Goal: Information Seeking & Learning: Learn about a topic

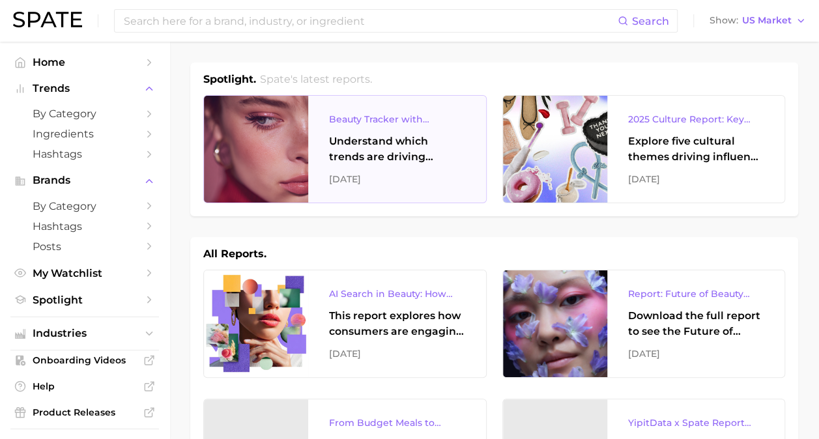
click at [276, 173] on div at bounding box center [256, 149] width 104 height 107
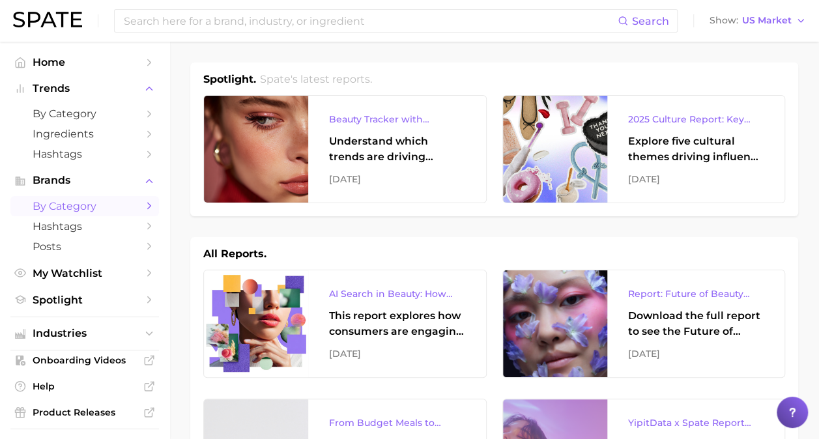
click at [82, 204] on span "by Category" at bounding box center [85, 206] width 104 height 12
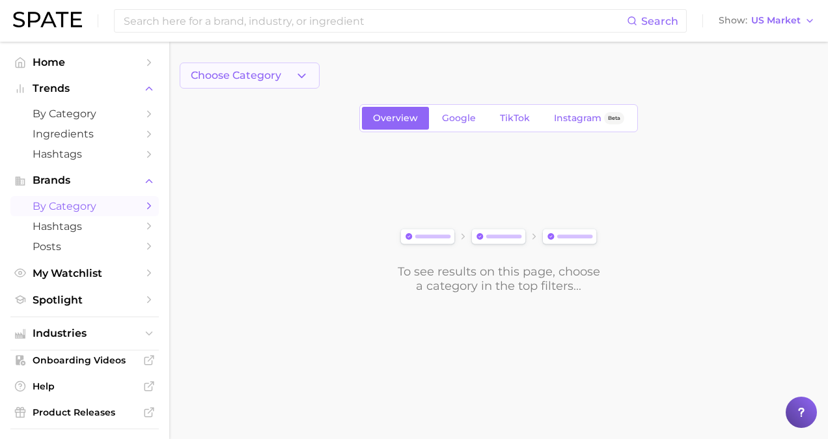
click at [266, 72] on span "Choose Category" at bounding box center [236, 76] width 91 height 12
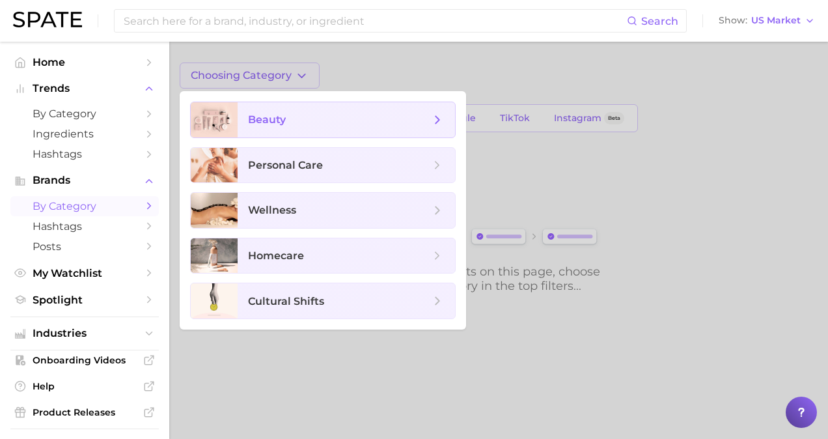
click at [277, 122] on span "beauty" at bounding box center [267, 119] width 38 height 12
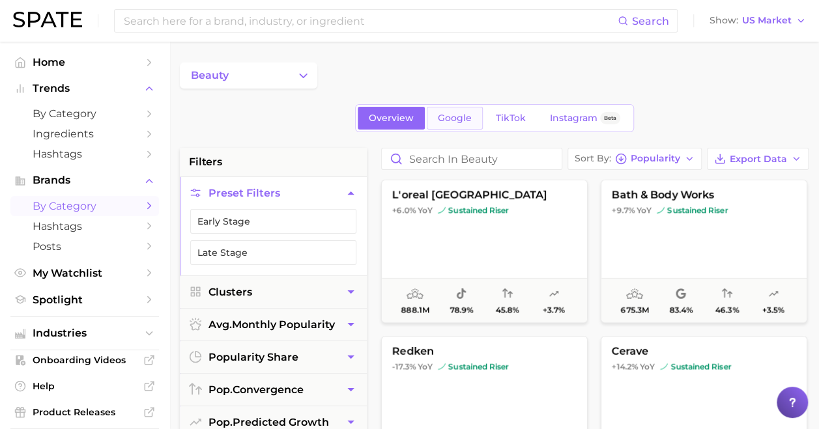
click at [435, 120] on link "Google" at bounding box center [455, 118] width 56 height 23
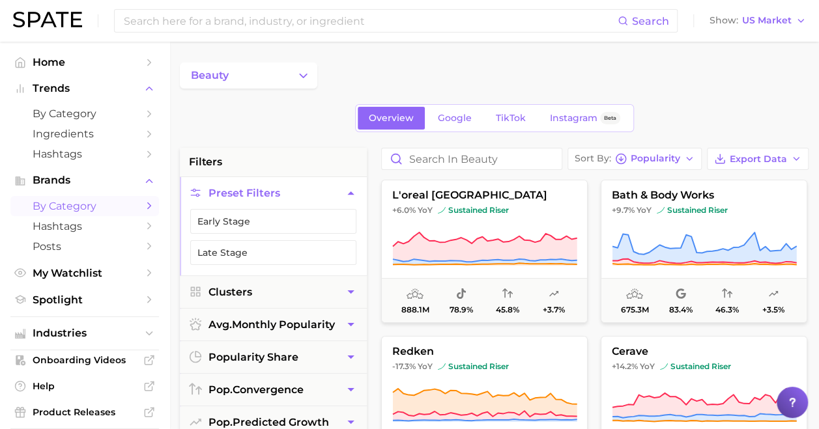
click at [417, 68] on div "beauty" at bounding box center [494, 76] width 628 height 26
click at [300, 75] on icon "Change Category" at bounding box center [303, 76] width 14 height 14
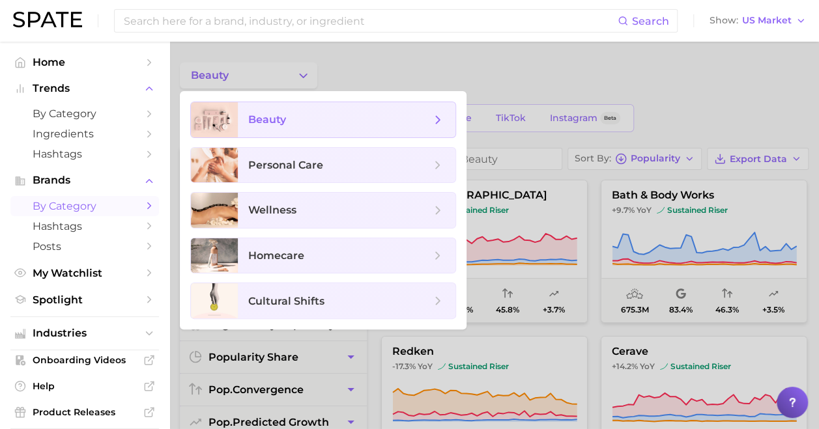
click at [279, 126] on span "beauty" at bounding box center [339, 120] width 182 height 14
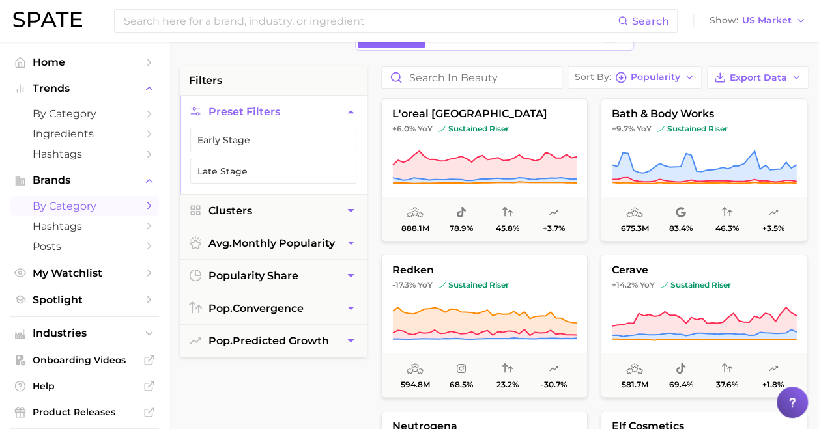
scroll to position [82, 0]
click at [78, 115] on span "by Category" at bounding box center [85, 113] width 104 height 12
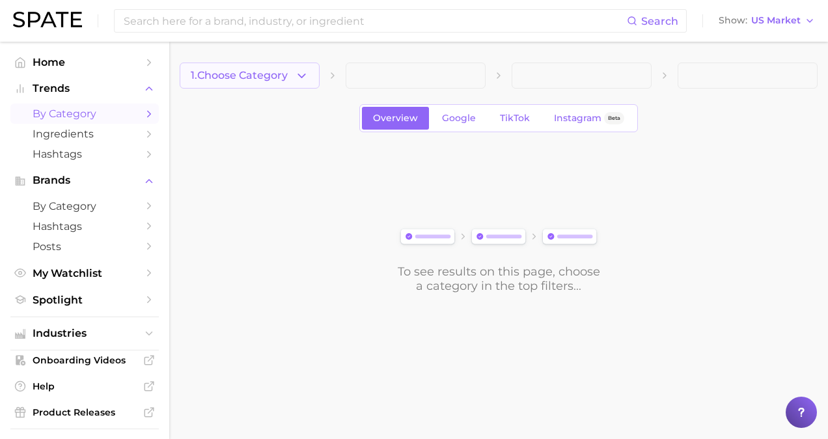
click at [280, 79] on span "1. Choose Category" at bounding box center [239, 76] width 97 height 12
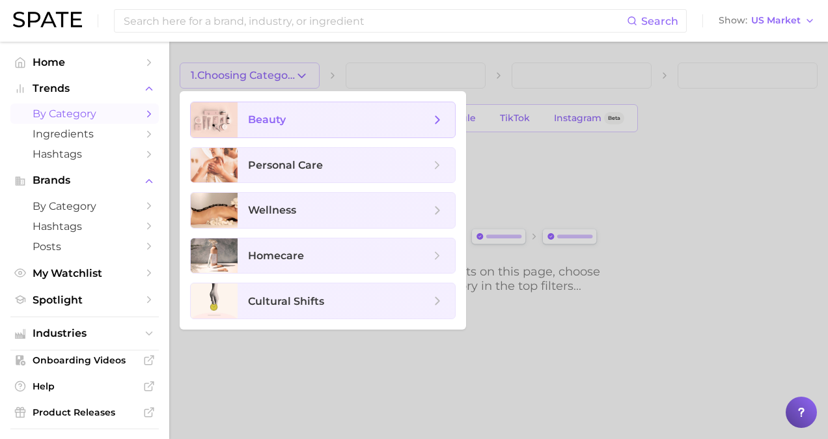
click at [290, 116] on span "beauty" at bounding box center [339, 120] width 182 height 14
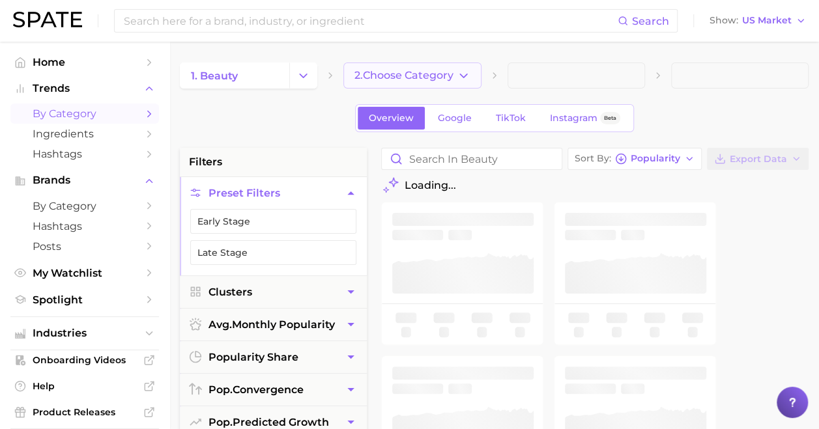
click at [424, 75] on span "2. Choose Category" at bounding box center [403, 76] width 99 height 12
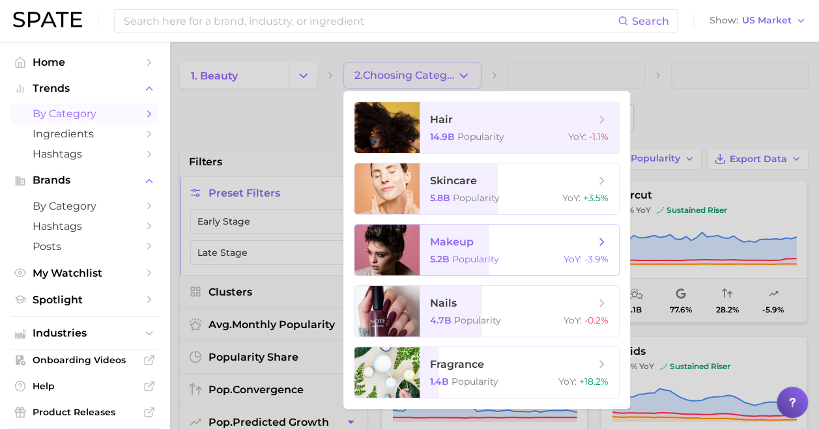
click at [436, 251] on span "makeup 5.2b Popularity YoY : -3.9%" at bounding box center [518, 250] width 199 height 51
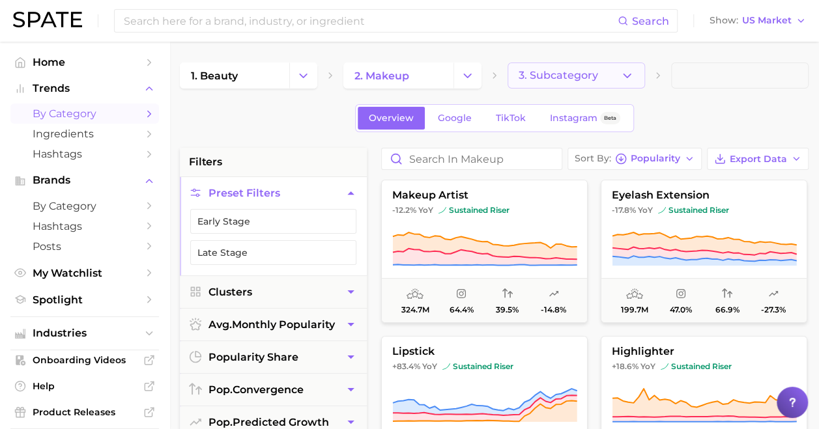
click at [629, 74] on icon "button" at bounding box center [627, 76] width 14 height 14
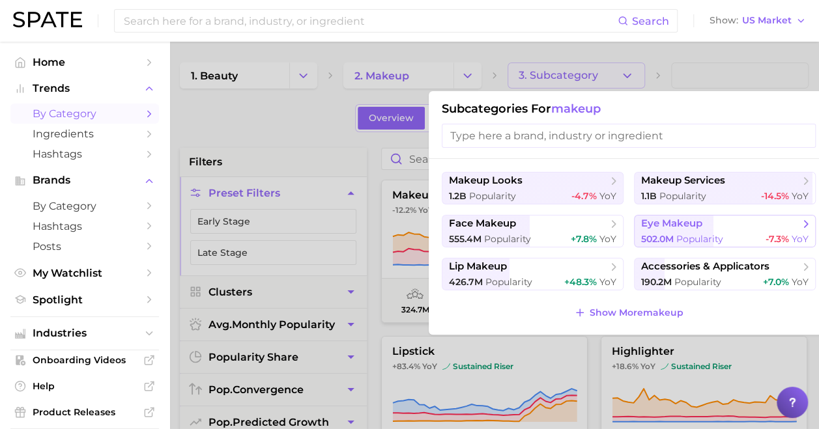
click at [654, 233] on span "502.0m Popularity" at bounding box center [682, 239] width 82 height 12
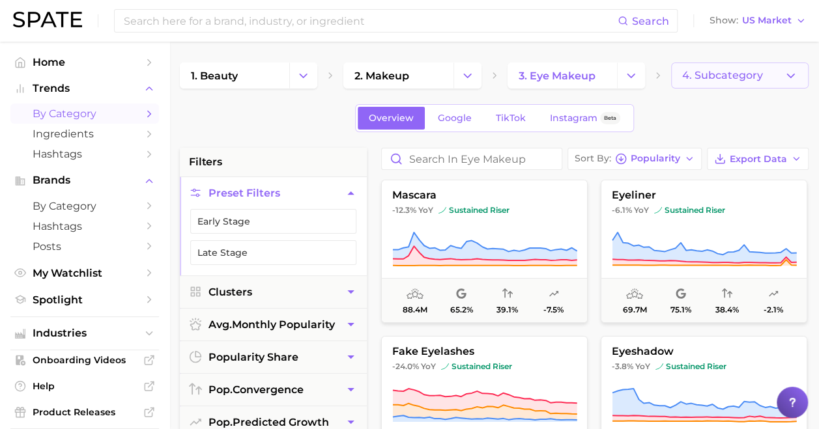
click at [735, 75] on span "4. Subcategory" at bounding box center [722, 76] width 81 height 12
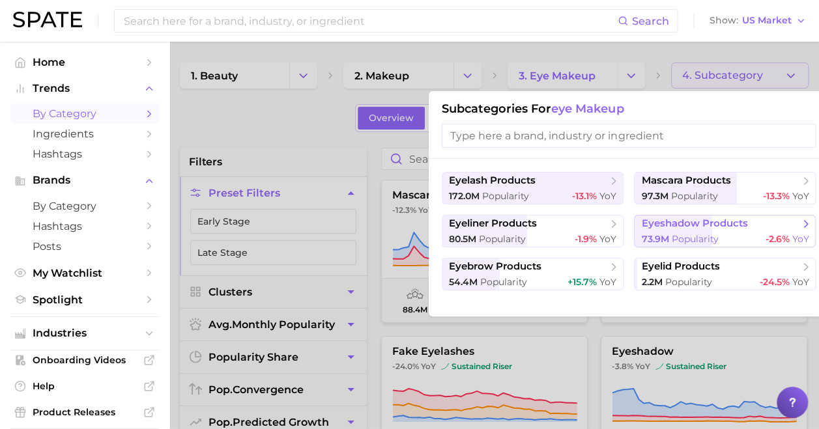
click at [655, 237] on span "73.9m" at bounding box center [654, 239] width 27 height 12
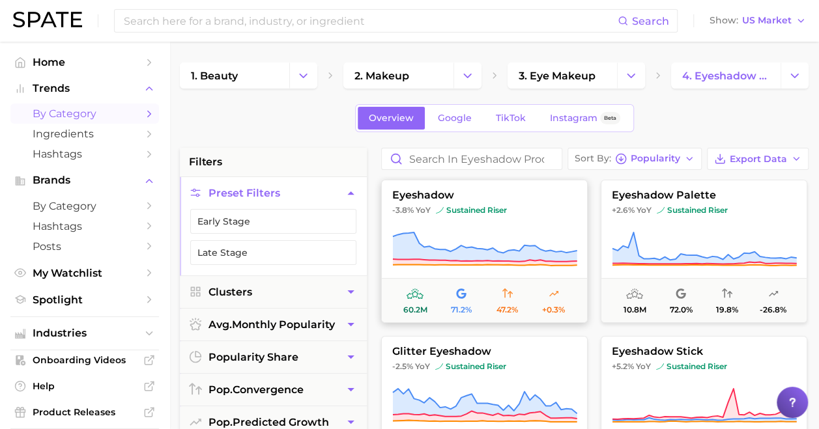
click at [473, 210] on span "sustained riser" at bounding box center [471, 210] width 71 height 10
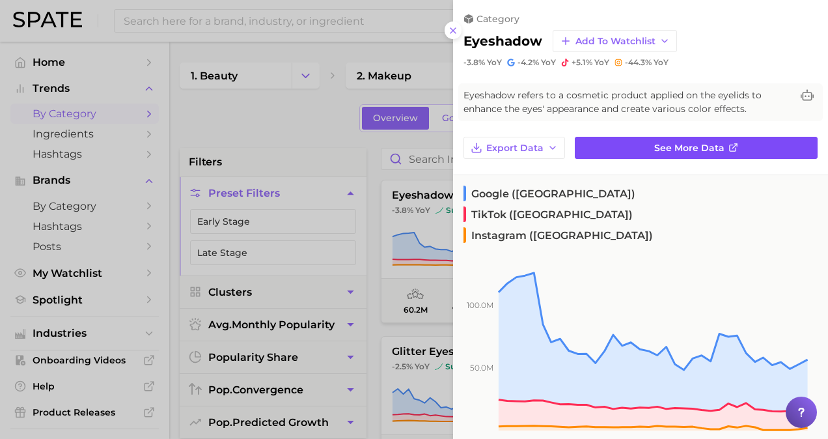
click at [712, 147] on span "See more data" at bounding box center [689, 148] width 70 height 11
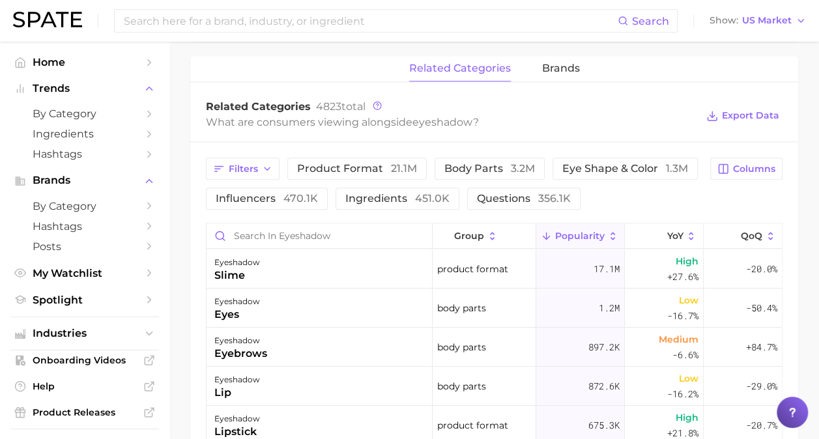
scroll to position [598, 0]
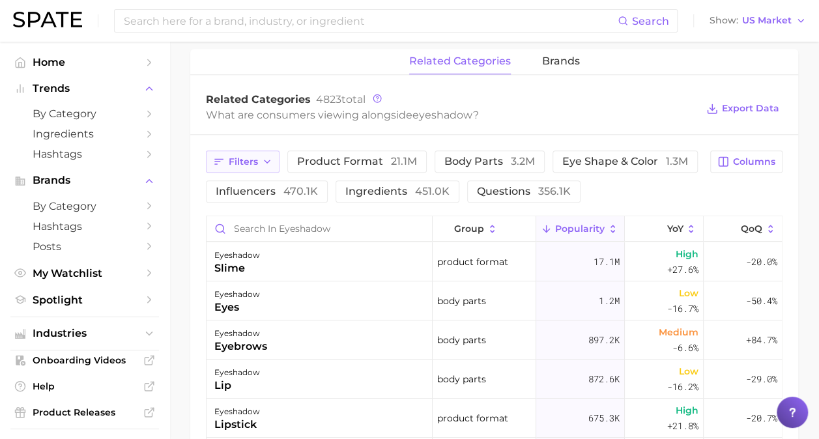
click at [256, 156] on span "Filters" at bounding box center [243, 161] width 29 height 11
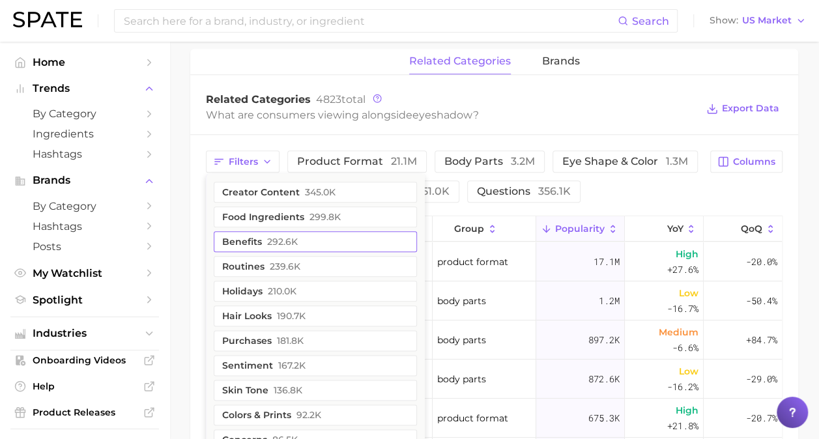
click at [285, 241] on span "292.6k" at bounding box center [282, 241] width 31 height 10
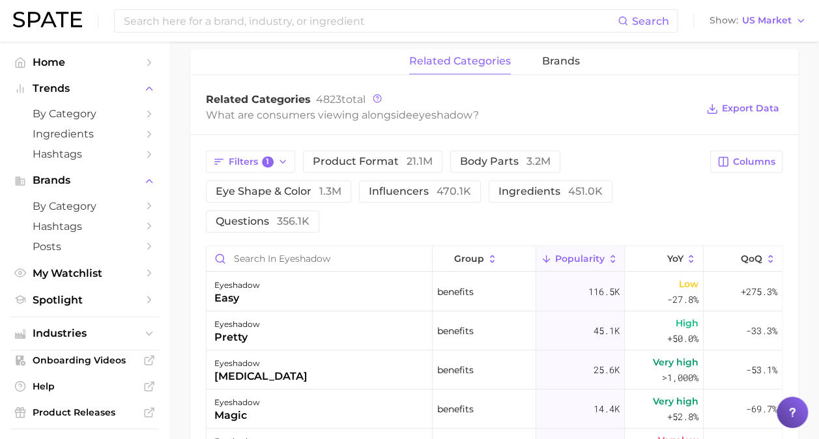
click at [531, 117] on div "What are consumers viewing alongside eyeshadow ?" at bounding box center [451, 115] width 490 height 18
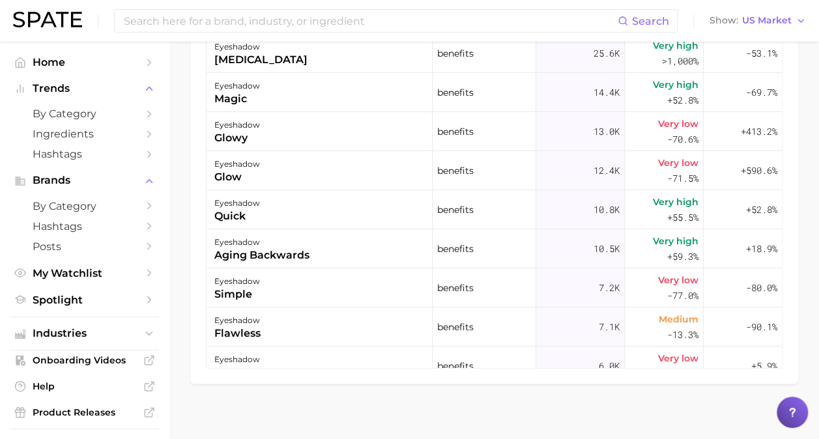
scroll to position [923, 0]
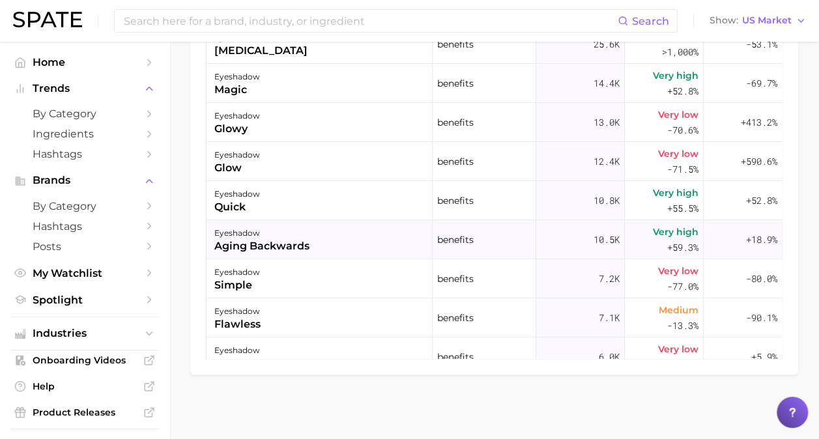
click at [343, 236] on div "eyeshadow aging backwards" at bounding box center [319, 239] width 226 height 39
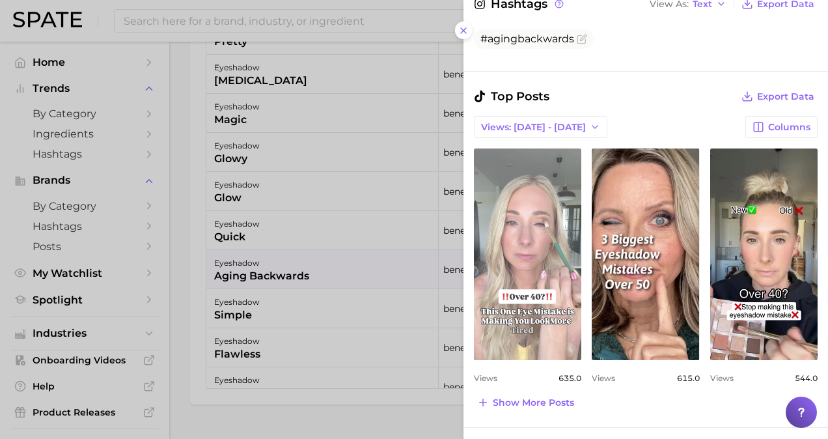
scroll to position [372, 0]
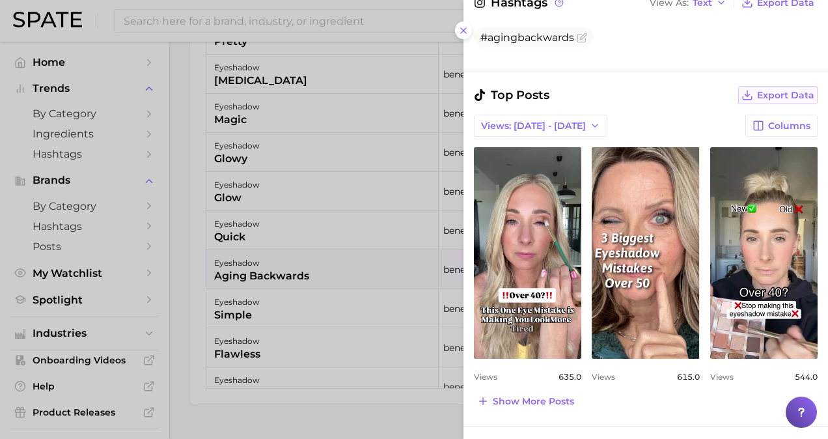
click at [761, 92] on span "Export Data" at bounding box center [785, 95] width 57 height 11
click at [797, 42] on ul "#agingbackwards" at bounding box center [646, 37] width 344 height 20
click at [544, 126] on span "Views: [DATE] - [DATE]" at bounding box center [533, 125] width 105 height 11
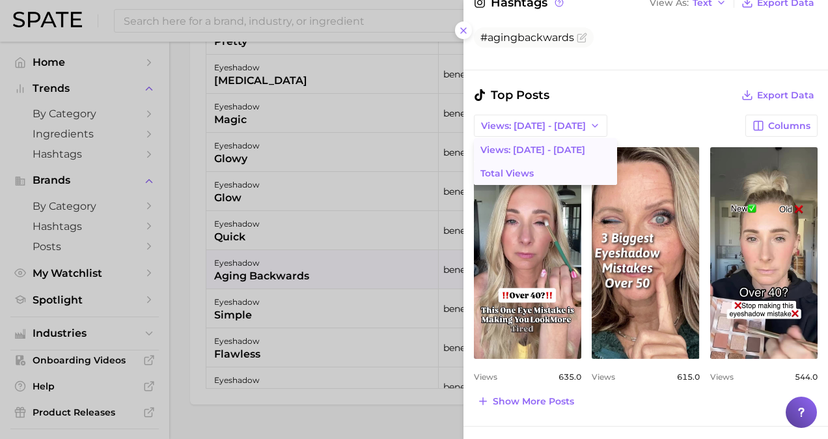
click at [530, 171] on span "Total Views" at bounding box center [507, 173] width 53 height 11
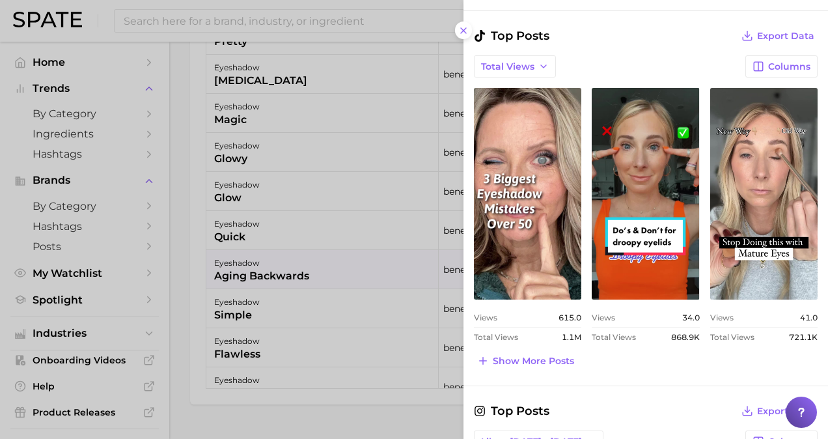
scroll to position [432, 0]
click at [757, 43] on div "Top Posts Export Data Total Views Columns view post on TikTok Views 615.0 Total…" at bounding box center [646, 197] width 344 height 343
click at [757, 37] on span "Export Data" at bounding box center [785, 35] width 57 height 11
click at [793, 12] on div "Search Queries View As Text Export Data No search queries to show. Hashtags Vie…" at bounding box center [646, 235] width 365 height 944
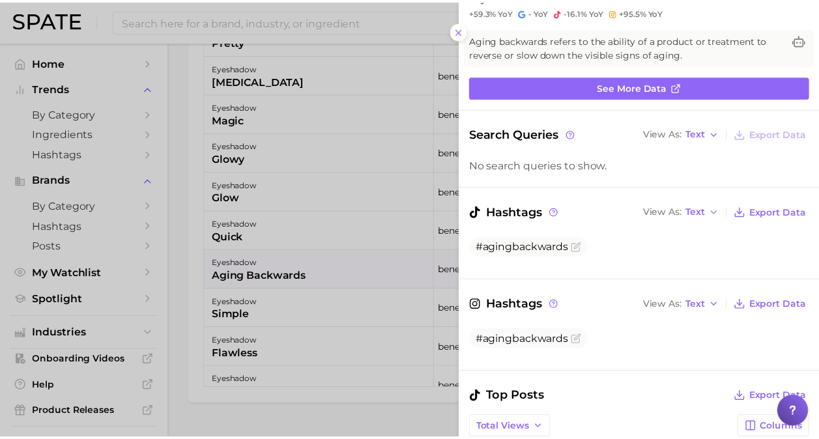
scroll to position [75, 0]
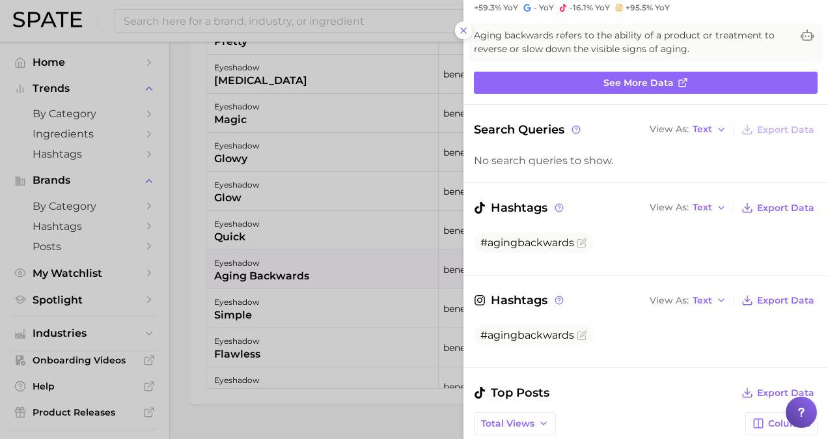
click at [423, 238] on div at bounding box center [414, 219] width 828 height 439
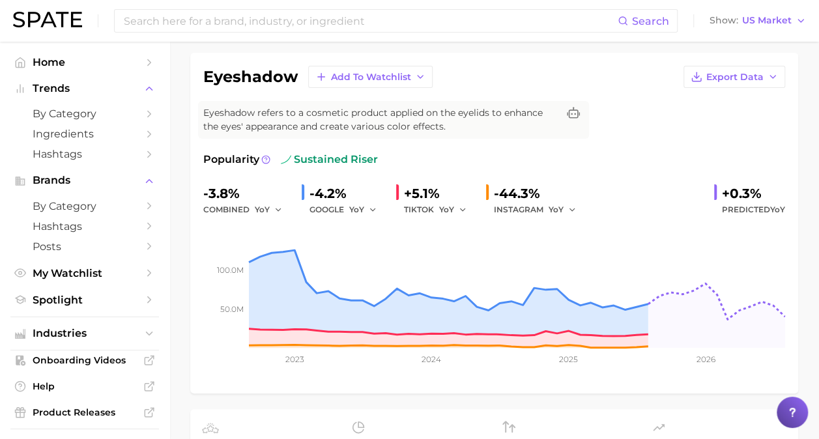
scroll to position [0, 0]
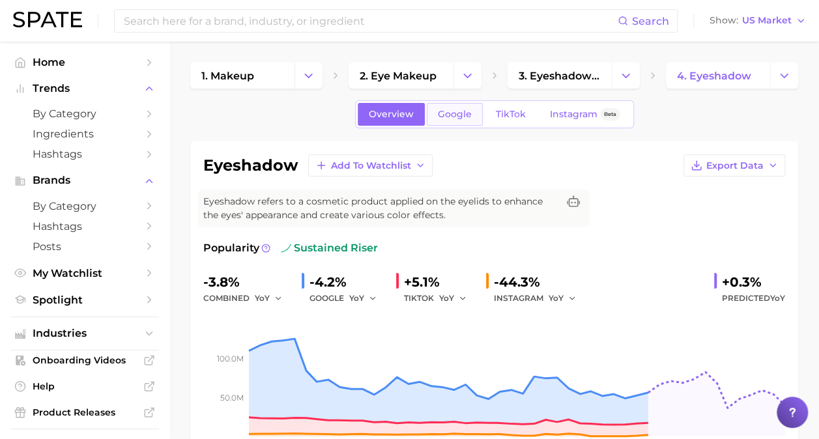
click at [449, 117] on span "Google" at bounding box center [455, 114] width 34 height 11
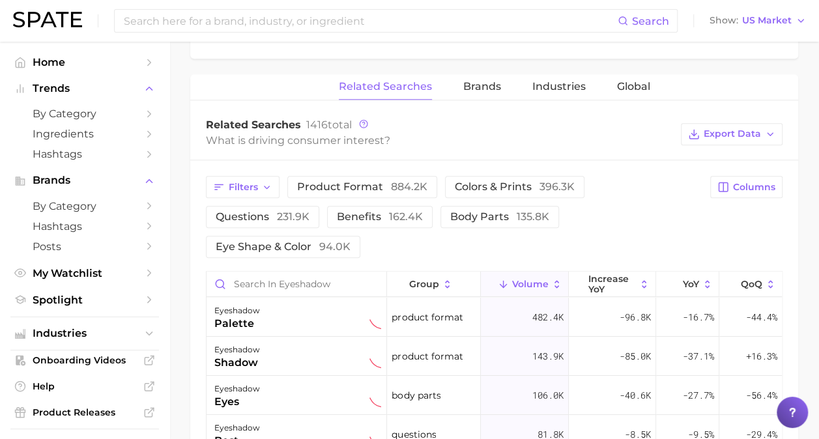
scroll to position [611, 0]
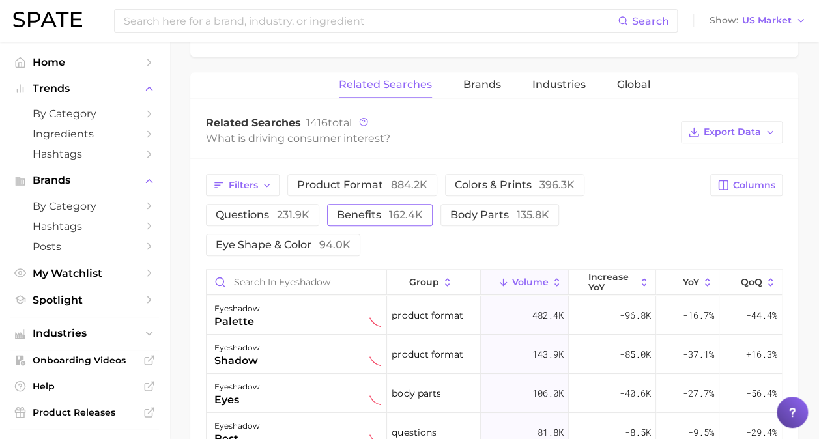
click at [337, 210] on span "benefits 162.4k" at bounding box center [380, 214] width 86 height 12
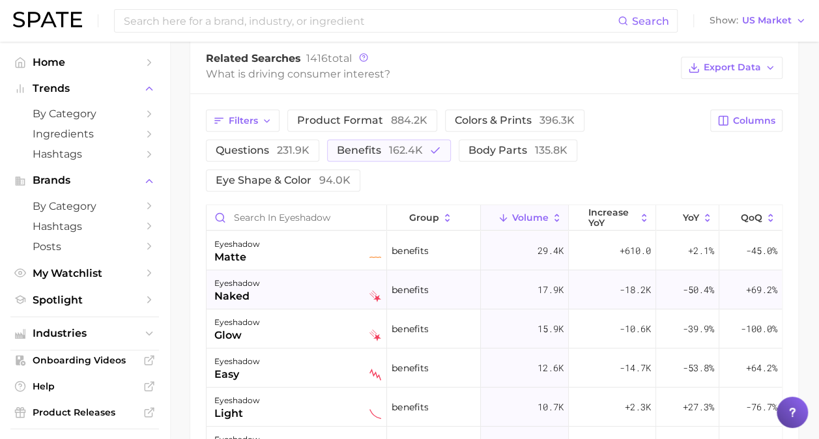
scroll to position [675, 0]
click at [214, 121] on icon "button" at bounding box center [219, 121] width 12 height 12
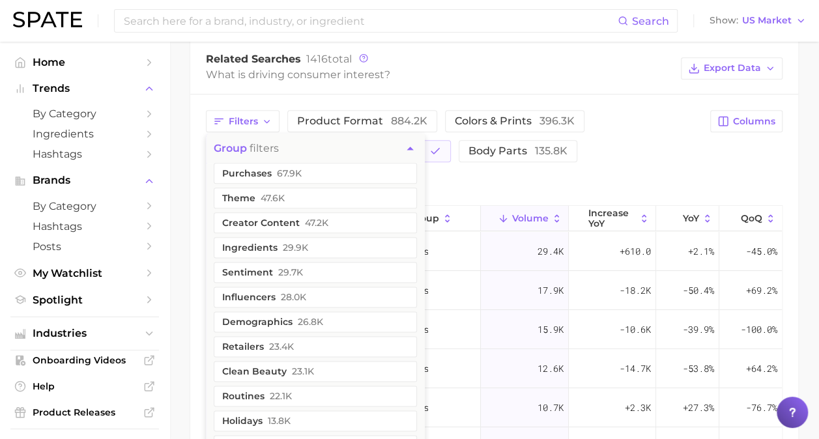
click at [190, 168] on div "Filters group filters purchases 67.9k theme 47.6k creator content 47.2k ingredi…" at bounding box center [494, 376] width 608 height 565
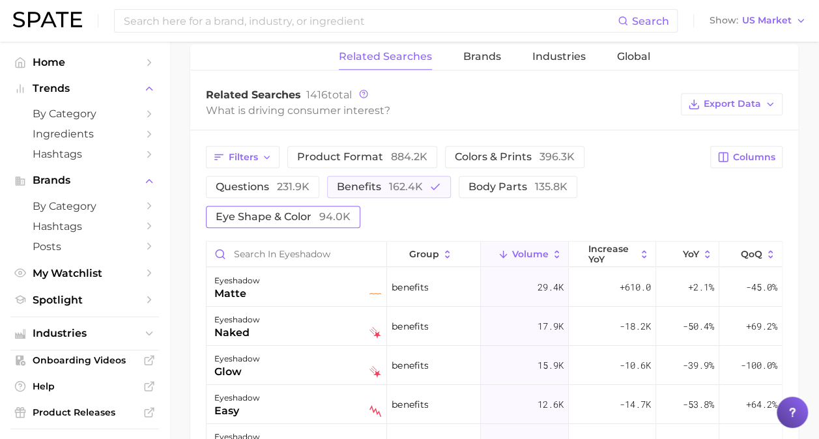
scroll to position [639, 0]
click at [230, 157] on span "Filters" at bounding box center [243, 157] width 29 height 11
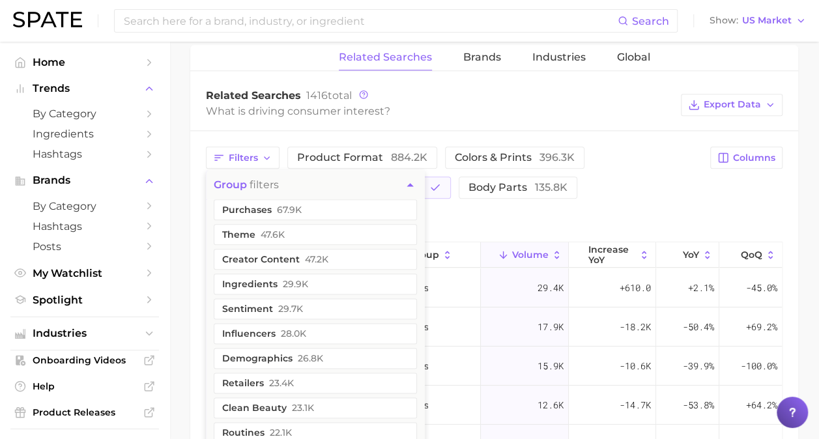
click at [189, 236] on main "1. makeup 2. eye makeup 3. eyeshadow products 4. eyeshadow Overview Google TikT…" at bounding box center [493, 82] width 649 height 1358
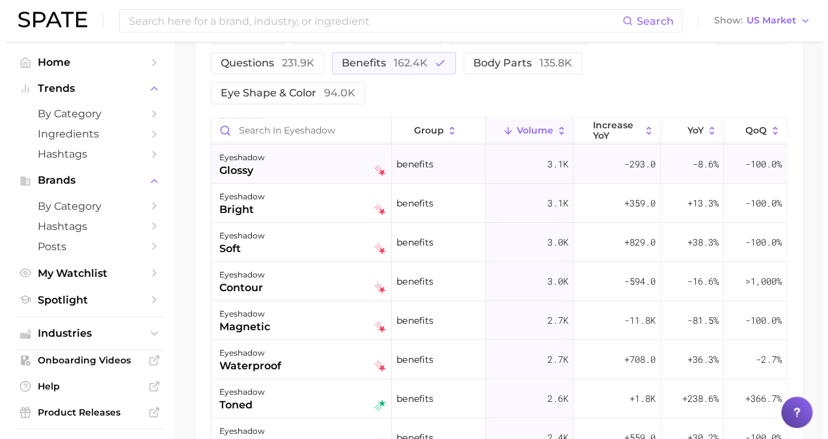
scroll to position [314, 0]
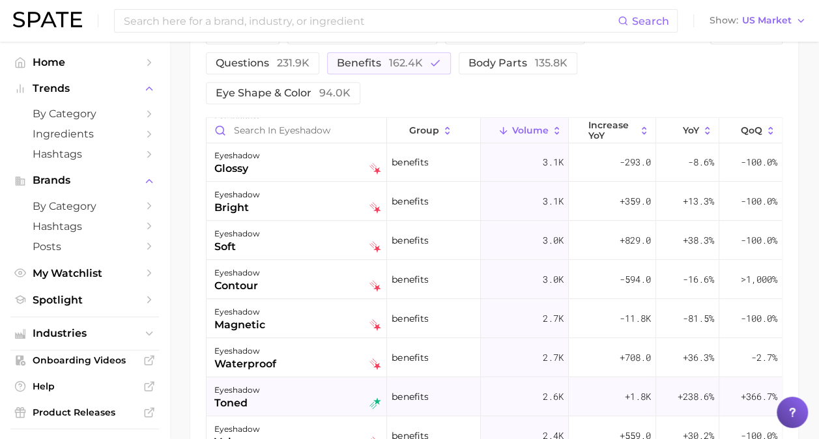
drag, startPoint x: 348, startPoint y: 363, endPoint x: 300, endPoint y: 365, distance: 47.6
click at [300, 382] on div "eyeshadow toned" at bounding box center [297, 396] width 167 height 29
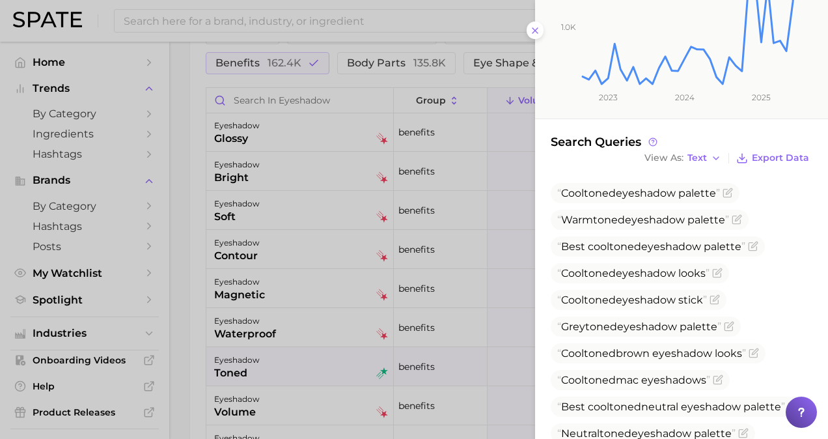
scroll to position [297, 0]
click at [688, 158] on span "Text" at bounding box center [698, 156] width 20 height 7
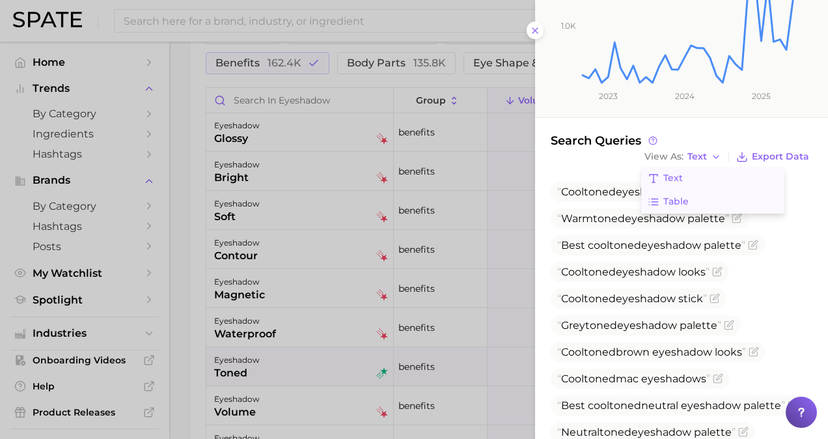
click at [671, 196] on span "Table" at bounding box center [676, 201] width 25 height 11
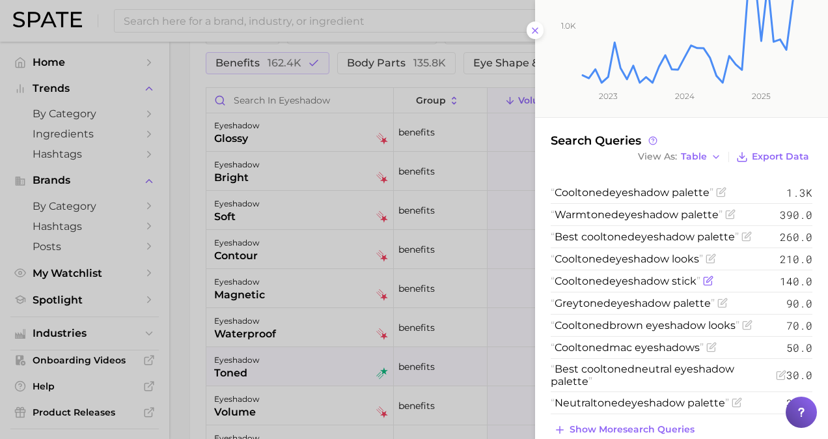
scroll to position [318, 0]
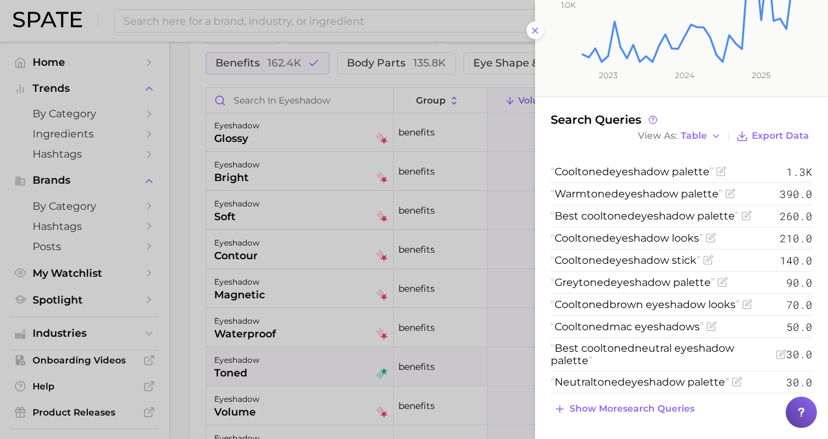
click at [594, 403] on span "Show more search queries" at bounding box center [632, 408] width 125 height 11
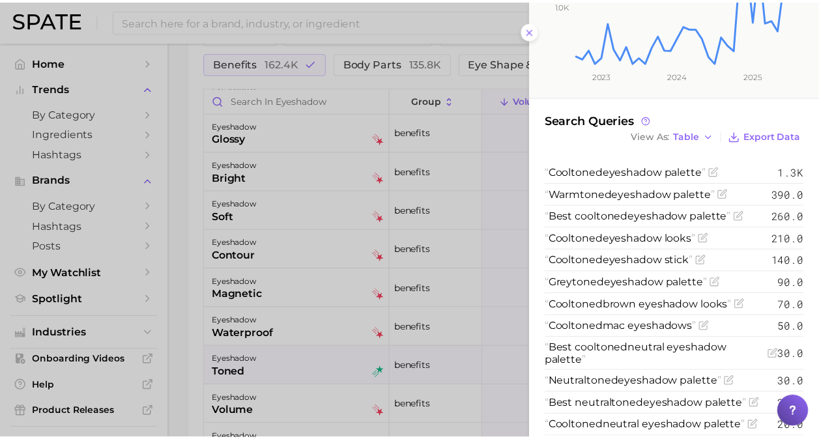
scroll to position [362, 0]
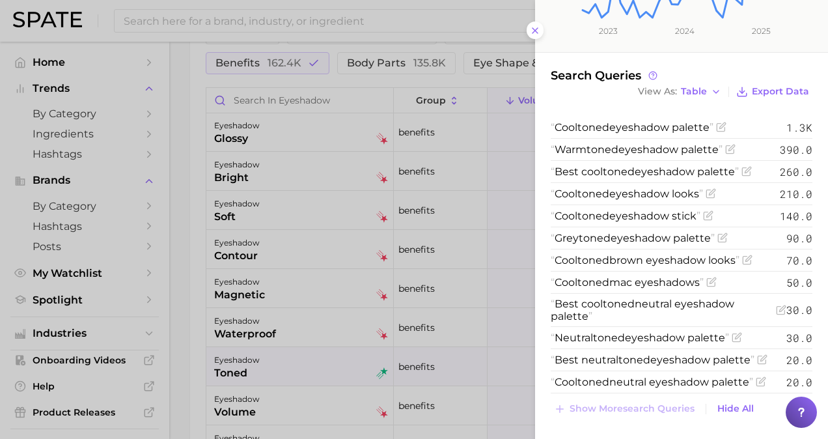
click at [350, 397] on div at bounding box center [414, 219] width 828 height 439
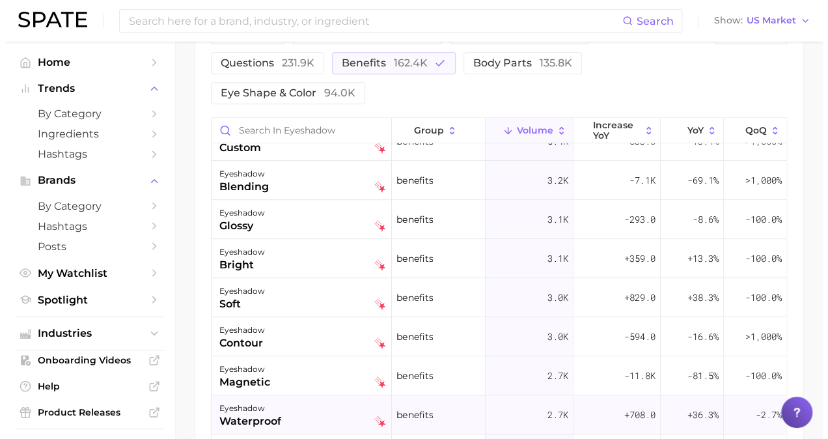
scroll to position [255, 0]
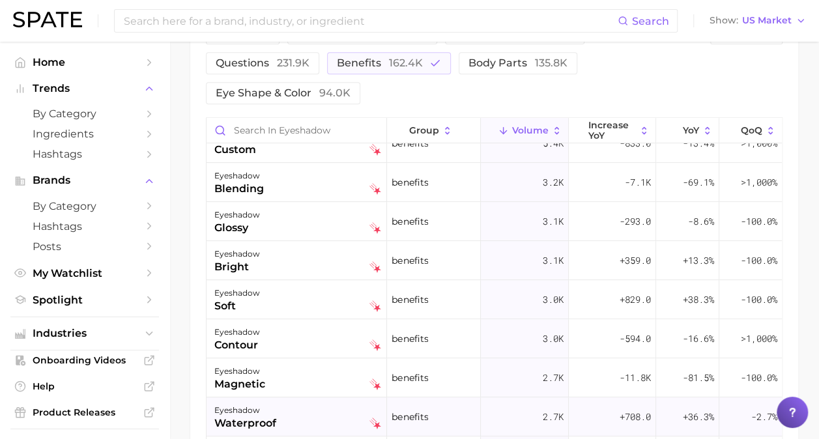
click at [301, 402] on div "eyeshadow waterproof" at bounding box center [297, 416] width 167 height 29
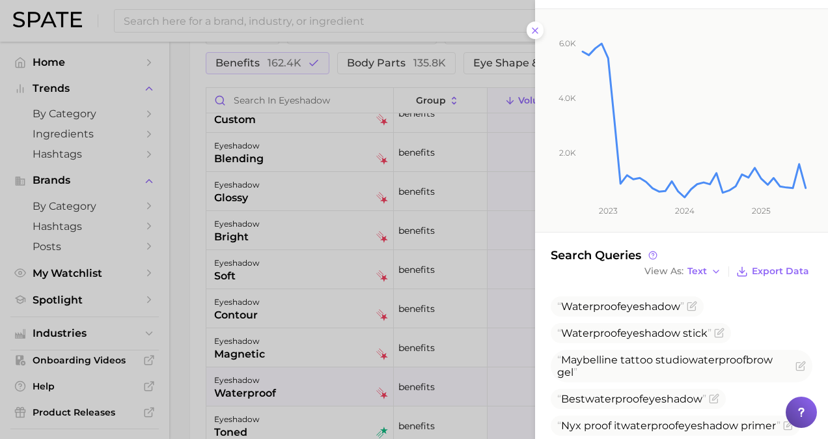
scroll to position [212, 0]
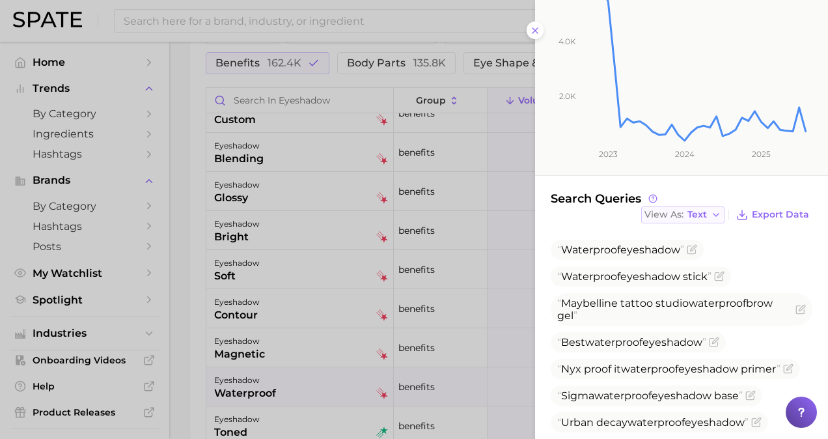
click at [688, 211] on span "Text" at bounding box center [698, 214] width 20 height 7
click at [686, 255] on button "Table" at bounding box center [712, 259] width 143 height 23
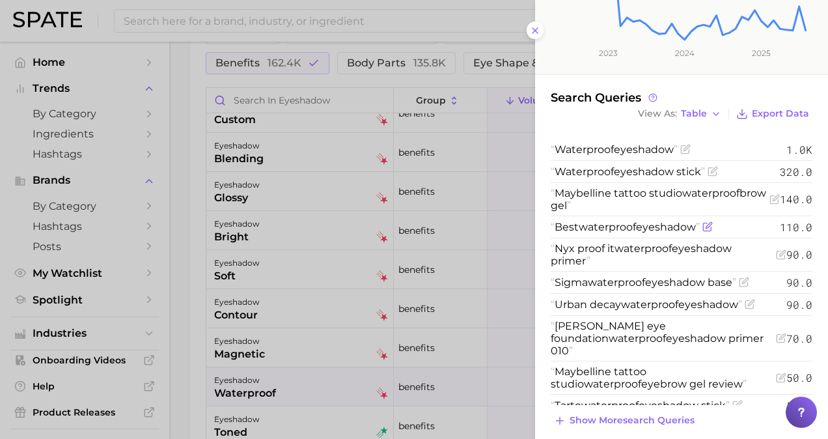
scroll to position [324, 0]
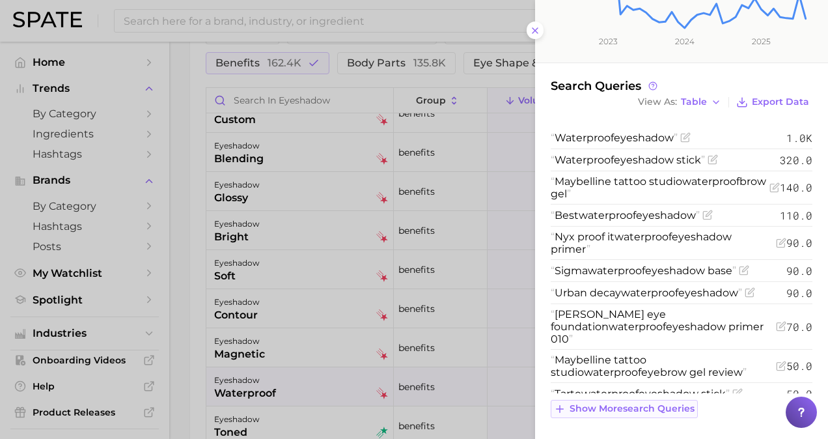
click at [629, 404] on span "Show more search queries" at bounding box center [632, 408] width 125 height 11
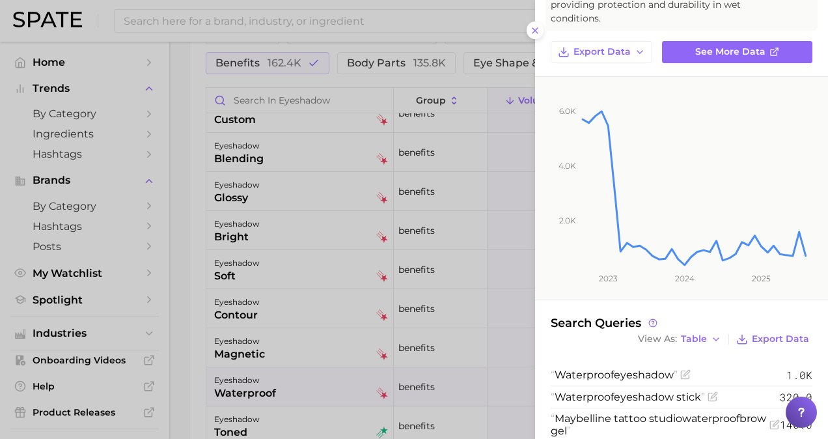
scroll to position [0, 0]
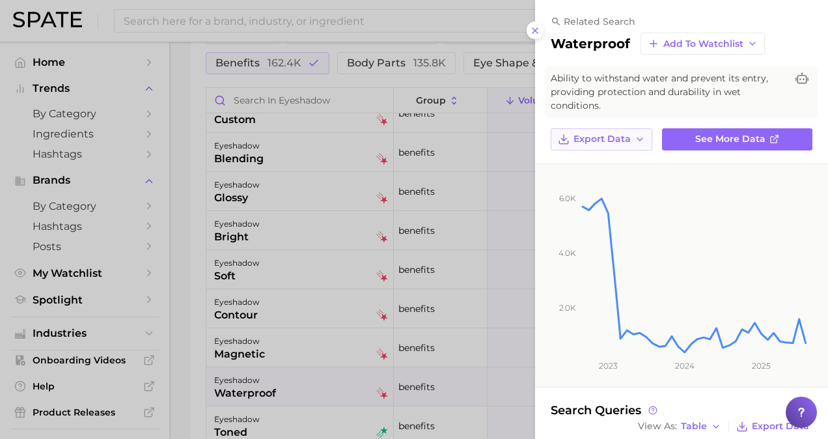
click at [648, 141] on button "Export Data" at bounding box center [602, 139] width 102 height 22
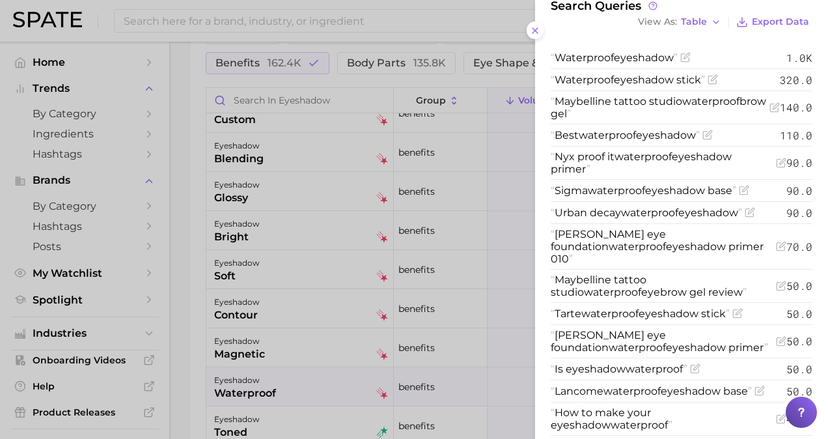
scroll to position [405, 0]
click at [387, 396] on div at bounding box center [414, 219] width 828 height 439
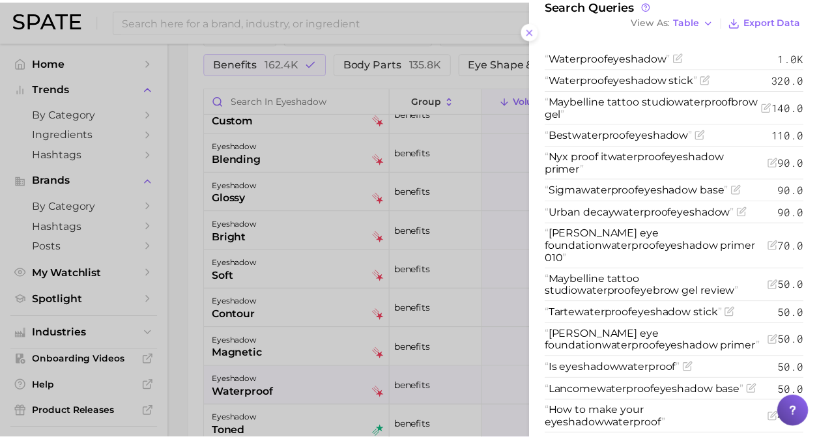
scroll to position [0, 0]
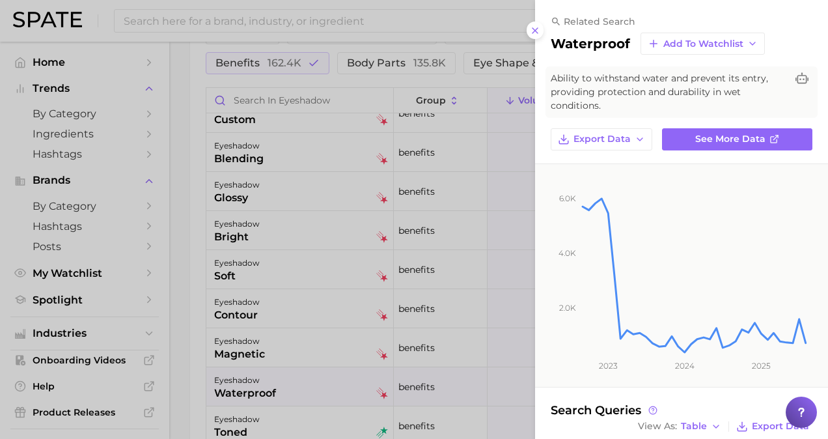
click at [422, 383] on div at bounding box center [414, 219] width 828 height 439
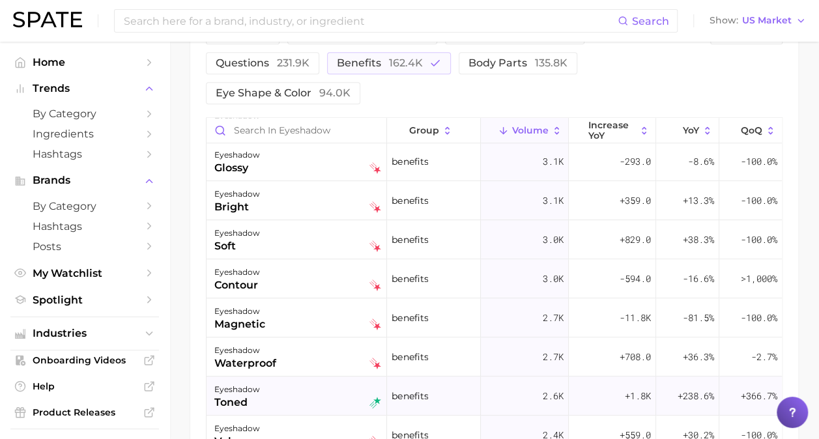
scroll to position [322, 0]
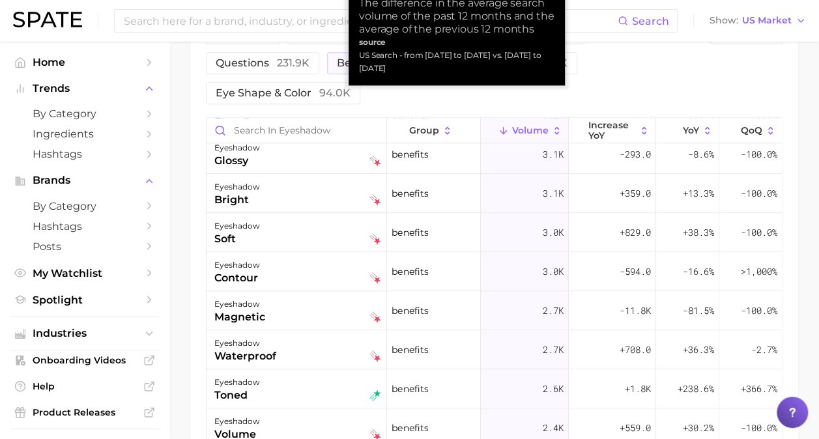
click at [660, 57] on div "Filters product format 884.2k colors & prints 396.3k questions 231.9k benefits …" at bounding box center [454, 63] width 496 height 82
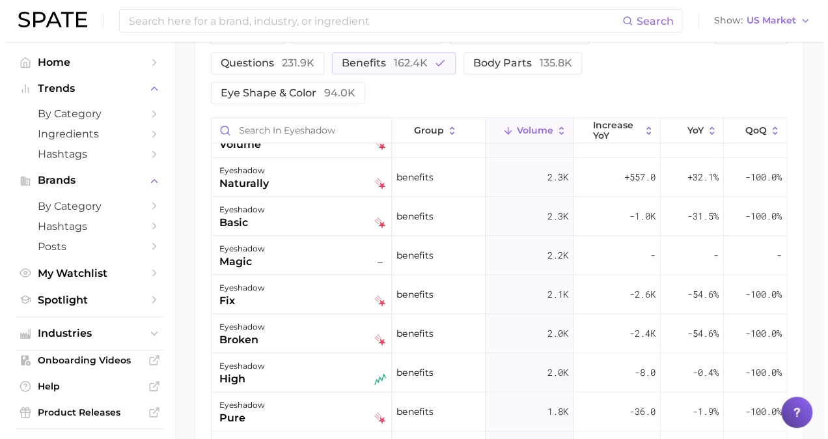
scroll to position [613, 0]
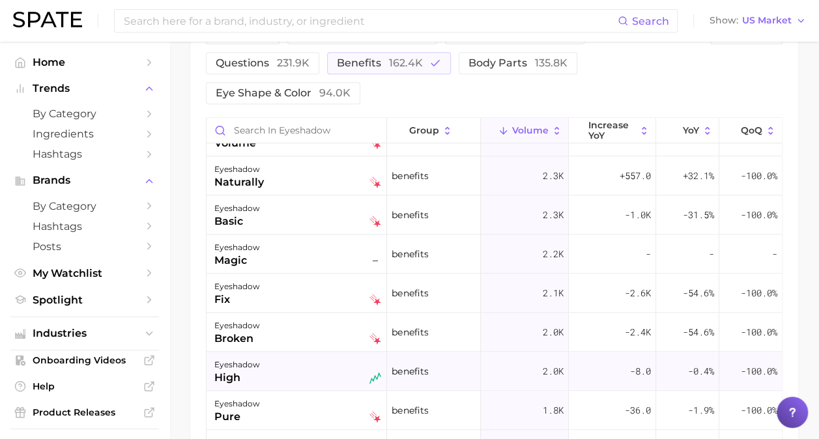
click at [354, 357] on div "eyeshadow high" at bounding box center [297, 371] width 167 height 29
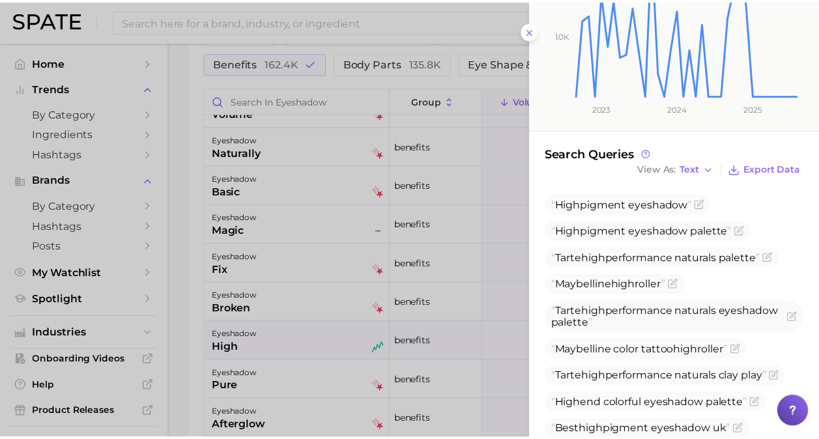
scroll to position [258, 0]
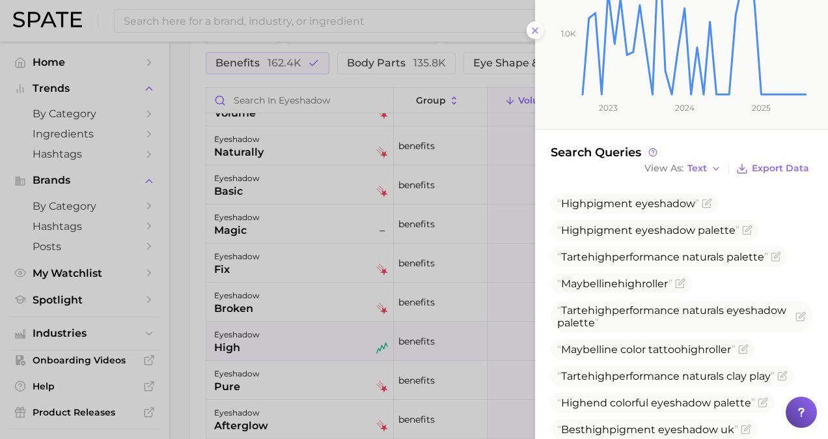
click at [458, 343] on div at bounding box center [414, 219] width 828 height 439
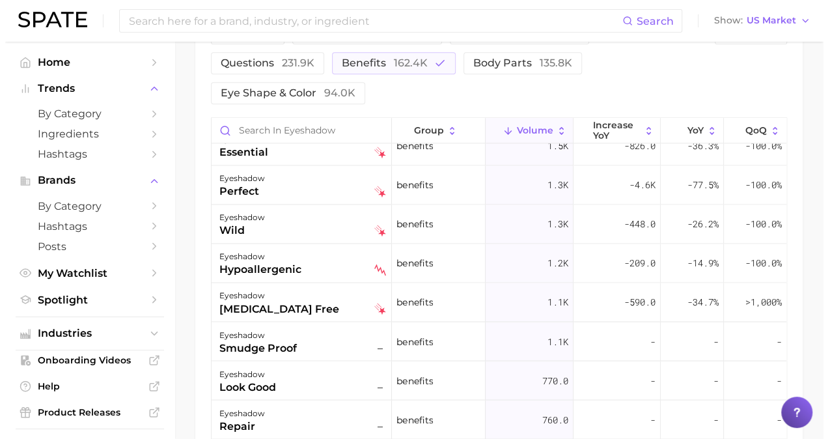
scroll to position [1040, 0]
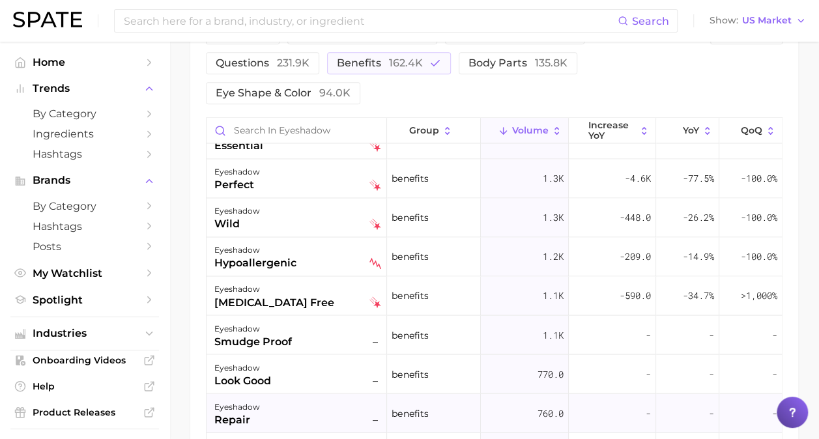
click at [316, 399] on div "eyeshadow repair –" at bounding box center [297, 413] width 167 height 29
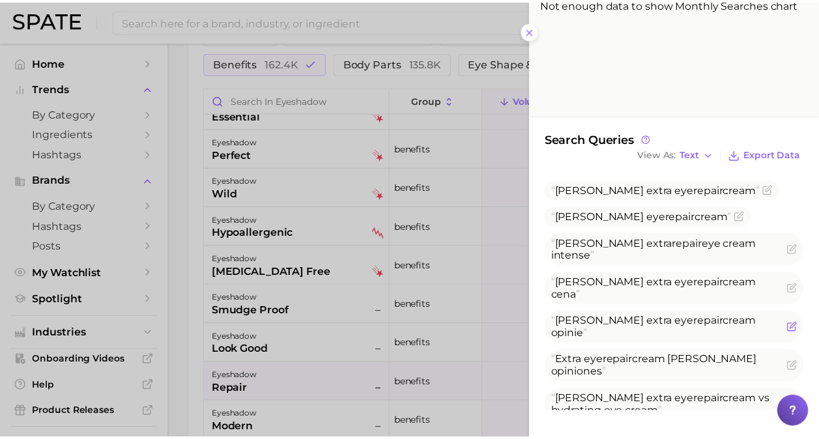
scroll to position [273, 0]
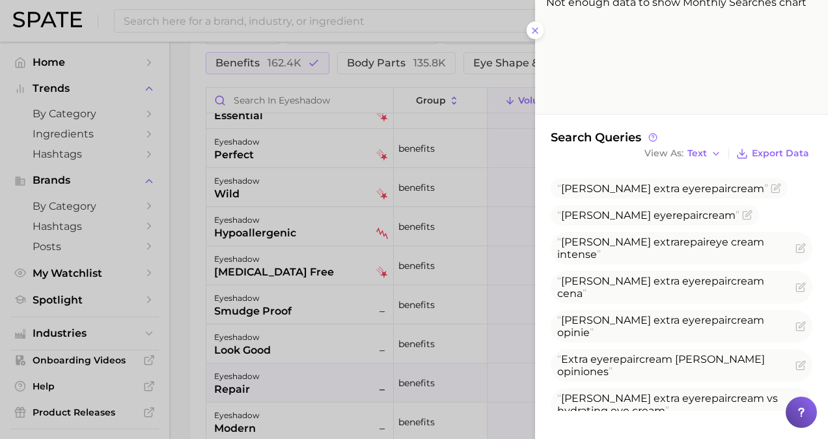
click at [403, 376] on div at bounding box center [414, 219] width 828 height 439
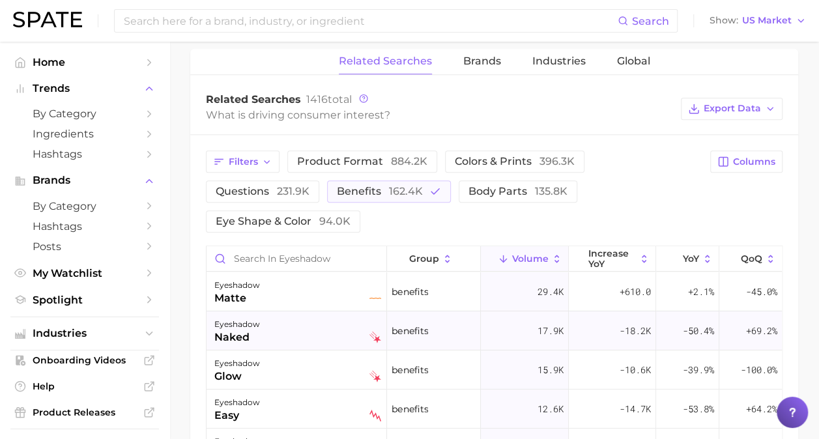
scroll to position [608, 0]
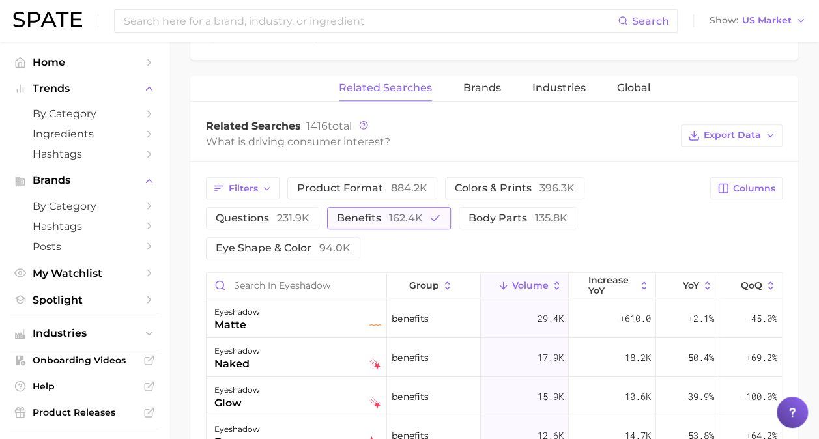
click at [389, 214] on span "162.4k" at bounding box center [406, 218] width 34 height 12
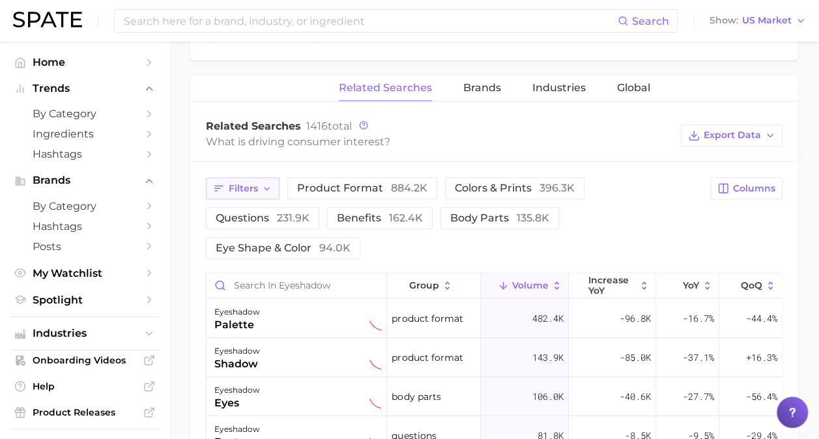
click at [239, 195] on button "Filters" at bounding box center [243, 188] width 74 height 22
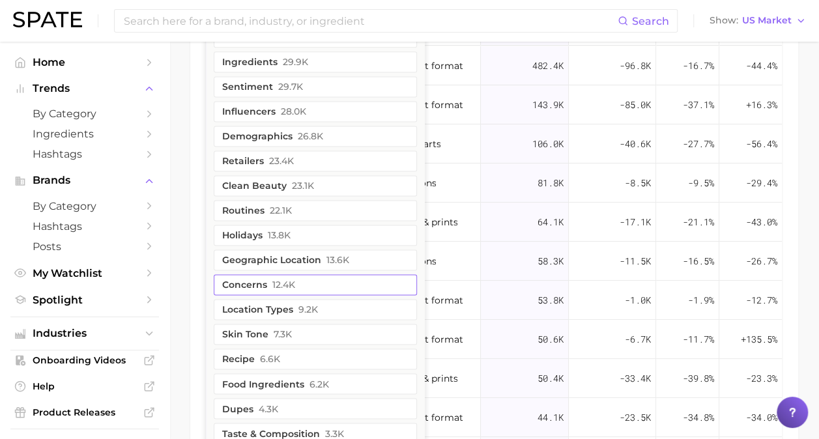
click at [281, 280] on span "12.4k" at bounding box center [283, 284] width 23 height 10
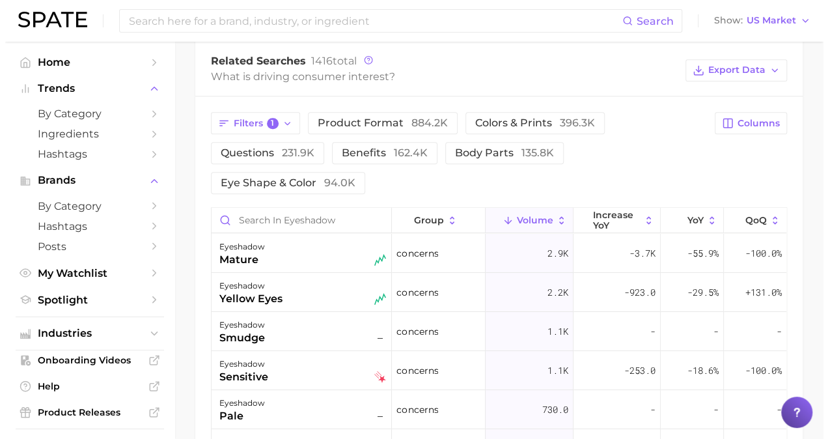
scroll to position [684, 0]
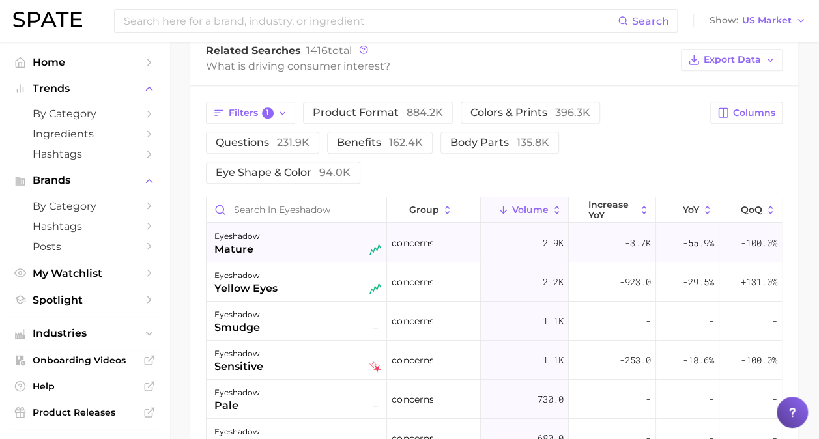
click at [276, 247] on div "eyeshadow mature" at bounding box center [297, 243] width 167 height 29
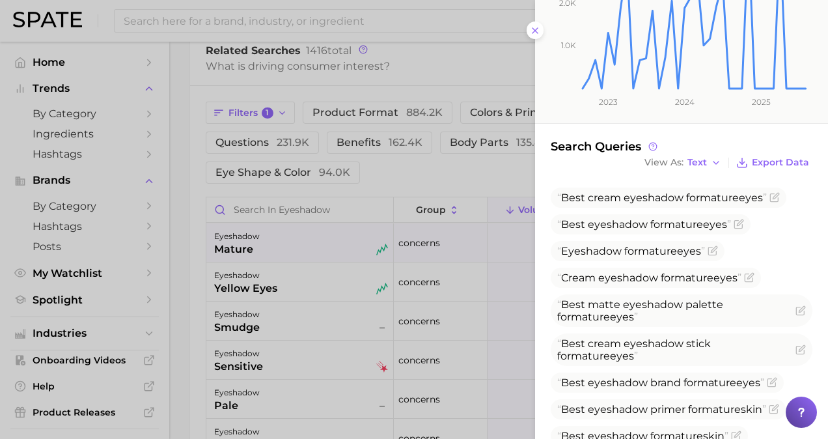
scroll to position [259, 0]
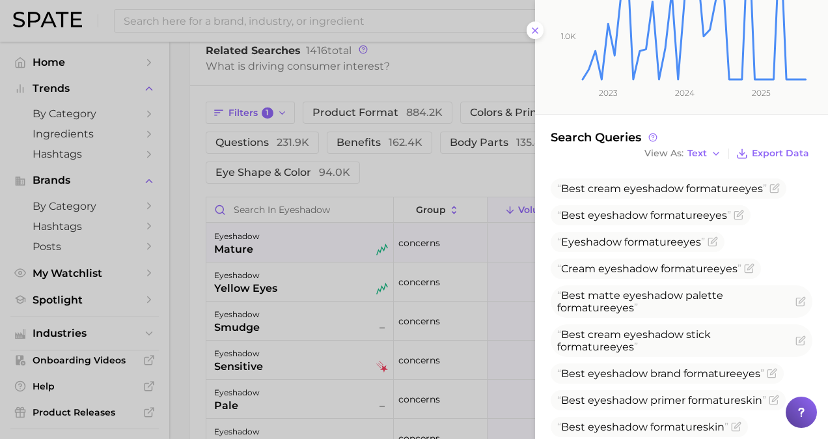
drag, startPoint x: 559, startPoint y: 203, endPoint x: 772, endPoint y: 211, distance: 213.1
click at [772, 211] on ul "Best cream eyeshadow for mature eyes Best eyeshadow for mature eyes Eyeshadow f…" at bounding box center [682, 320] width 262 height 285
drag, startPoint x: 555, startPoint y: 228, endPoint x: 723, endPoint y: 240, distance: 168.4
click at [723, 240] on ul "Best cream eyeshadow for mature eyes Best eyeshadow for mature eyes Eyeshadow f…" at bounding box center [682, 320] width 262 height 285
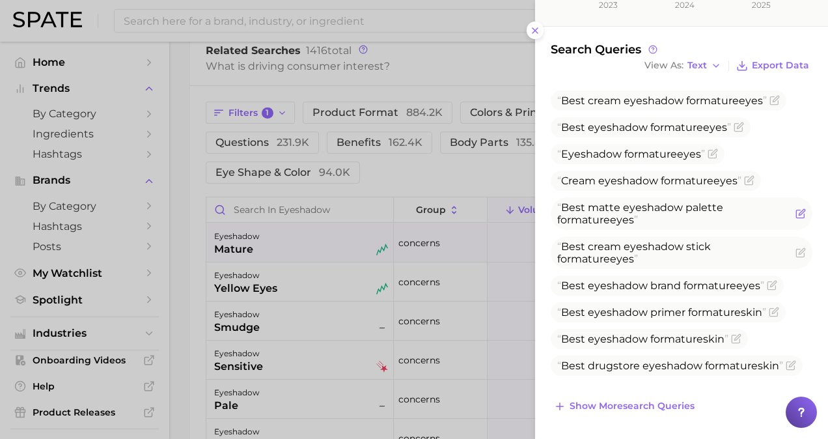
scroll to position [358, 0]
drag, startPoint x: 567, startPoint y: 315, endPoint x: 707, endPoint y: 308, distance: 140.2
click at [707, 308] on span "Best eyeshadow primer for mature skin" at bounding box center [661, 312] width 209 height 12
click at [695, 57] on button "View As Text" at bounding box center [682, 65] width 83 height 17
click at [683, 111] on button "Table" at bounding box center [712, 110] width 143 height 23
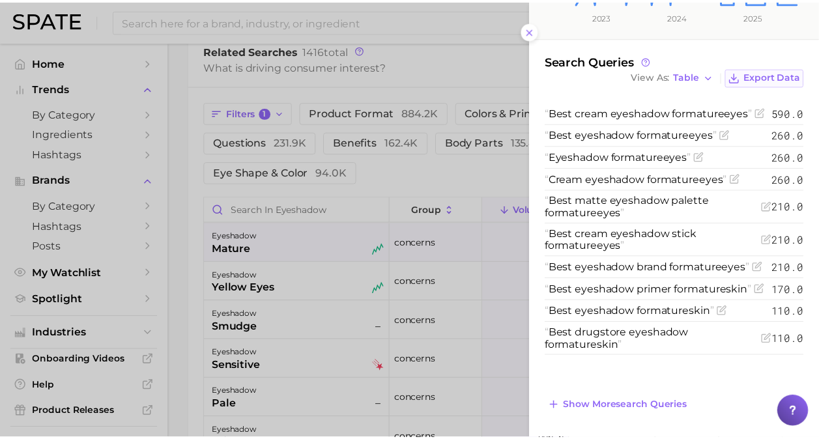
scroll to position [347, 0]
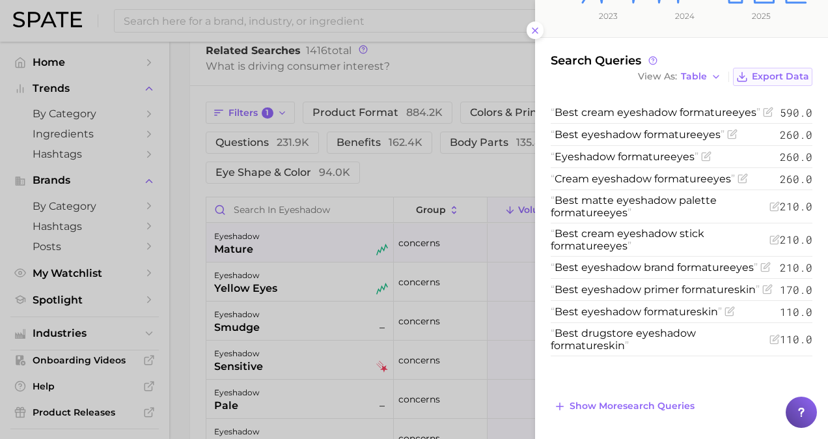
click at [758, 79] on span "Export Data" at bounding box center [780, 76] width 57 height 11
click at [794, 59] on div "Search Queries View As Table Export Data" at bounding box center [682, 69] width 262 height 33
drag, startPoint x: 559, startPoint y: 316, endPoint x: 690, endPoint y: 319, distance: 131.6
click at [690, 296] on span "Best eyeshadow primer for mature skin" at bounding box center [655, 289] width 209 height 12
click at [369, 343] on div at bounding box center [414, 219] width 828 height 439
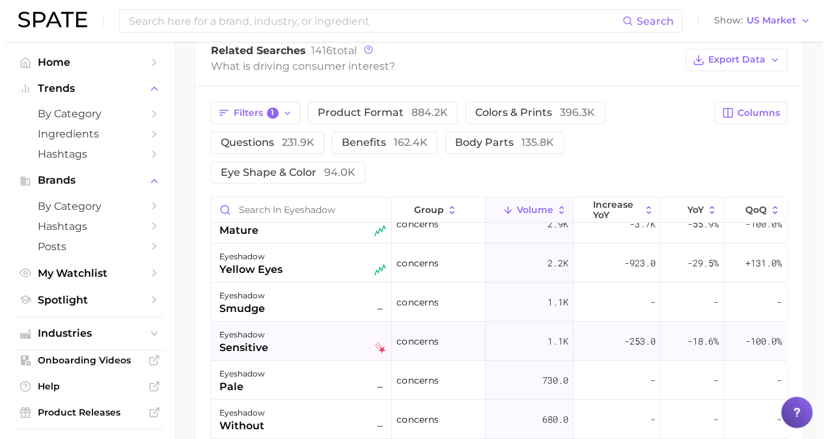
scroll to position [8, 0]
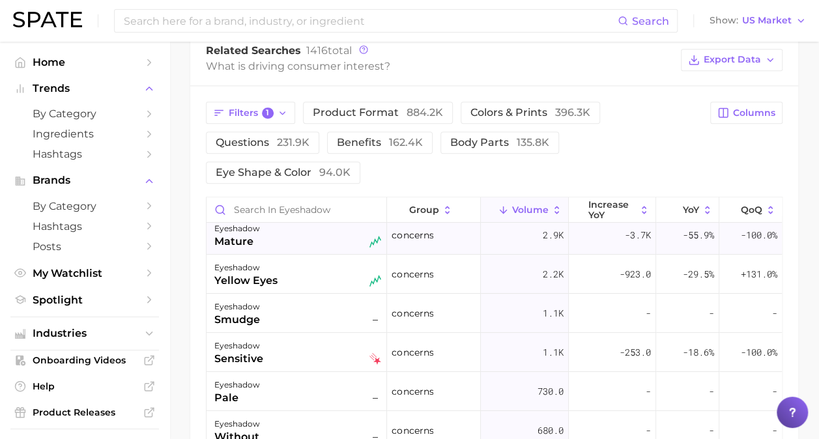
click at [292, 246] on div "eyeshadow mature" at bounding box center [297, 235] width 167 height 29
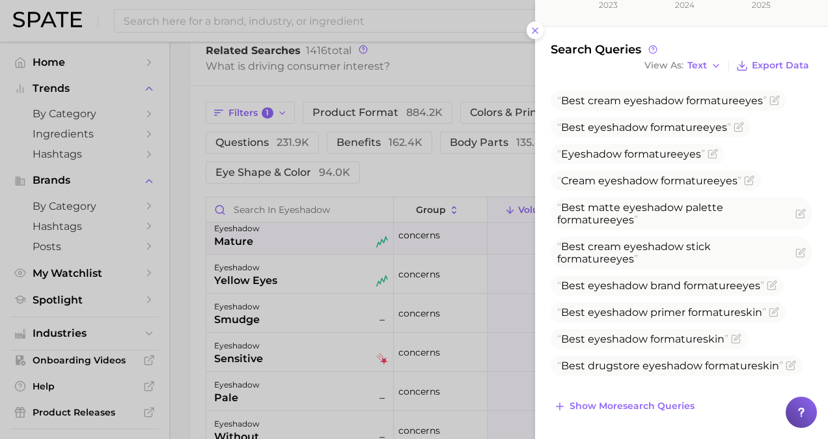
scroll to position [354, 0]
click at [697, 61] on div "Search Queries View As Text Export Data" at bounding box center [682, 58] width 262 height 33
click at [698, 67] on span "Text" at bounding box center [698, 65] width 20 height 7
click at [695, 115] on button "Table" at bounding box center [712, 110] width 143 height 23
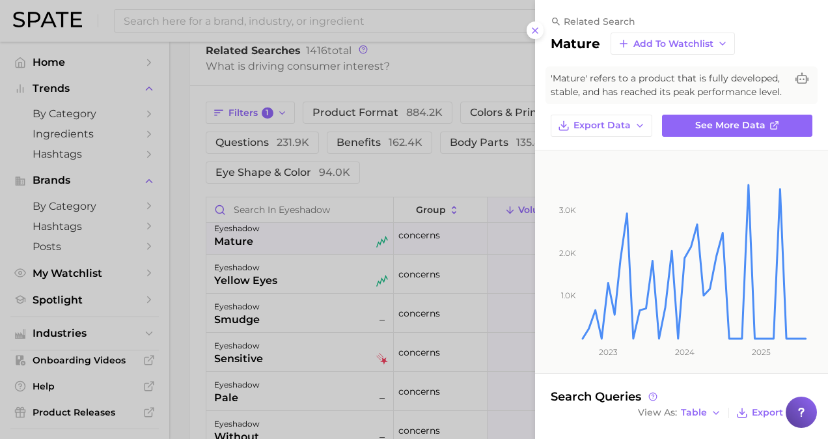
scroll to position [347, 0]
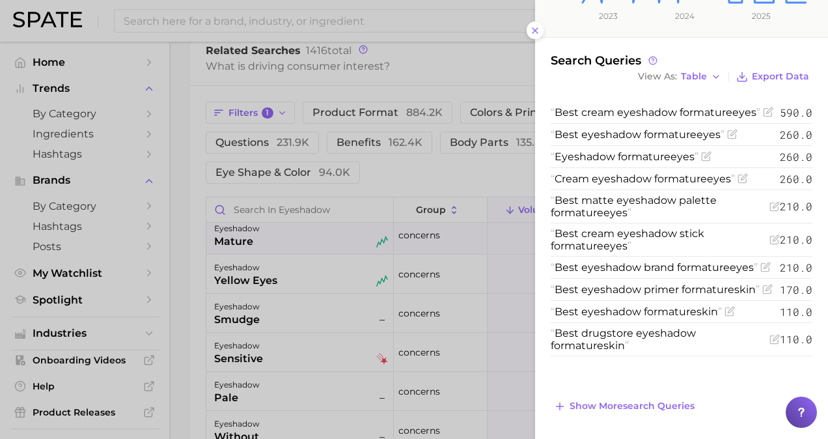
click at [796, 412] on icon at bounding box center [801, 412] width 13 height 13
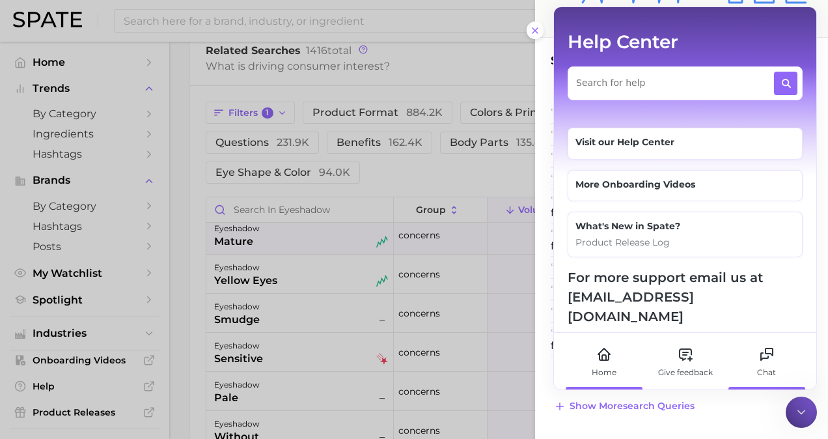
click at [774, 358] on icon at bounding box center [767, 354] width 16 height 16
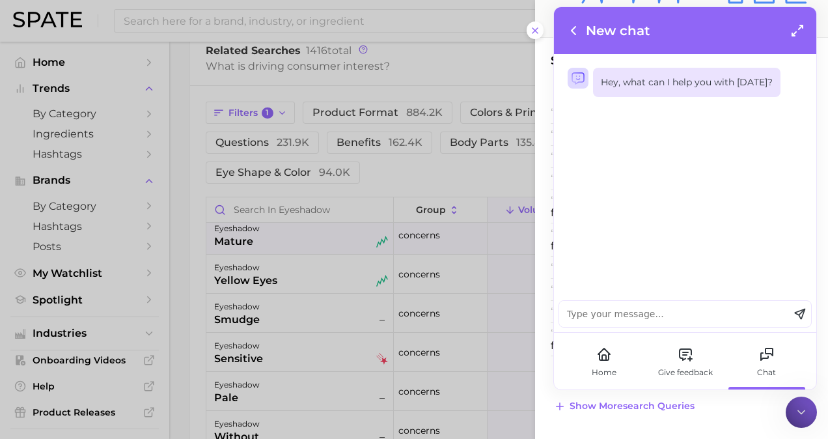
click at [651, 317] on textarea at bounding box center [674, 314] width 230 height 26
click at [605, 316] on textarea "What does the search queries volume" at bounding box center [674, 314] width 230 height 26
click at [782, 318] on textarea "What is the time frame for the search queries volume" at bounding box center [674, 314] width 230 height 26
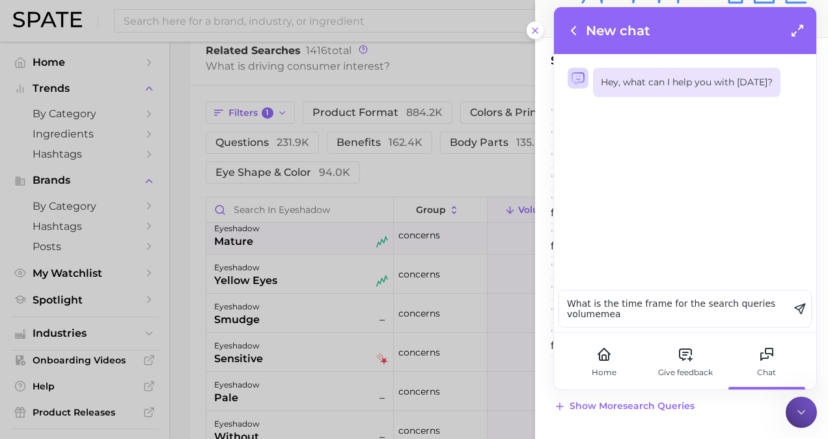
type textarea "What is the time frame for the search queries volumemean"
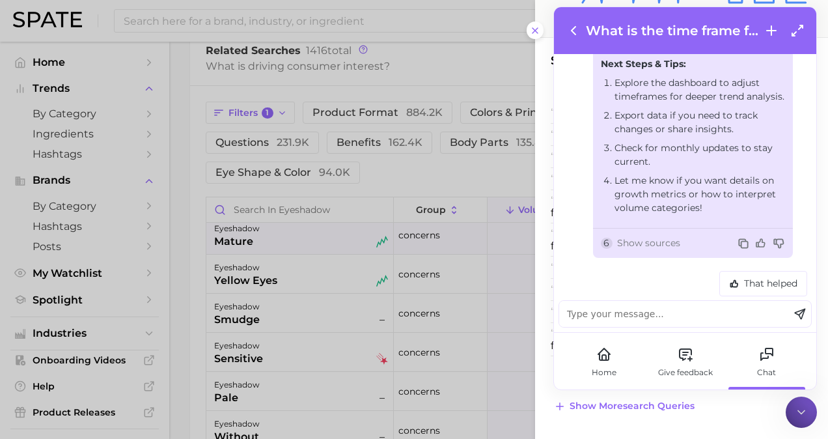
scroll to position [527, 0]
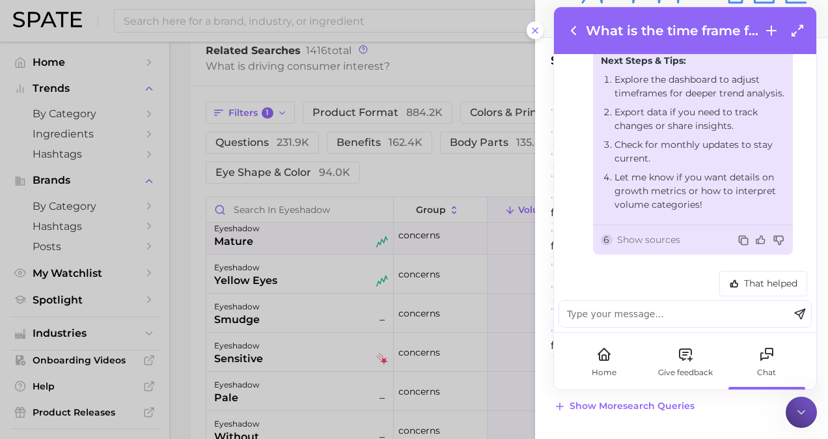
click at [546, 268] on div "Search Queries View As Table Export Data Best cream eyeshadow for mature eyes 5…" at bounding box center [681, 234] width 293 height 362
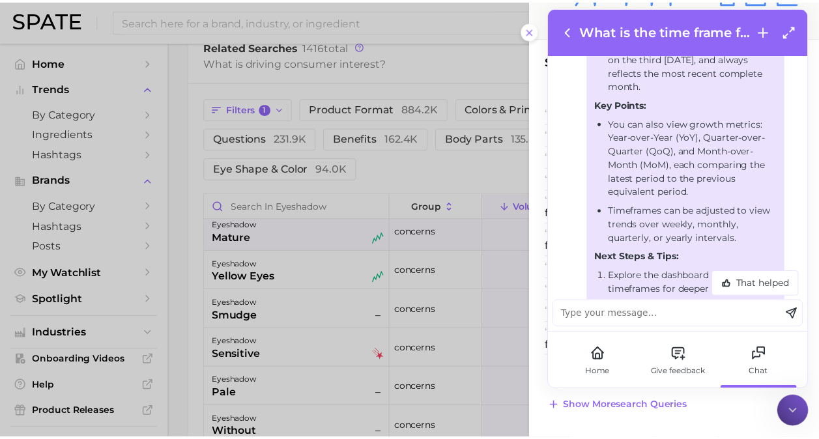
scroll to position [707, 0]
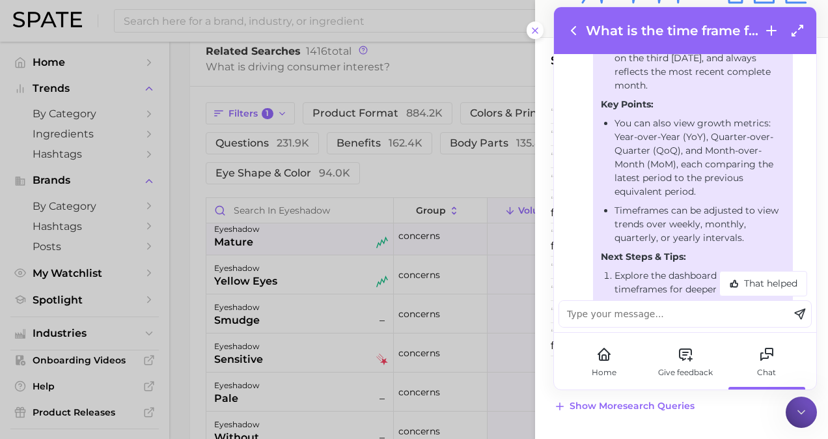
click at [437, 58] on div at bounding box center [414, 219] width 828 height 439
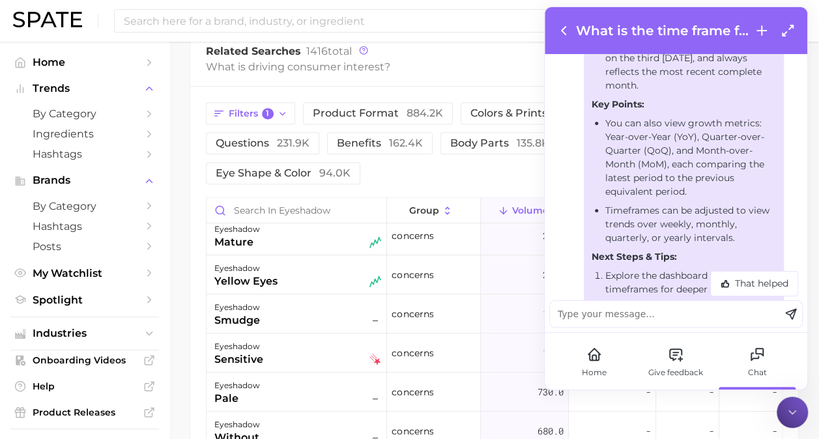
click at [564, 33] on icon at bounding box center [563, 31] width 4 height 8
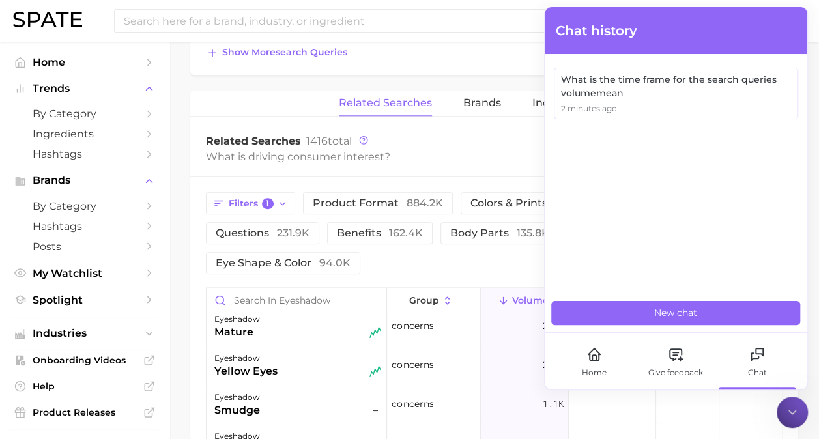
scroll to position [233, 0]
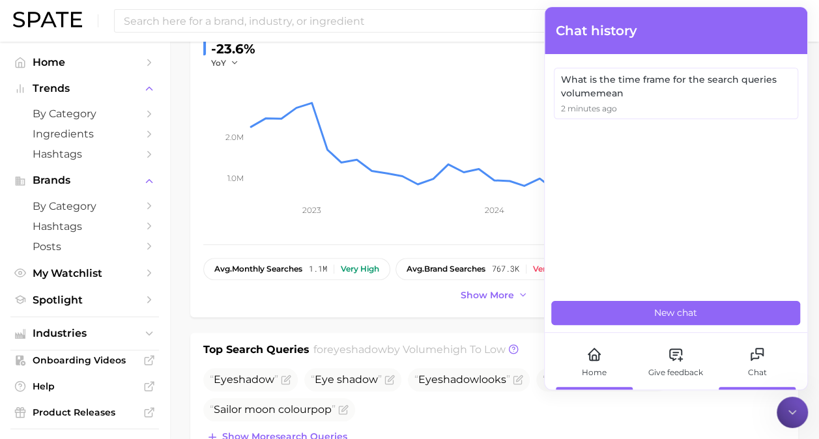
click at [597, 355] on icon at bounding box center [594, 354] width 16 height 16
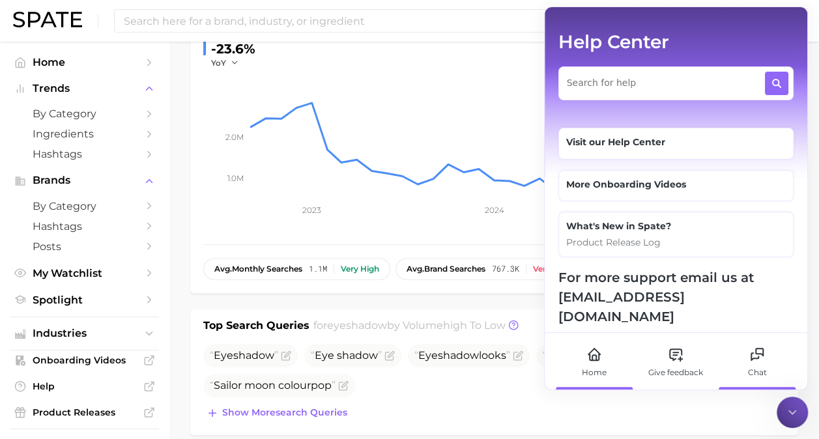
click at [767, 374] on div "Chat" at bounding box center [757, 361] width 72 height 57
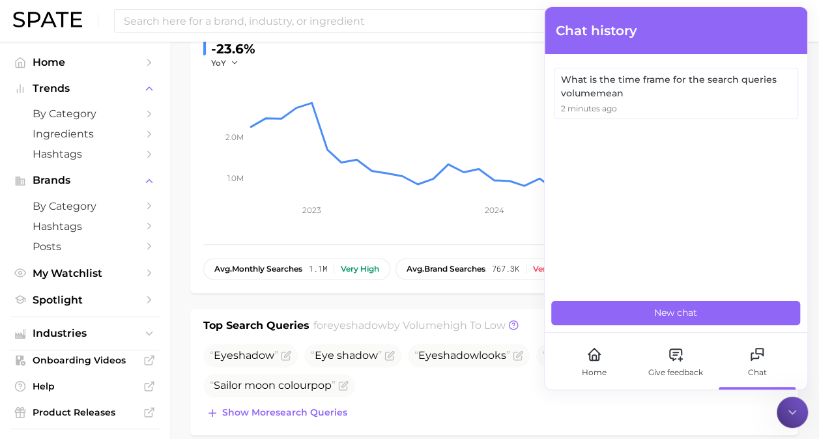
click at [767, 374] on div "Chat" at bounding box center [757, 361] width 72 height 57
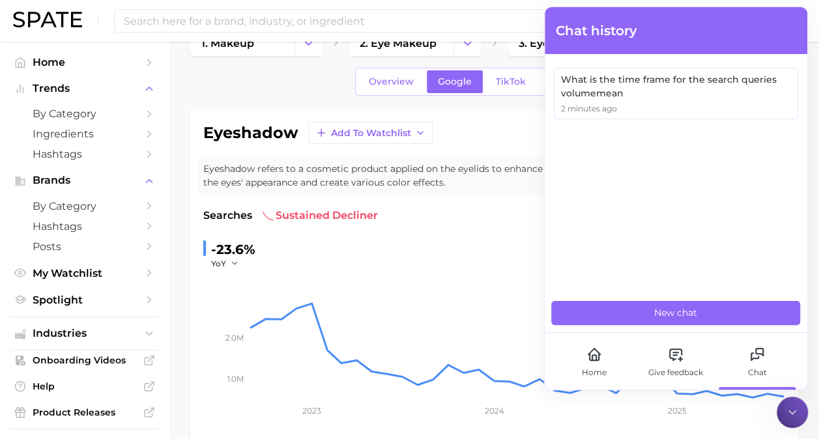
scroll to position [0, 0]
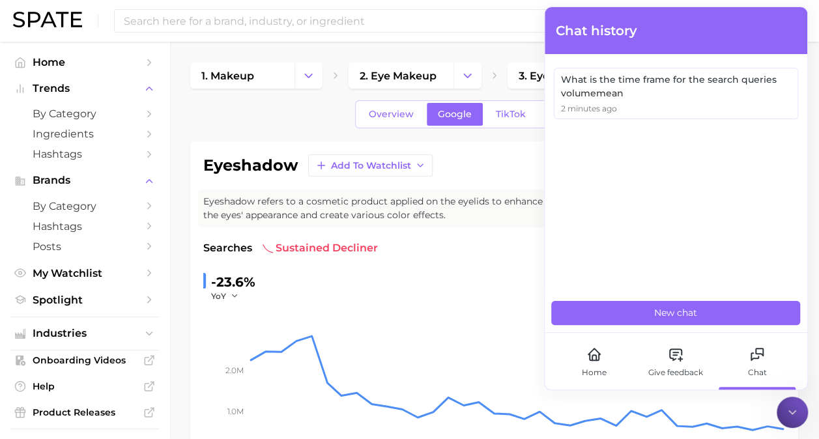
click at [792, 414] on icon at bounding box center [791, 412] width 13 height 13
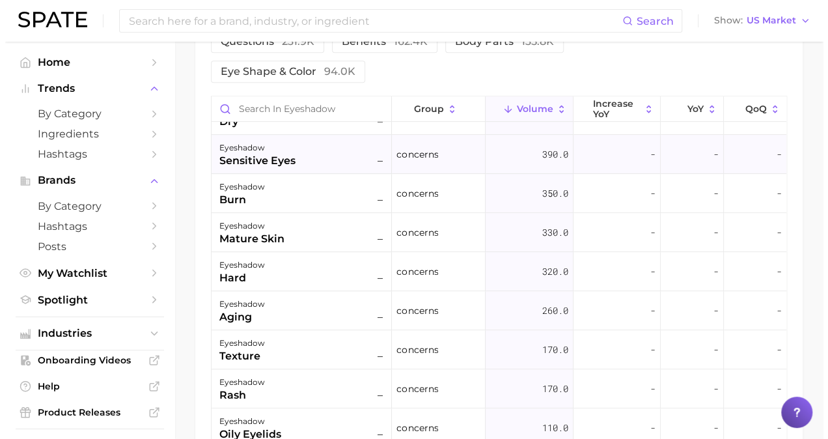
scroll to position [340, 0]
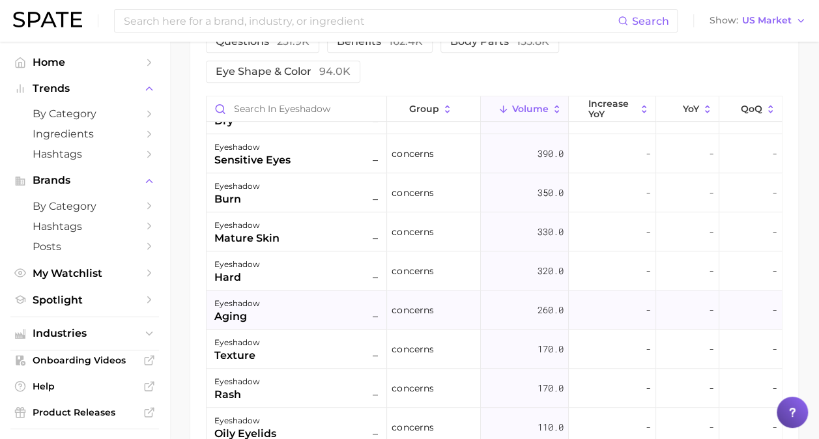
click at [327, 302] on div "eyeshadow aging –" at bounding box center [297, 310] width 167 height 29
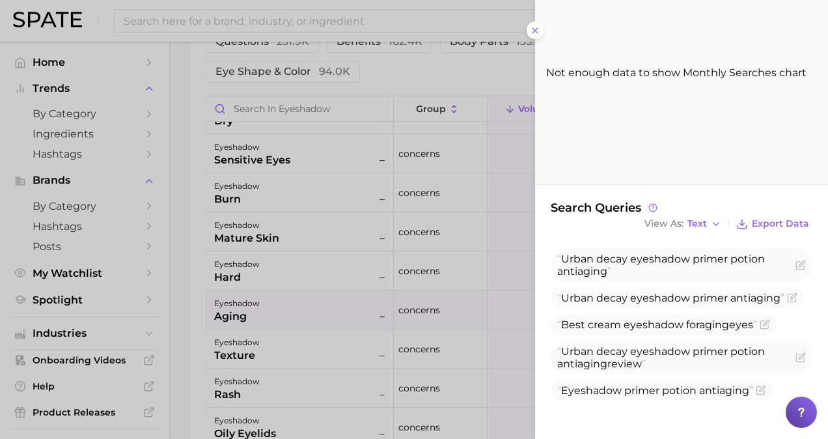
scroll to position [206, 0]
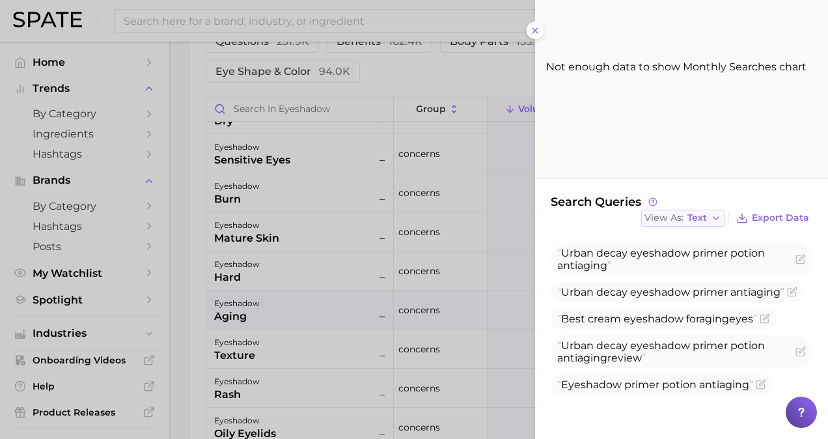
click at [686, 223] on button "View As Text" at bounding box center [682, 218] width 83 height 17
click at [684, 264] on button "Table" at bounding box center [712, 262] width 143 height 23
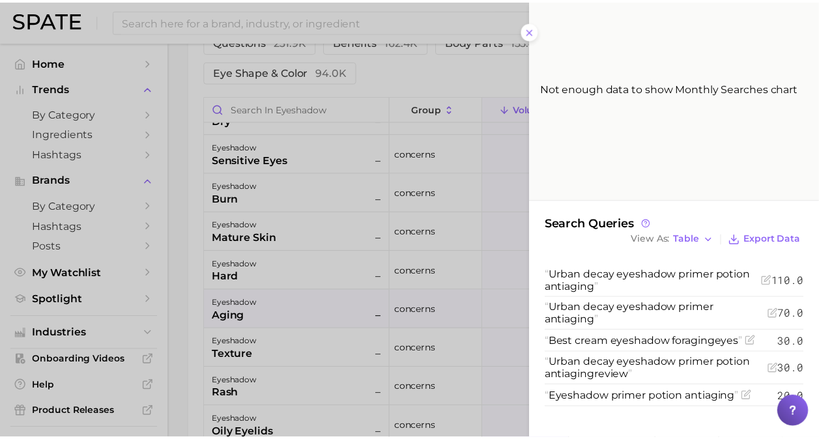
scroll to position [185, 0]
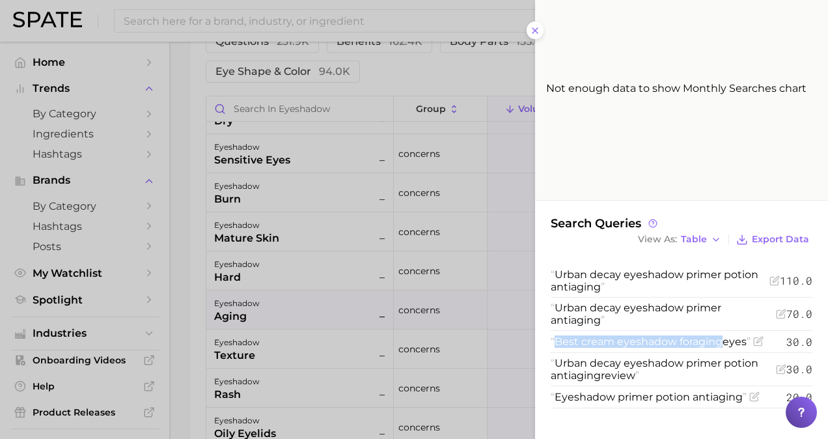
drag, startPoint x: 557, startPoint y: 339, endPoint x: 724, endPoint y: 352, distance: 167.2
click at [724, 352] on li "Best cream eyeshadow for aging eyes 30.0" at bounding box center [682, 342] width 262 height 22
click at [434, 350] on div at bounding box center [414, 219] width 828 height 439
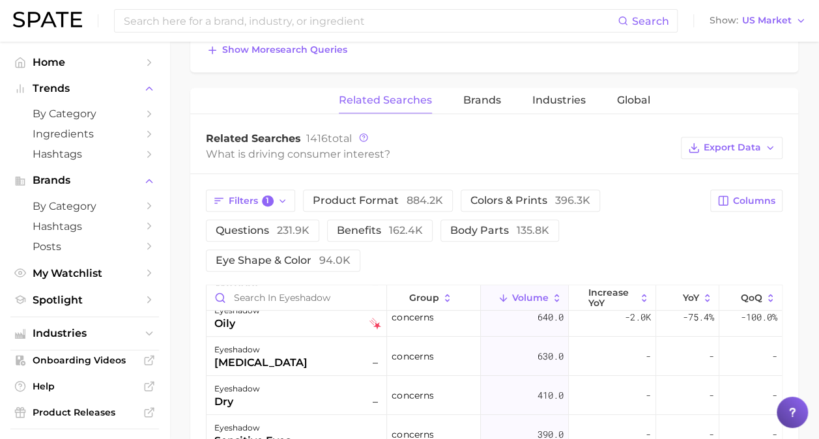
scroll to position [600, 0]
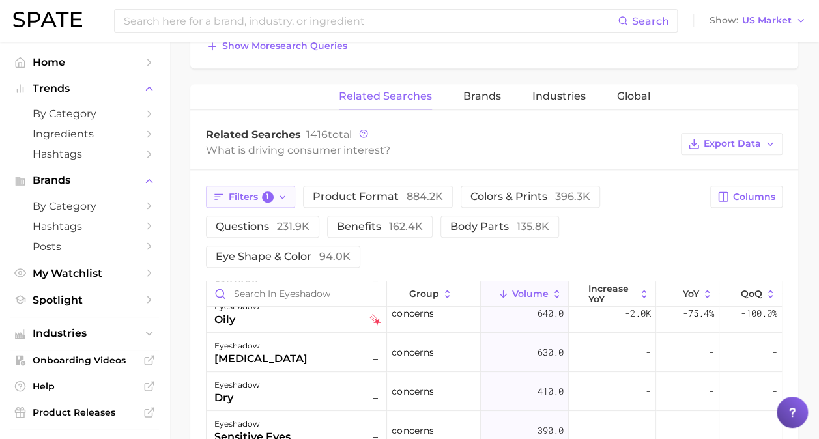
click at [254, 195] on span "Filters 1" at bounding box center [251, 197] width 45 height 12
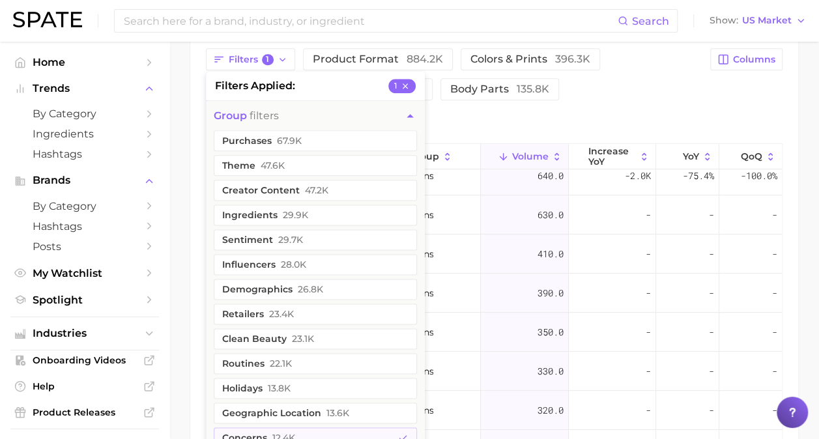
scroll to position [737, 0]
click at [408, 82] on icon "button" at bounding box center [404, 86] width 9 height 9
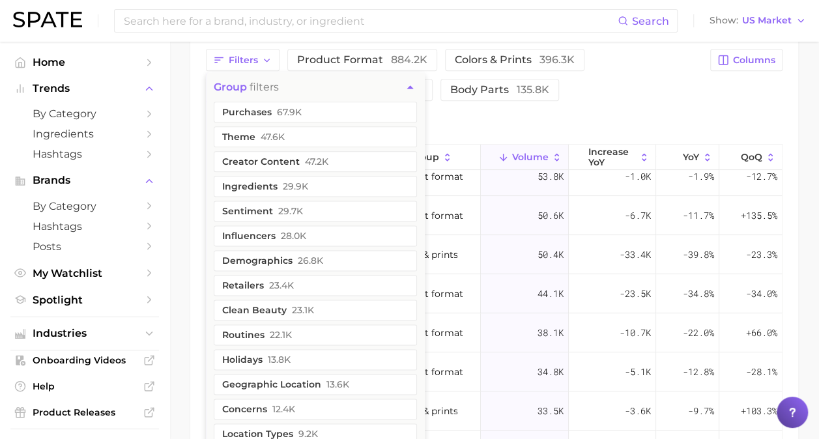
scroll to position [0, 0]
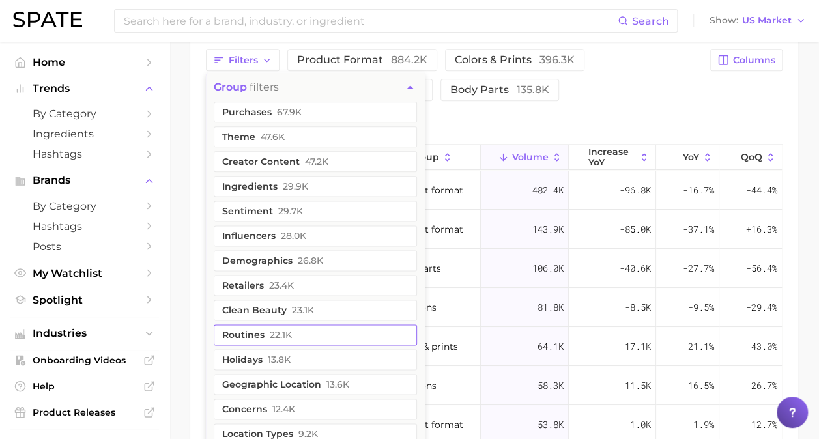
click at [294, 328] on button "routines 22.1k" at bounding box center [315, 334] width 203 height 21
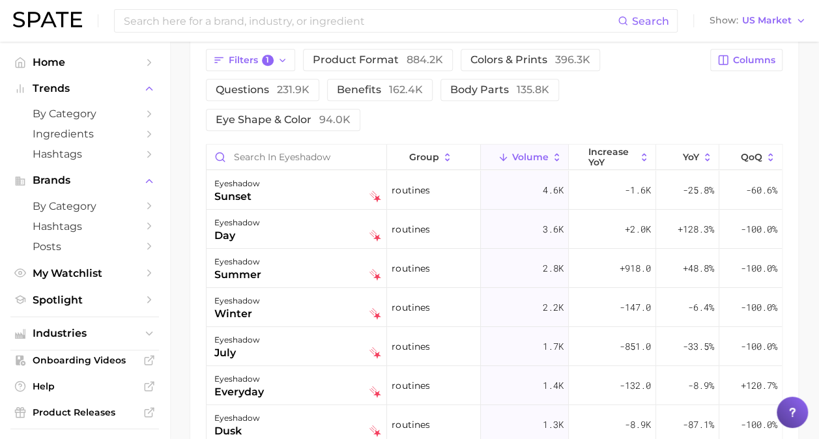
click at [585, 117] on div "Filters 1 product format 884.2k colors & prints 396.3k questions 231.9k benefit…" at bounding box center [454, 90] width 496 height 82
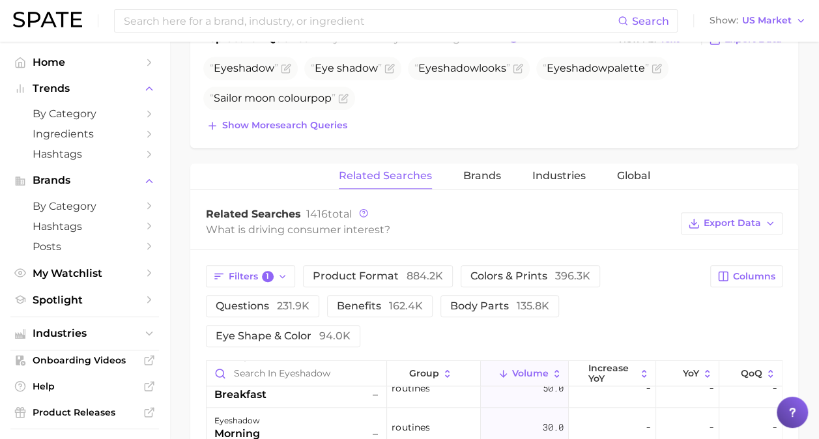
scroll to position [520, 0]
click at [267, 275] on span "1" at bounding box center [268, 278] width 12 height 12
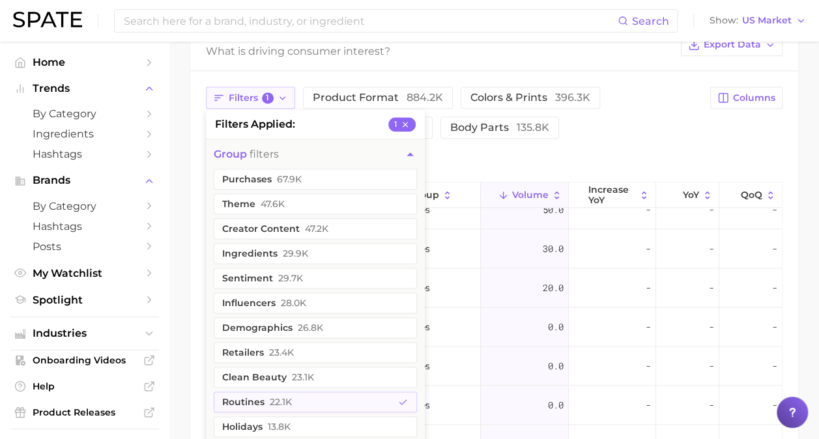
scroll to position [699, 0]
click at [408, 122] on icon "button" at bounding box center [404, 123] width 9 height 9
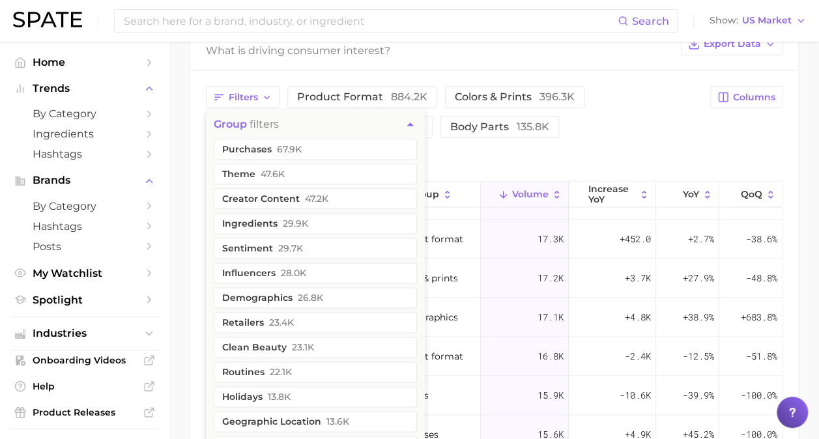
scroll to position [0, 0]
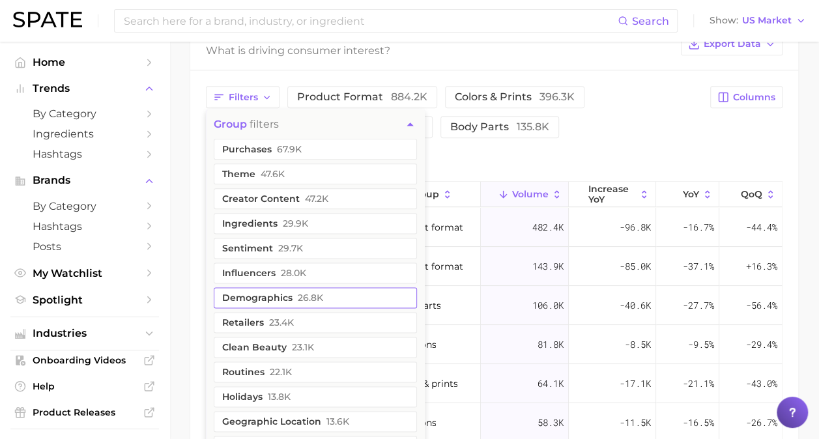
click at [316, 296] on span "26.8k" at bounding box center [310, 297] width 25 height 10
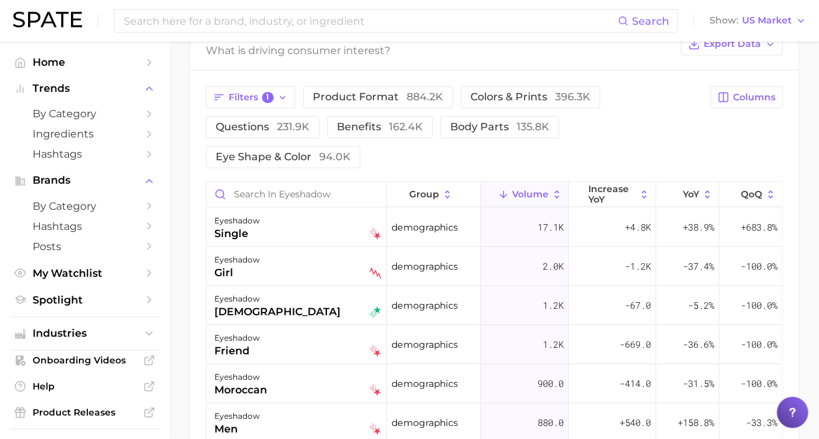
click at [597, 148] on div "Filters 1 product format 884.2k colors & prints 396.3k questions 231.9k benefit…" at bounding box center [454, 127] width 496 height 82
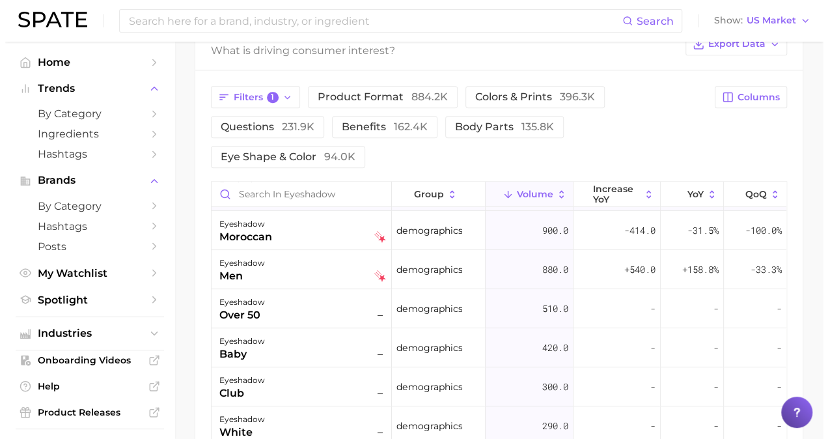
scroll to position [154, 0]
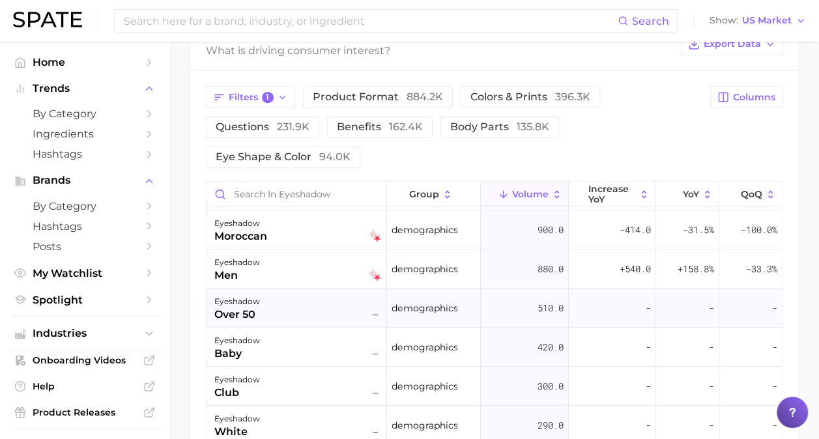
click at [293, 311] on div "eyeshadow over 50 –" at bounding box center [297, 308] width 167 height 29
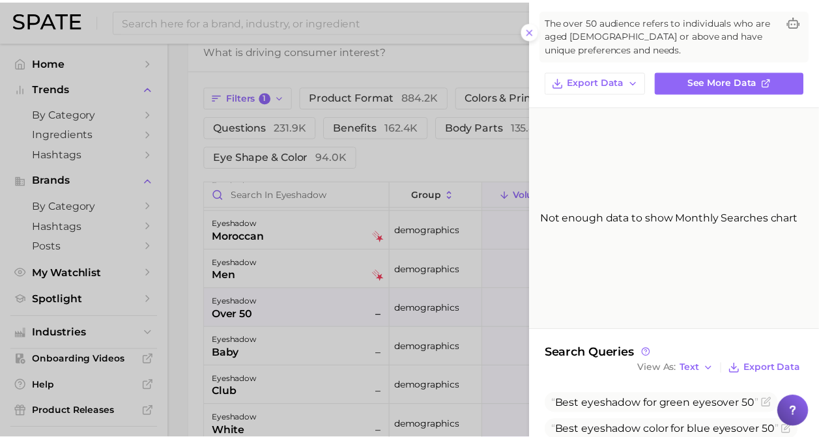
scroll to position [154, 0]
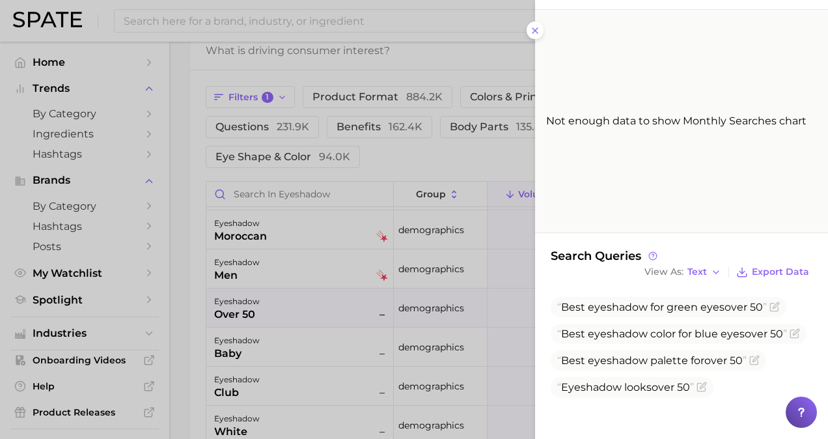
click at [367, 308] on div at bounding box center [414, 219] width 828 height 439
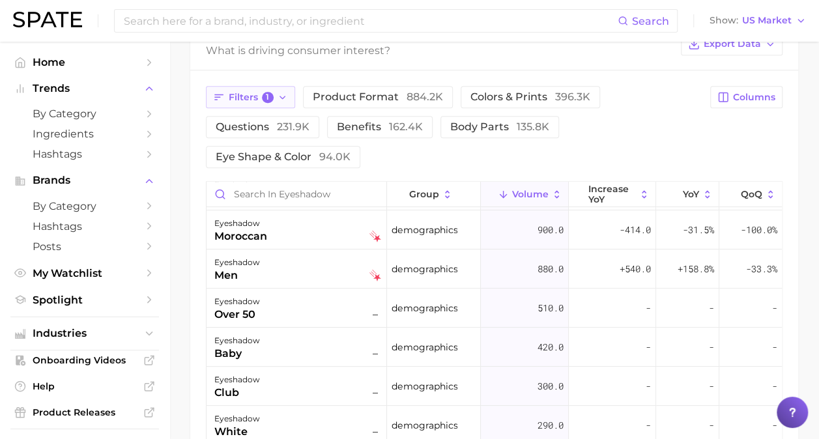
click at [265, 95] on span "1" at bounding box center [268, 98] width 12 height 12
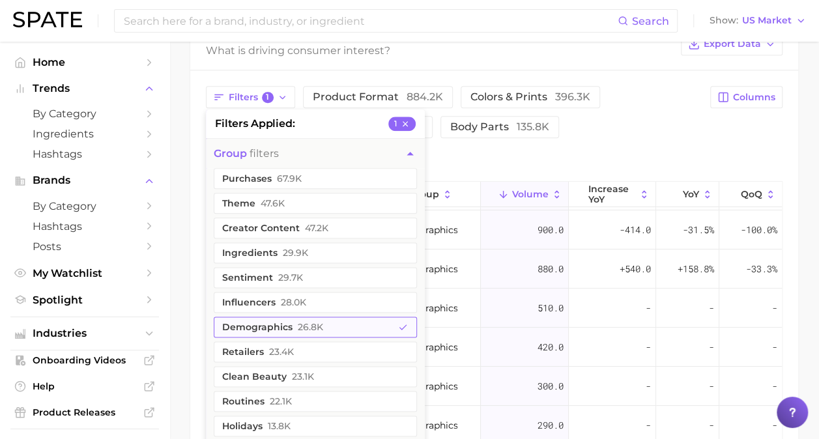
click at [323, 328] on button "demographics 26.8k" at bounding box center [315, 326] width 203 height 21
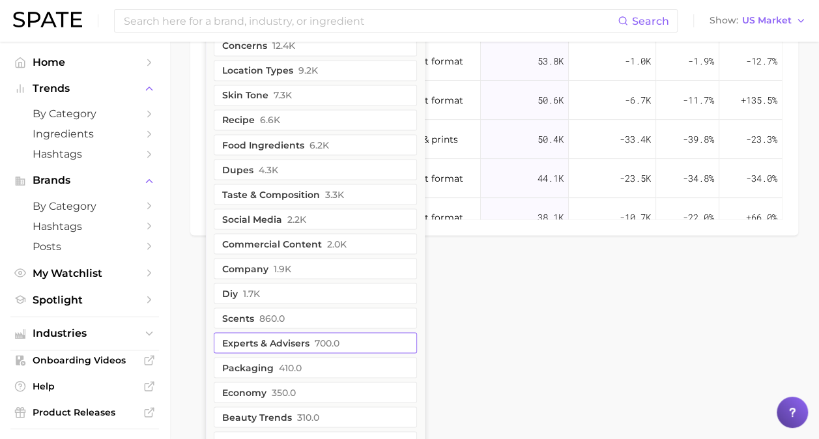
scroll to position [1173, 0]
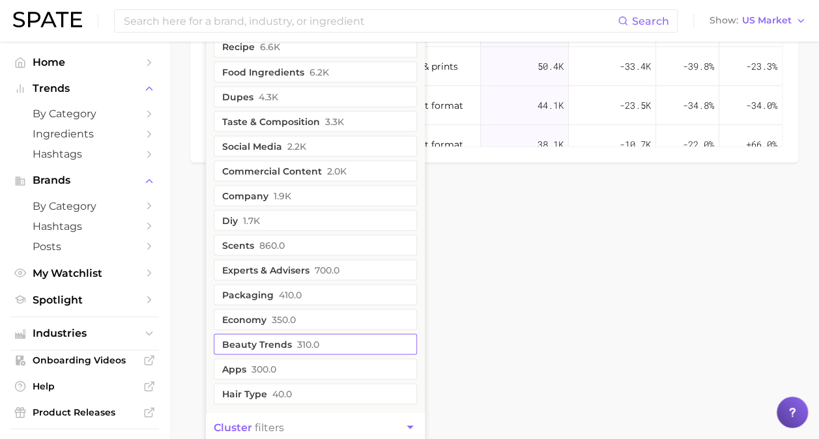
click at [284, 347] on button "beauty trends 310.0" at bounding box center [315, 343] width 203 height 21
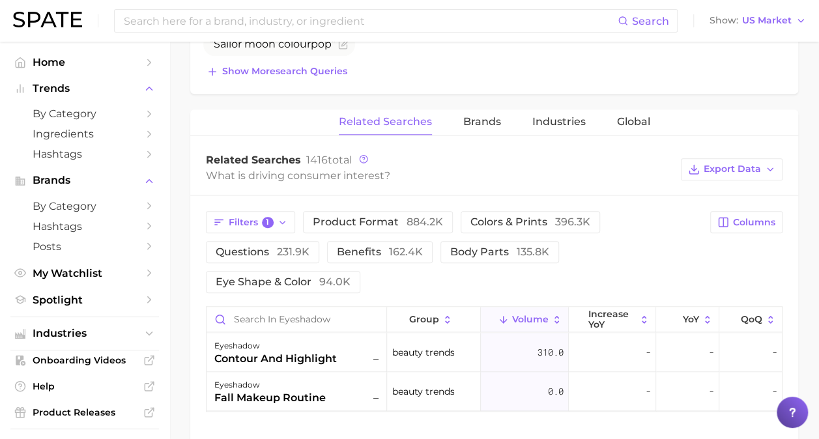
scroll to position [663, 0]
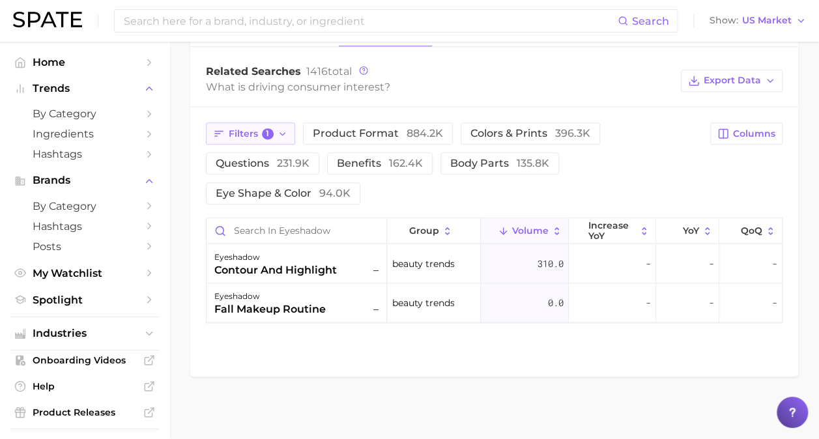
click at [249, 135] on span "Filters 1" at bounding box center [251, 134] width 45 height 12
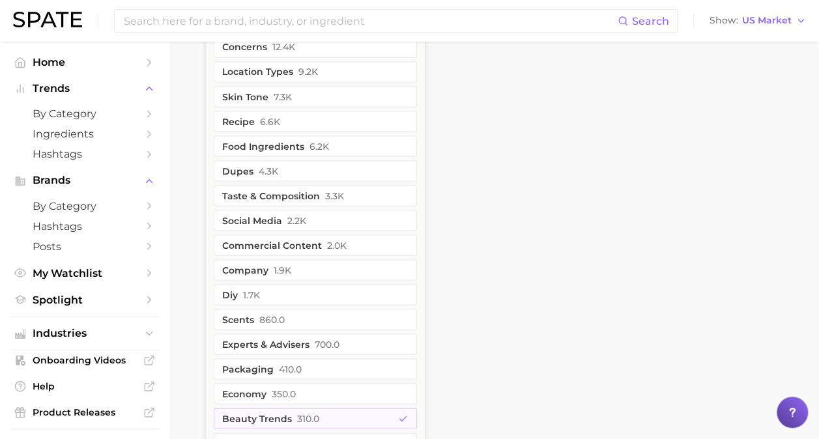
scroll to position [1202, 0]
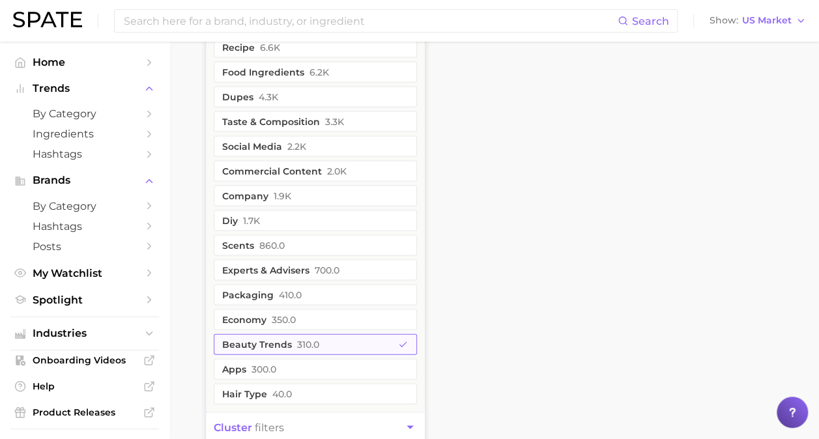
click at [290, 342] on button "beauty trends 310.0" at bounding box center [315, 343] width 203 height 21
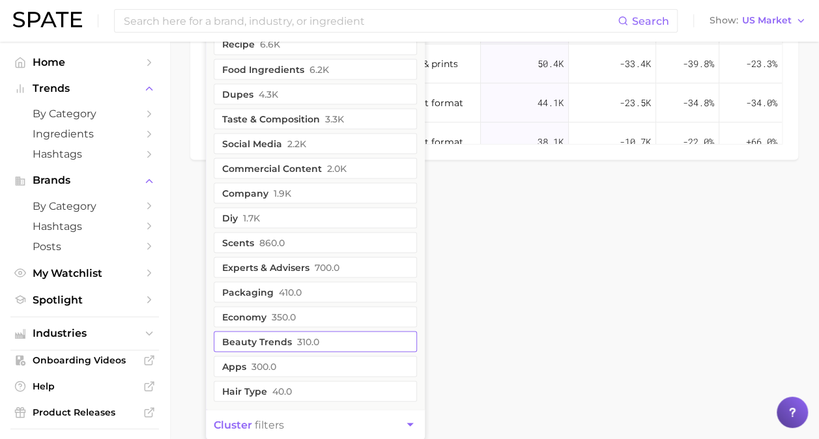
scroll to position [1173, 0]
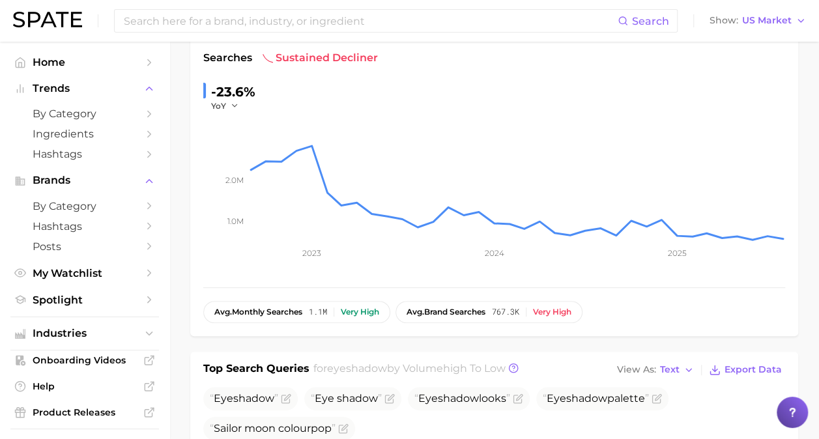
scroll to position [0, 0]
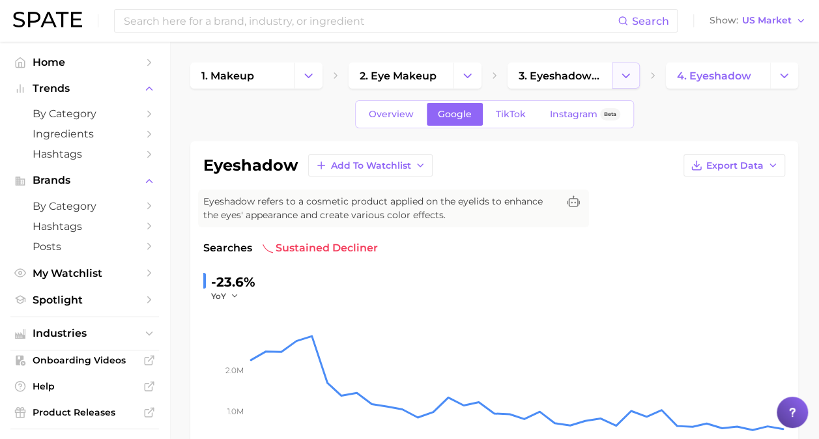
click at [622, 70] on icon "Change Category" at bounding box center [626, 76] width 14 height 14
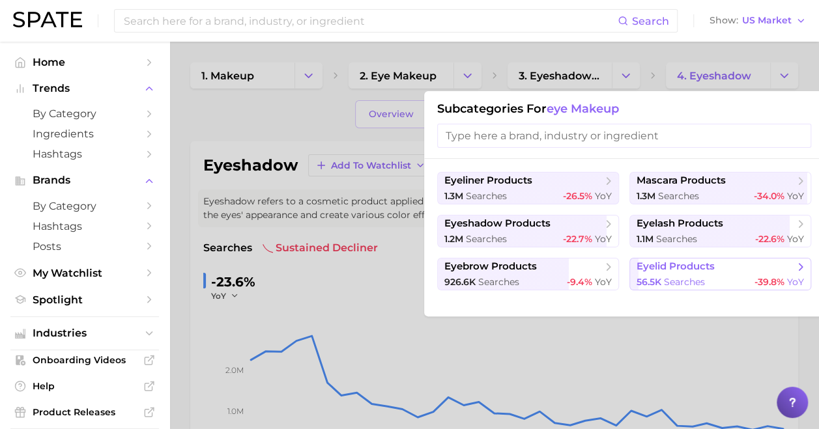
click at [640, 281] on span "56.5k" at bounding box center [648, 282] width 25 height 12
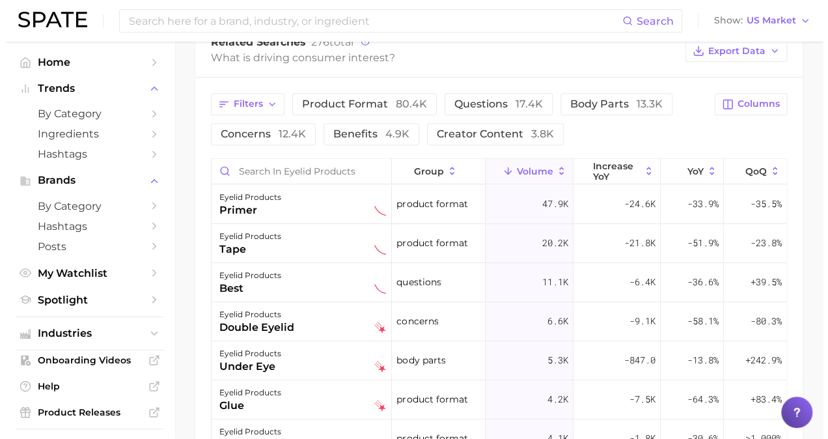
scroll to position [672, 0]
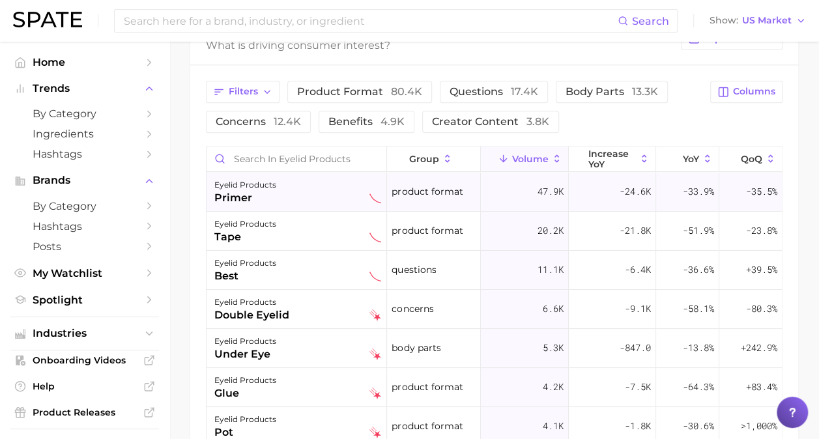
click at [260, 193] on div "primer" at bounding box center [245, 198] width 62 height 16
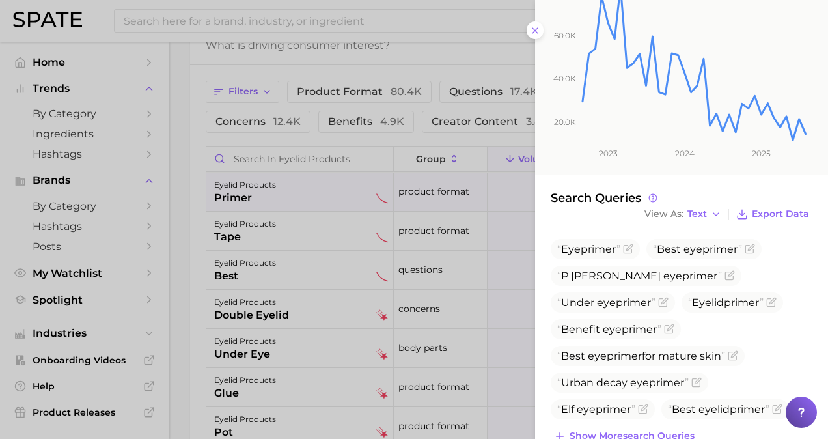
scroll to position [253, 0]
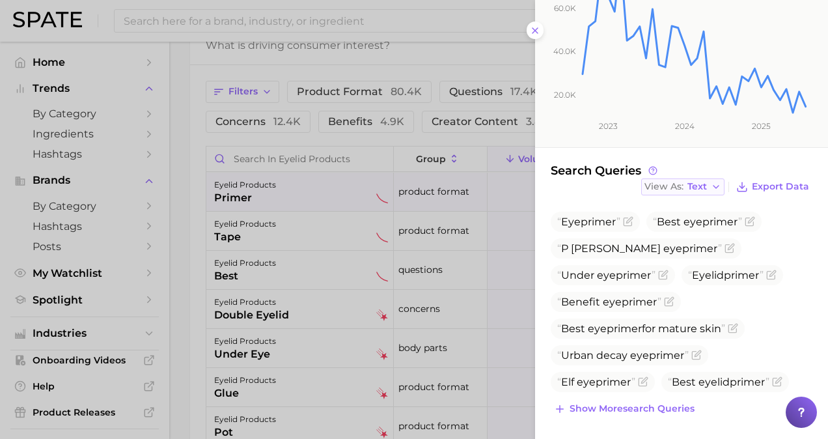
click at [692, 184] on span "Text" at bounding box center [698, 186] width 20 height 7
click at [699, 229] on button "Table" at bounding box center [712, 231] width 143 height 23
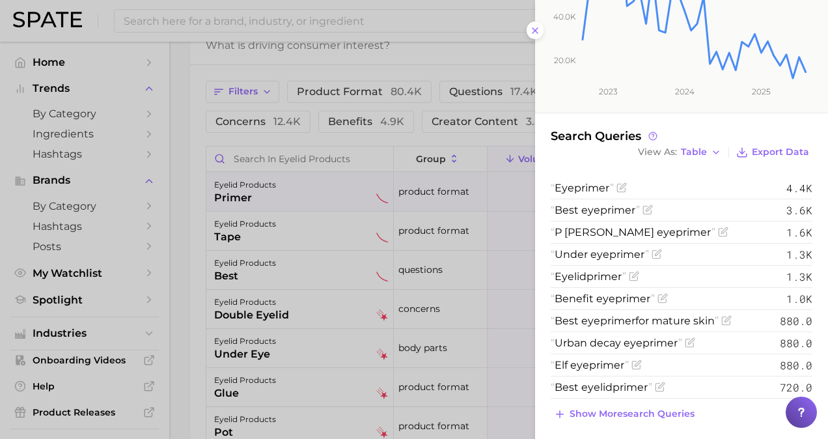
scroll to position [289, 0]
click at [754, 147] on span "Export Data" at bounding box center [780, 150] width 57 height 11
click at [789, 128] on div "Search Queries View As Table Export Data" at bounding box center [682, 144] width 262 height 33
click at [667, 407] on span "Show more search queries" at bounding box center [632, 412] width 125 height 11
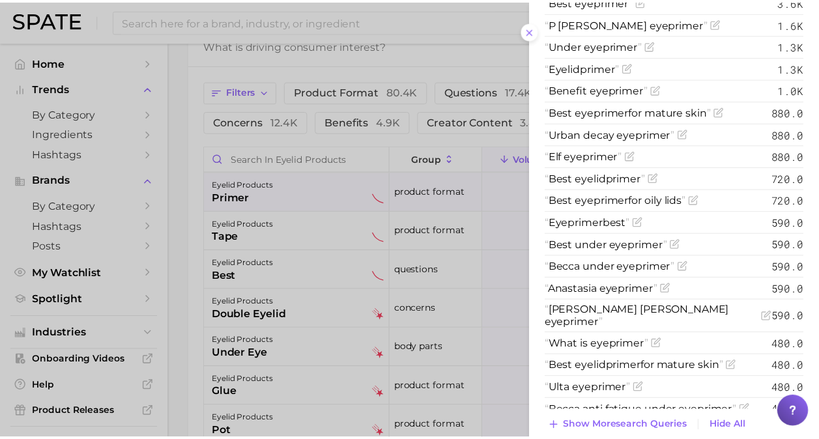
scroll to position [459, 0]
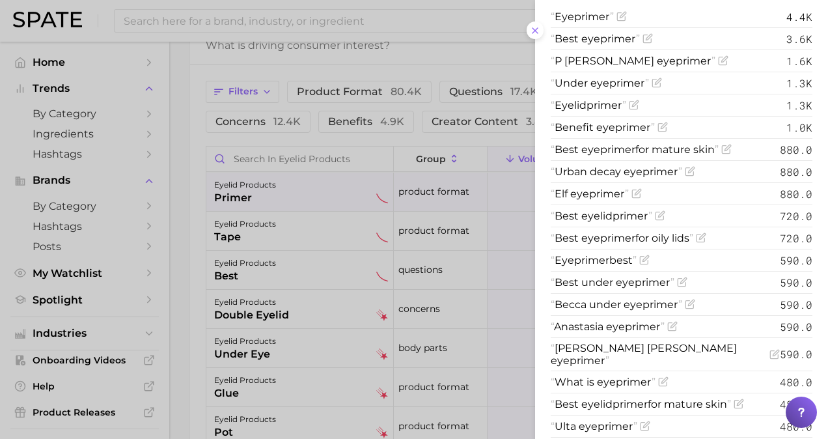
click at [438, 283] on div at bounding box center [414, 219] width 828 height 439
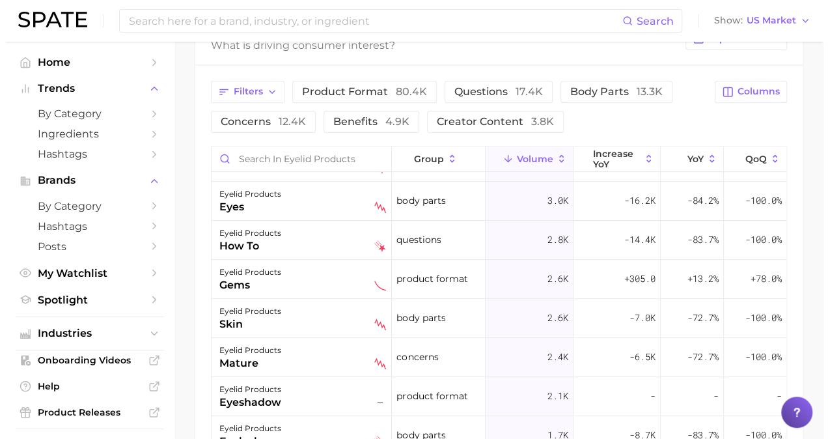
scroll to position [307, 0]
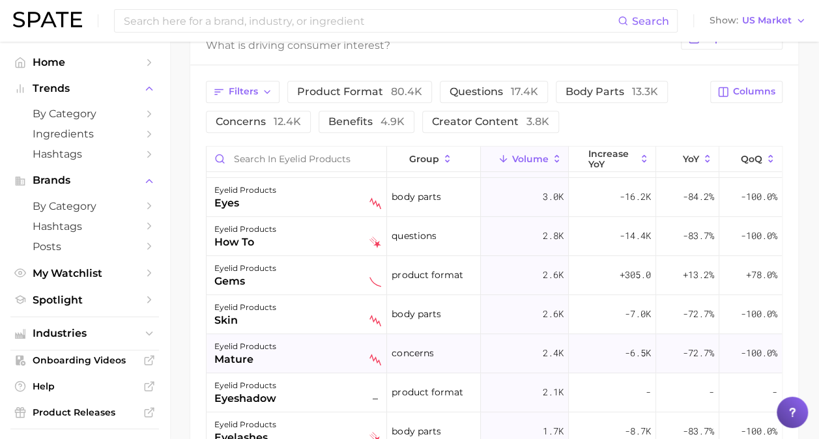
click at [326, 348] on div "eyelid products mature" at bounding box center [297, 353] width 167 height 29
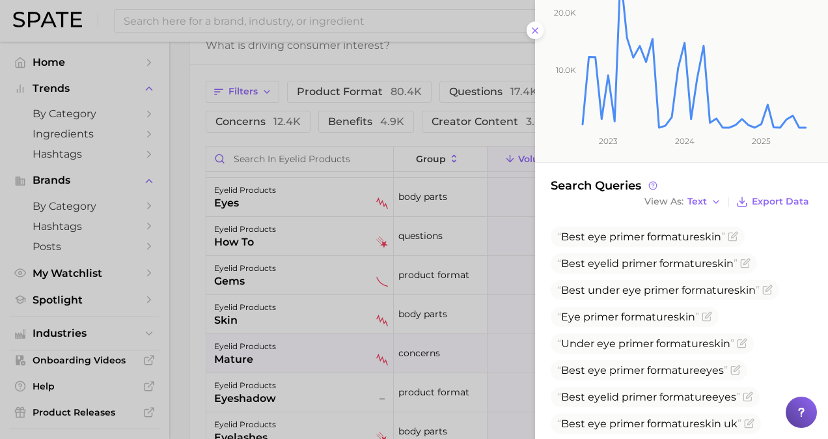
scroll to position [249, 0]
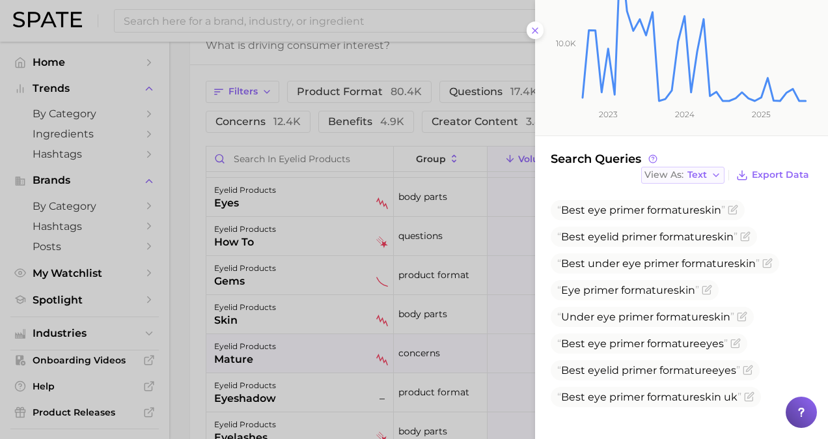
click at [692, 178] on span "Text" at bounding box center [698, 174] width 20 height 7
click at [688, 216] on button "Table" at bounding box center [712, 219] width 143 height 23
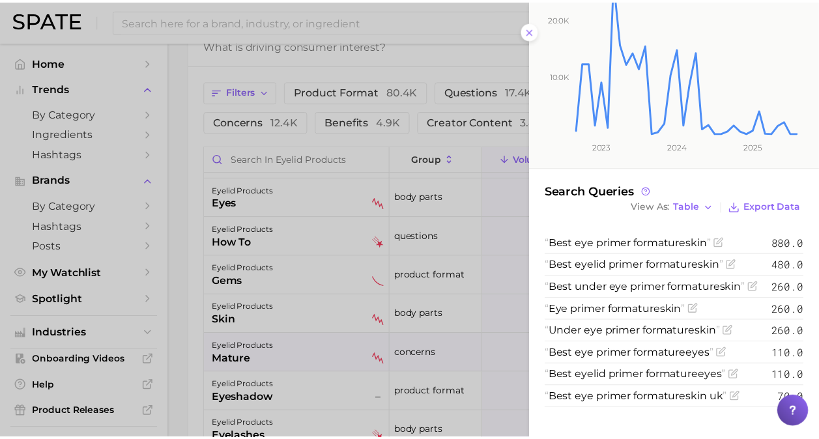
scroll to position [218, 0]
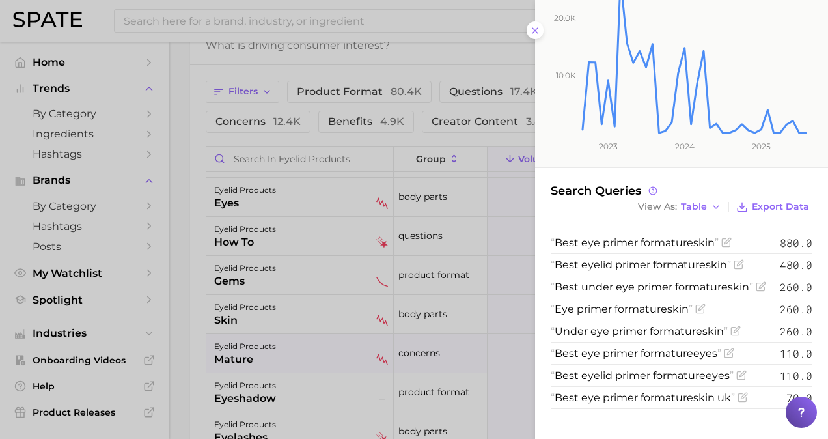
click at [384, 343] on div at bounding box center [414, 219] width 828 height 439
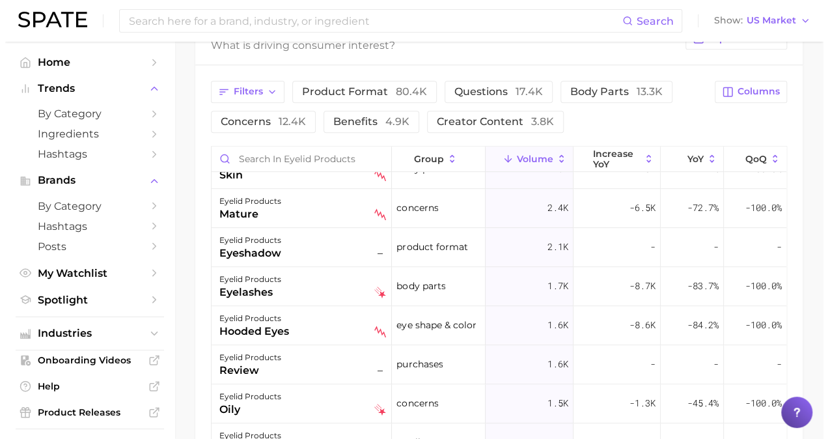
scroll to position [453, 0]
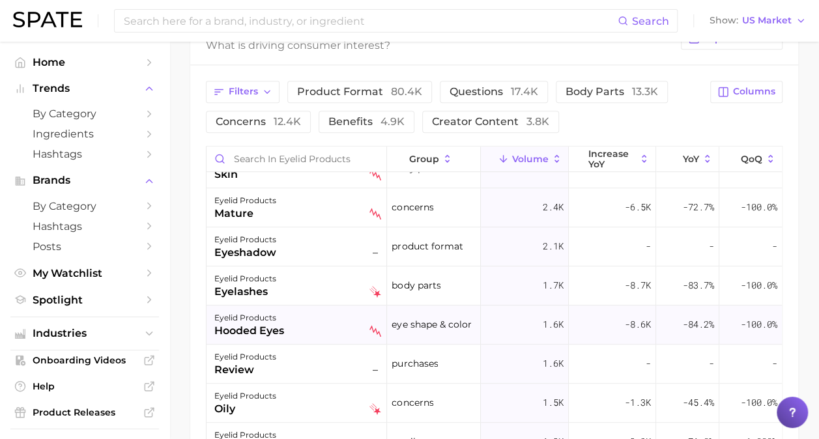
click at [332, 329] on div "eyelid products hooded eyes" at bounding box center [297, 324] width 167 height 29
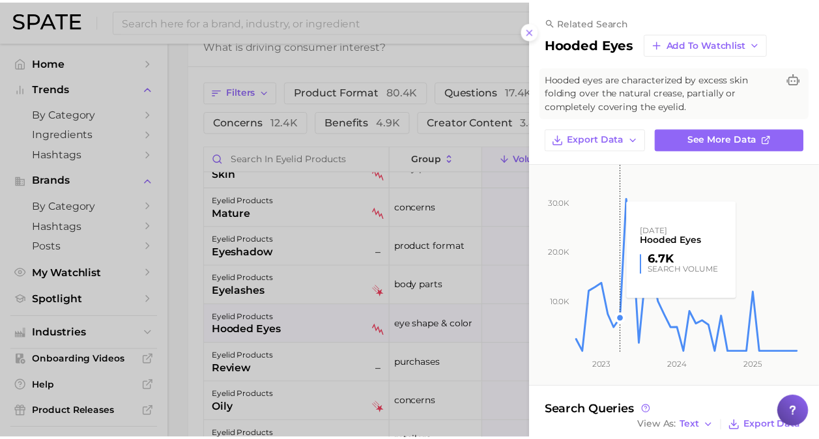
scroll to position [222, 0]
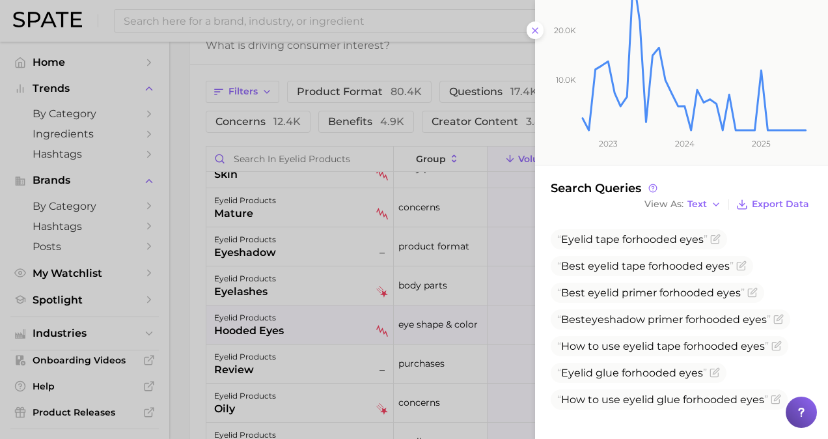
click at [475, 328] on div at bounding box center [414, 219] width 828 height 439
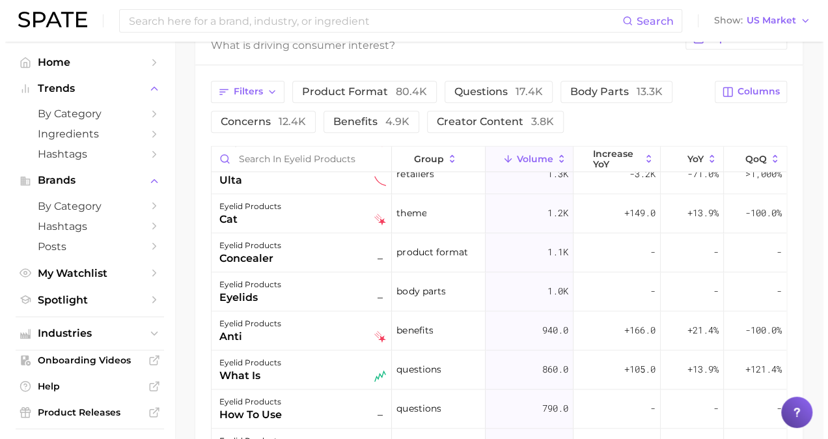
scroll to position [722, 0]
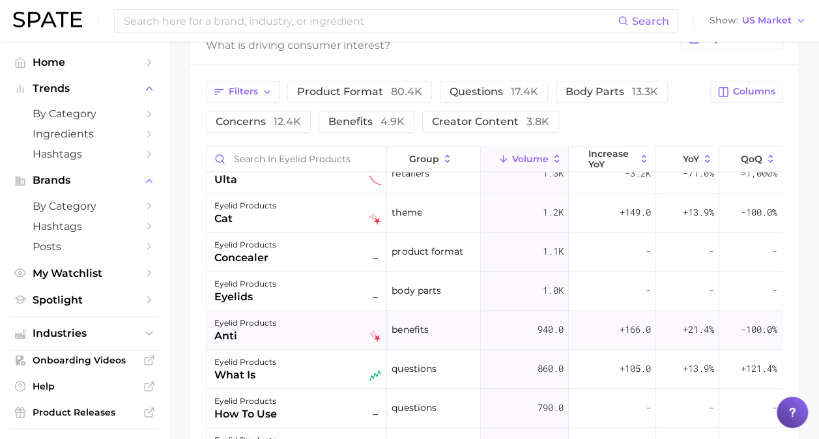
click at [352, 335] on div "eyelid products anti" at bounding box center [297, 329] width 167 height 29
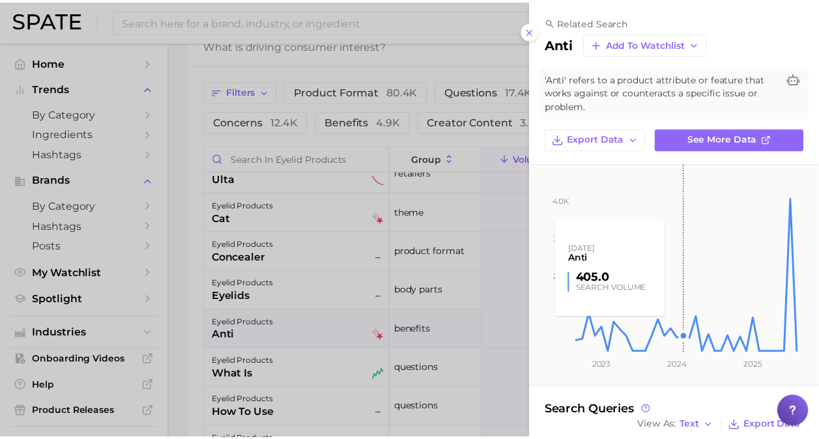
scroll to position [221, 0]
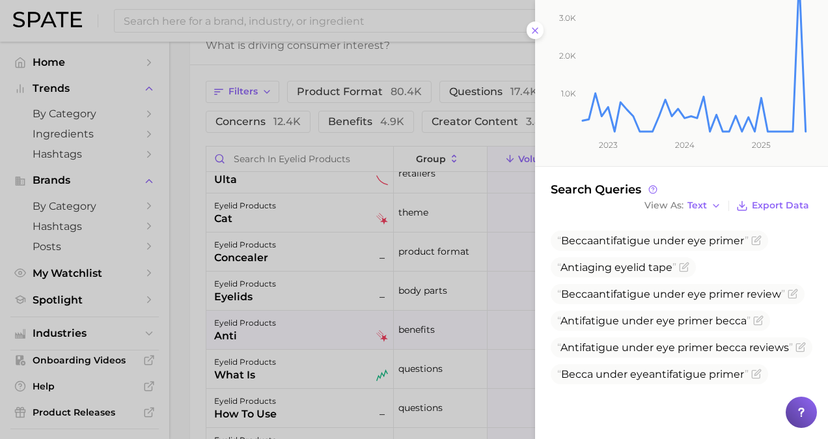
click at [422, 335] on div at bounding box center [414, 219] width 828 height 439
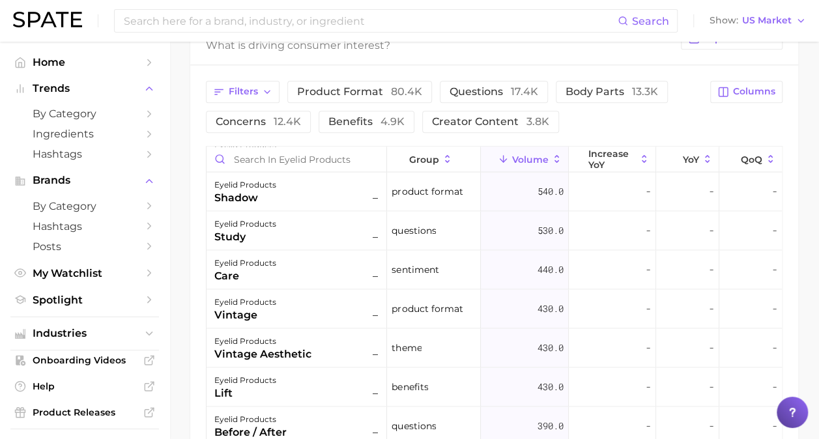
scroll to position [1237, 0]
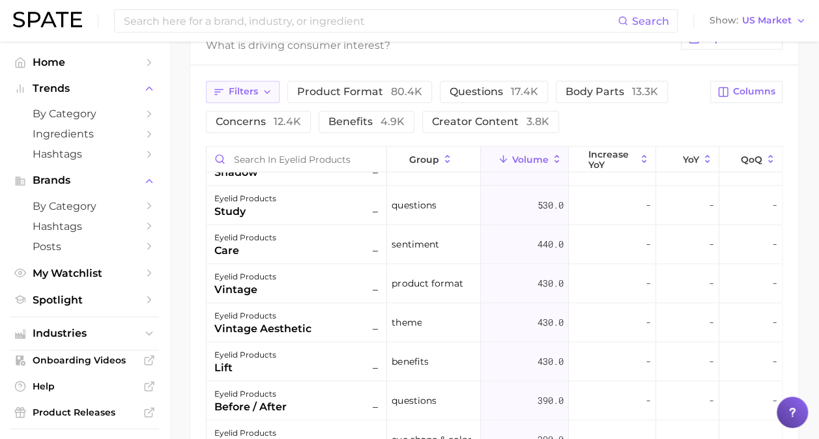
click at [237, 91] on span "Filters" at bounding box center [243, 91] width 29 height 11
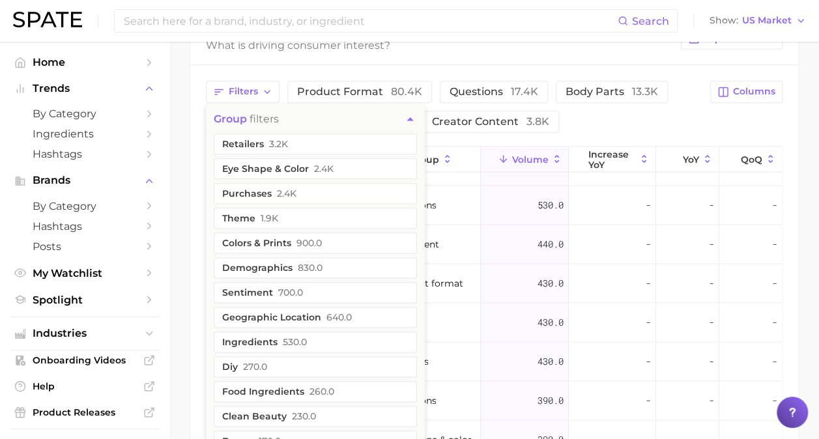
click at [592, 120] on div "Filters group filters retailers 3.2k eye shape & color 2.4k purchases 2.4k them…" at bounding box center [454, 107] width 496 height 52
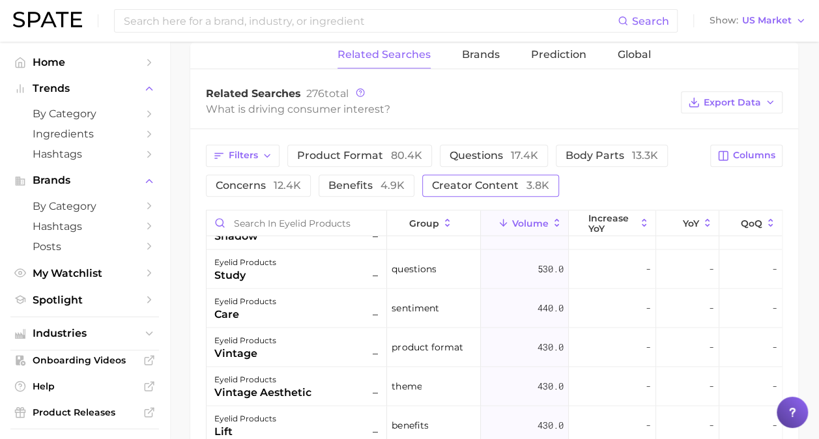
scroll to position [607, 0]
click at [218, 151] on icon "button" at bounding box center [219, 157] width 12 height 12
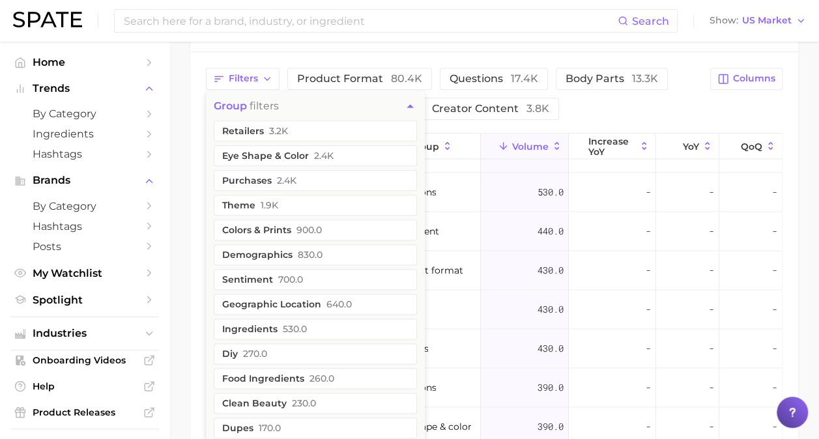
scroll to position [684, 0]
click at [76, 116] on span "by Category" at bounding box center [85, 113] width 104 height 12
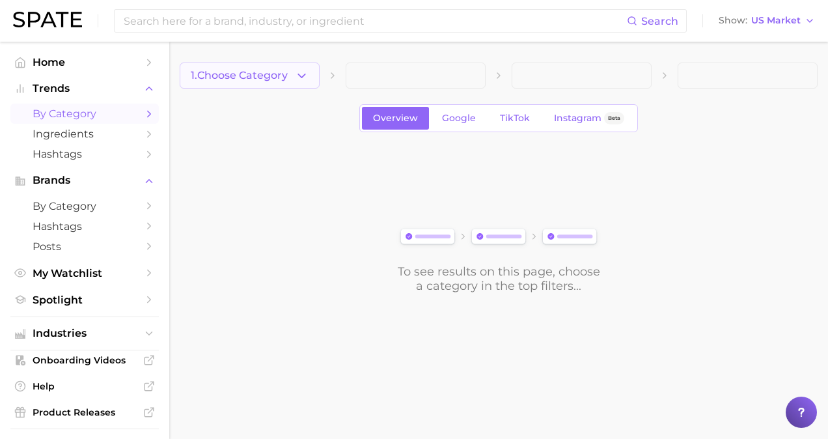
click at [237, 68] on button "1. Choose Category" at bounding box center [250, 76] width 140 height 26
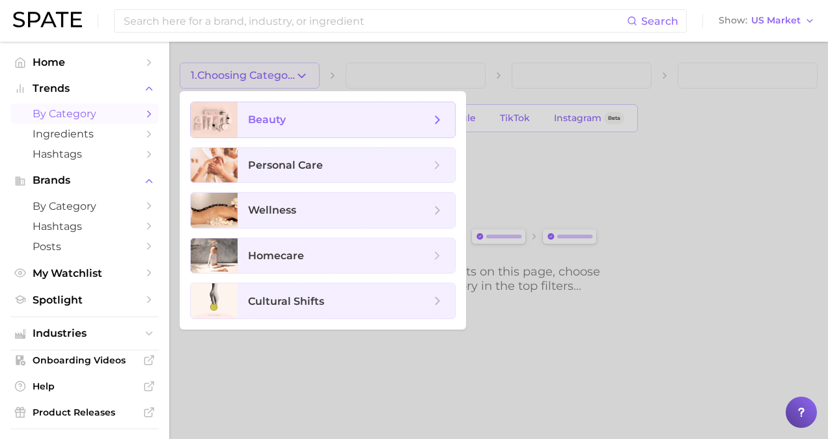
click at [269, 116] on span "beauty" at bounding box center [267, 119] width 38 height 12
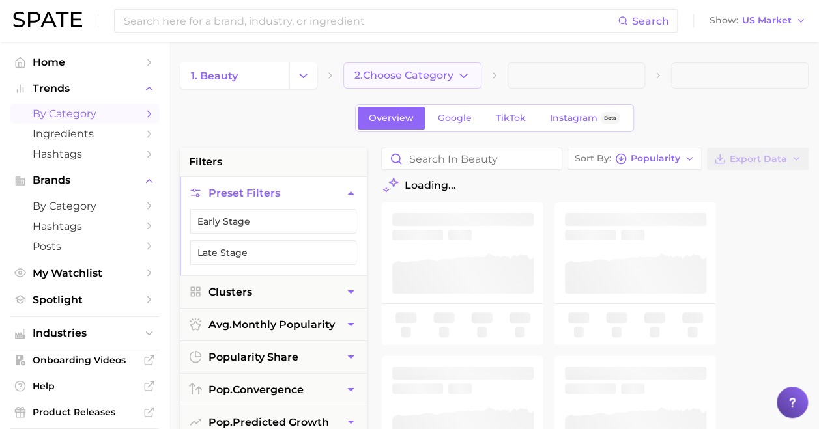
click at [426, 78] on span "2. Choose Category" at bounding box center [403, 76] width 99 height 12
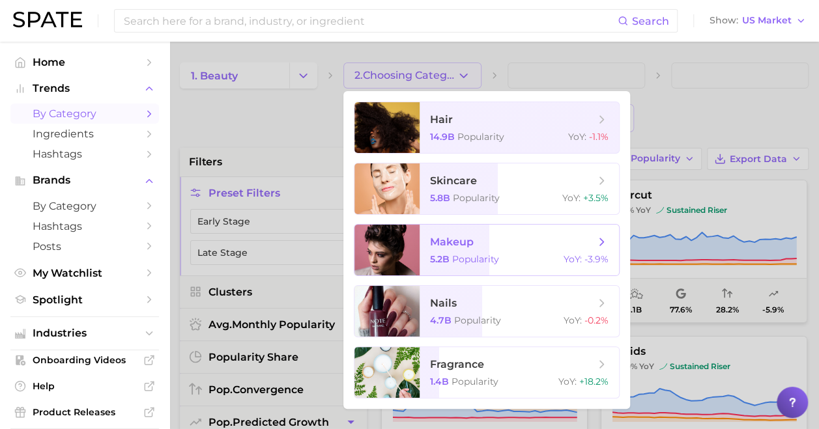
click at [481, 262] on span "Popularity" at bounding box center [475, 259] width 47 height 12
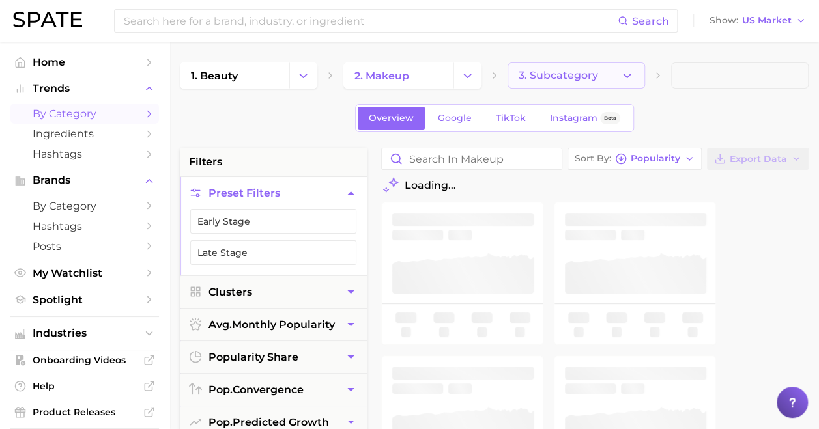
click at [600, 74] on button "3. Subcategory" at bounding box center [575, 76] width 137 height 26
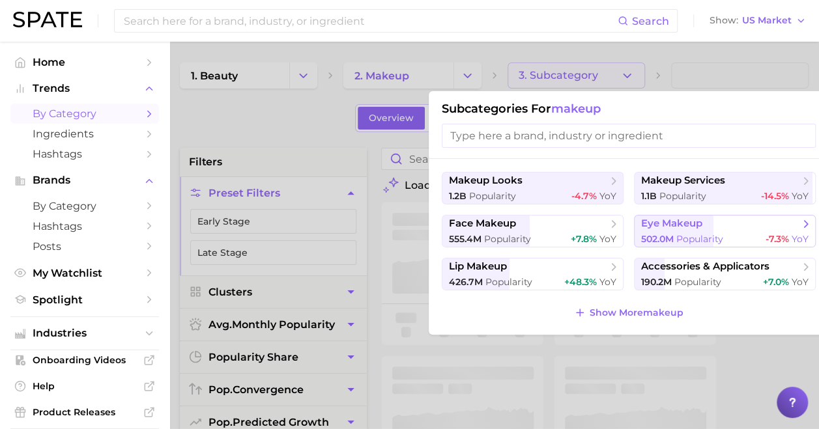
click at [673, 235] on span "502.0m" at bounding box center [657, 239] width 33 height 12
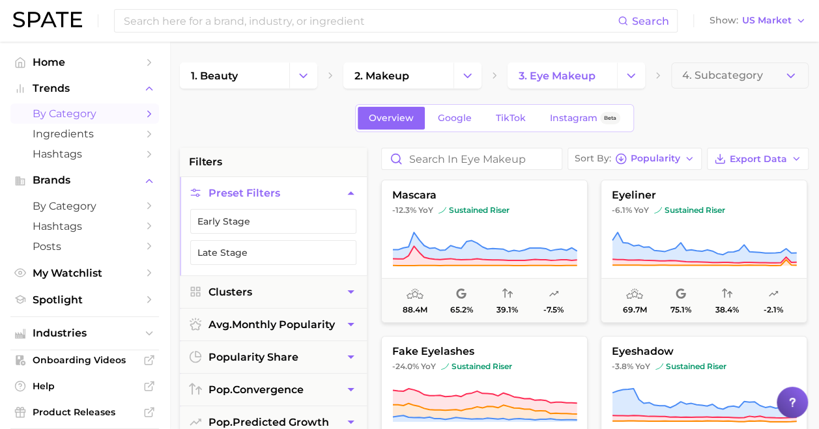
scroll to position [1, 0]
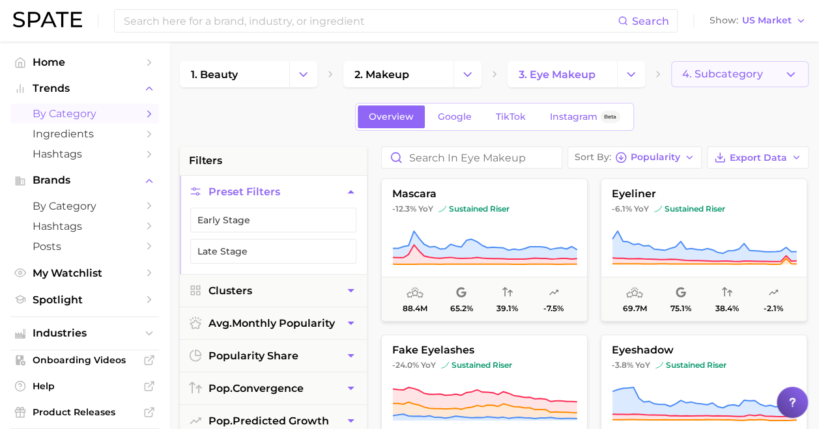
click at [720, 70] on span "4. Subcategory" at bounding box center [722, 74] width 81 height 12
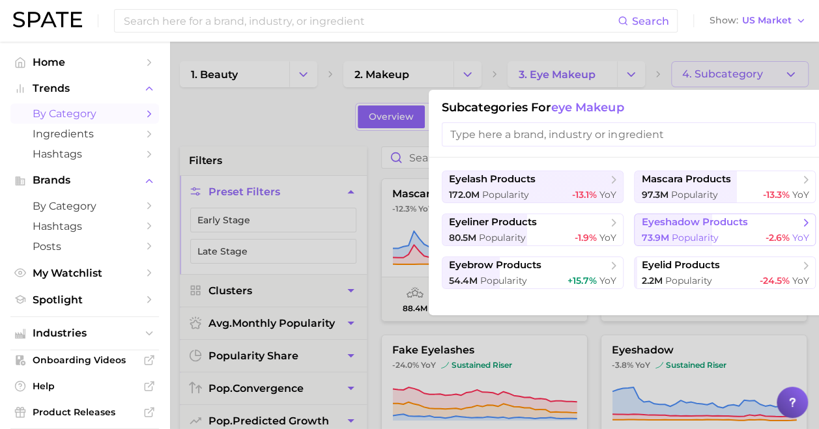
click at [692, 232] on span "73.9m Popularity" at bounding box center [679, 238] width 77 height 12
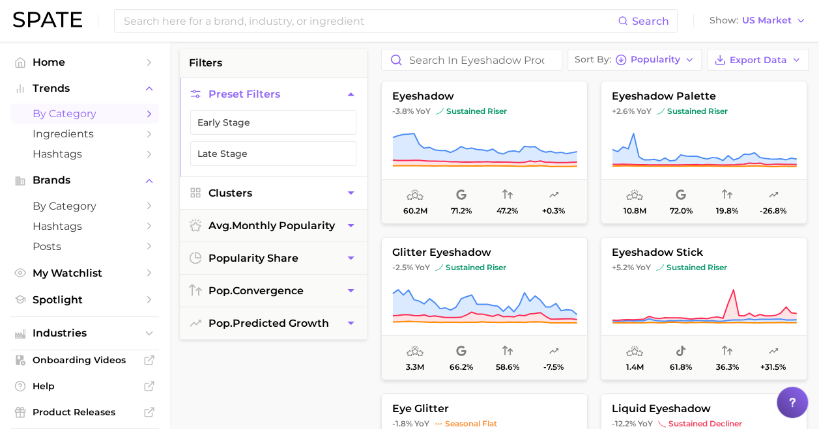
scroll to position [98, 0]
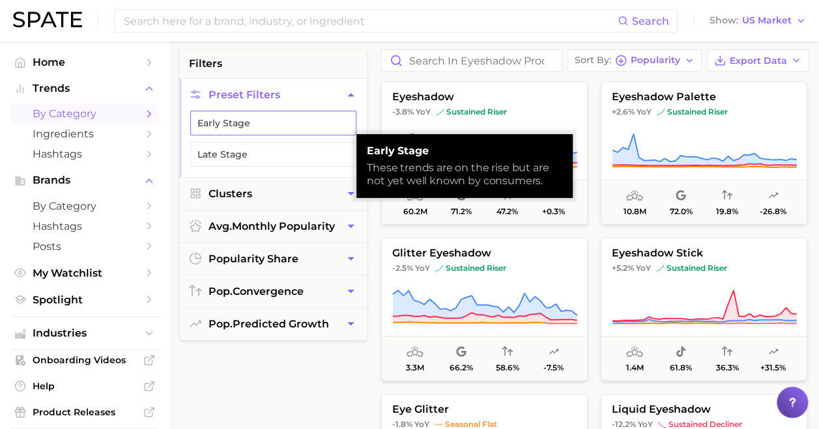
click at [272, 126] on button "Early Stage" at bounding box center [273, 123] width 166 height 25
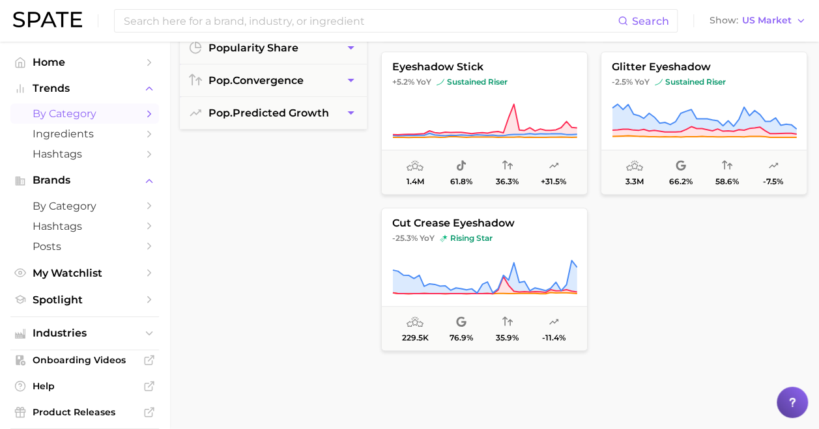
scroll to position [422, 0]
drag, startPoint x: 445, startPoint y: 249, endPoint x: 608, endPoint y: 298, distance: 170.0
click at [608, 298] on div at bounding box center [703, 278] width 206 height 143
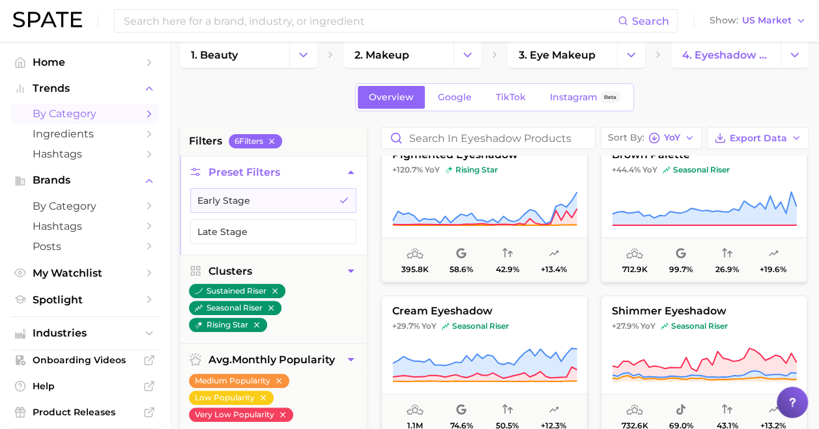
scroll to position [7, 0]
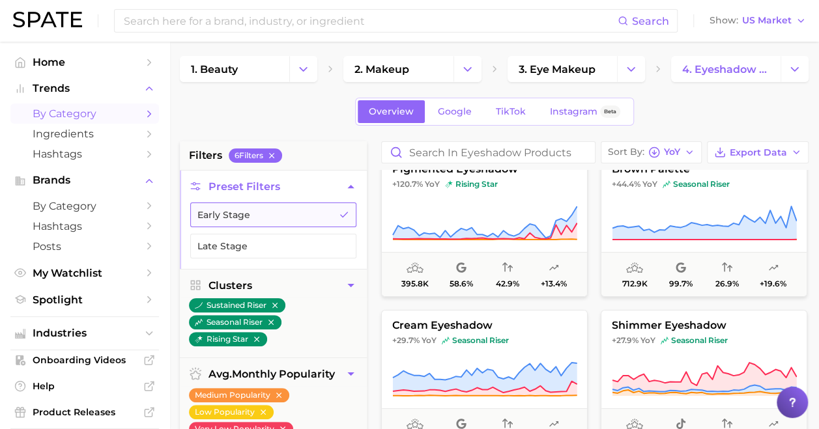
click at [298, 206] on button "Early Stage" at bounding box center [273, 215] width 166 height 25
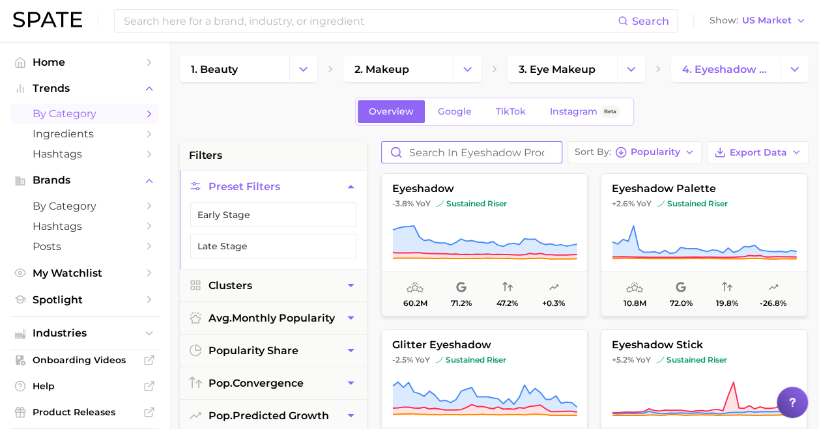
click at [533, 152] on input "Search in eyeshadow products" at bounding box center [472, 152] width 180 height 21
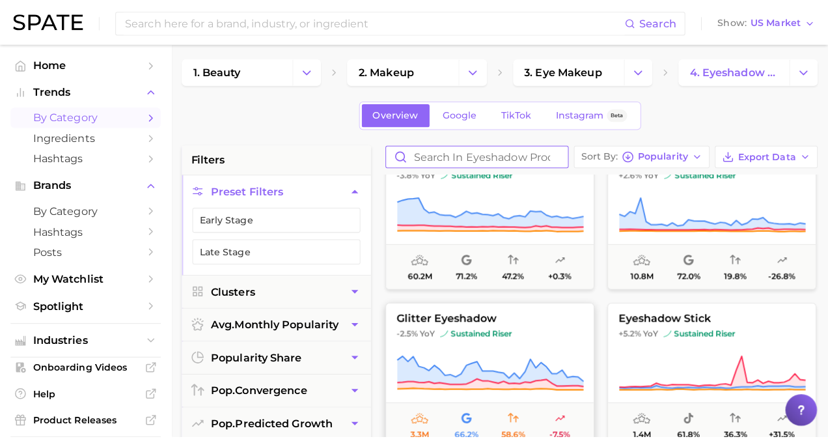
scroll to position [33, 0]
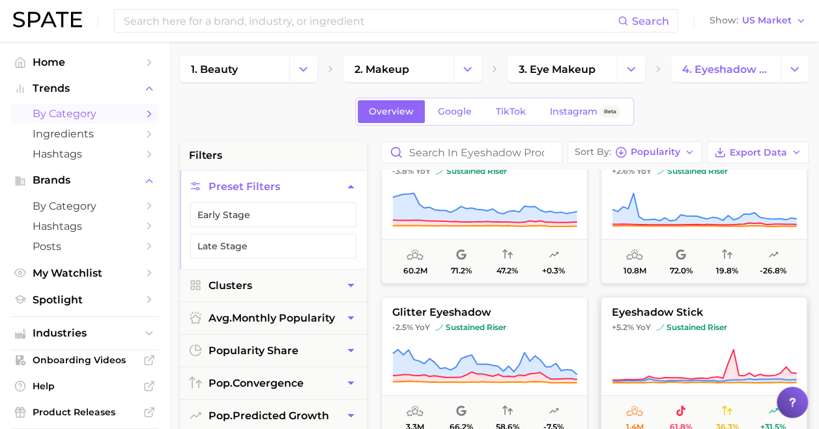
click at [611, 322] on span "+5.2%" at bounding box center [622, 327] width 22 height 10
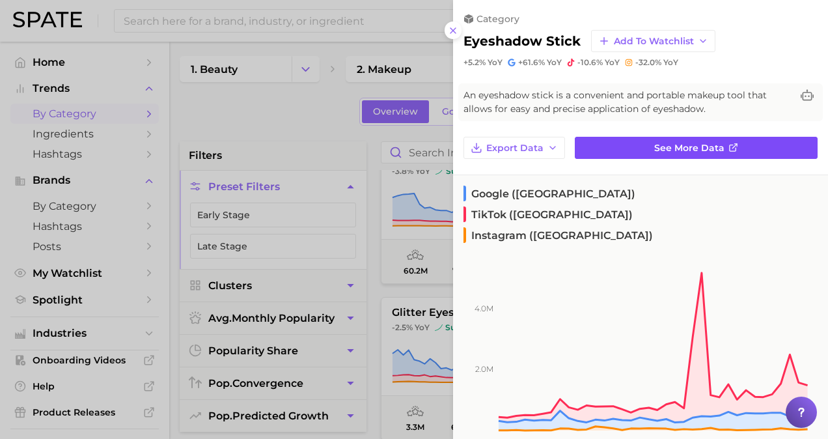
click at [645, 148] on link "See more data" at bounding box center [696, 148] width 243 height 22
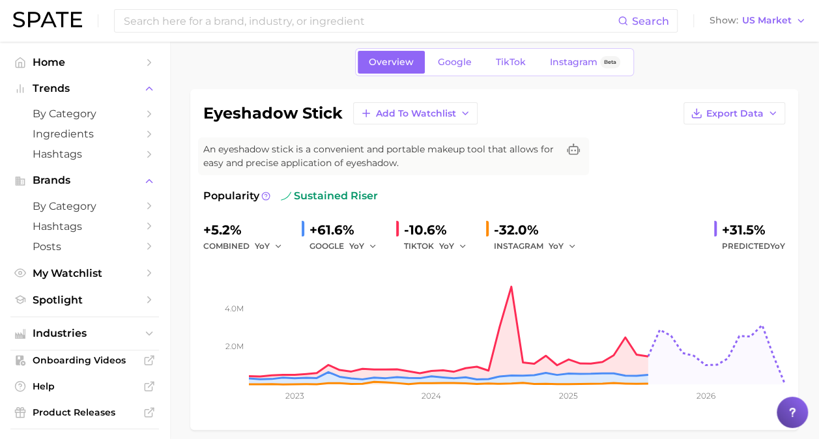
scroll to position [51, 0]
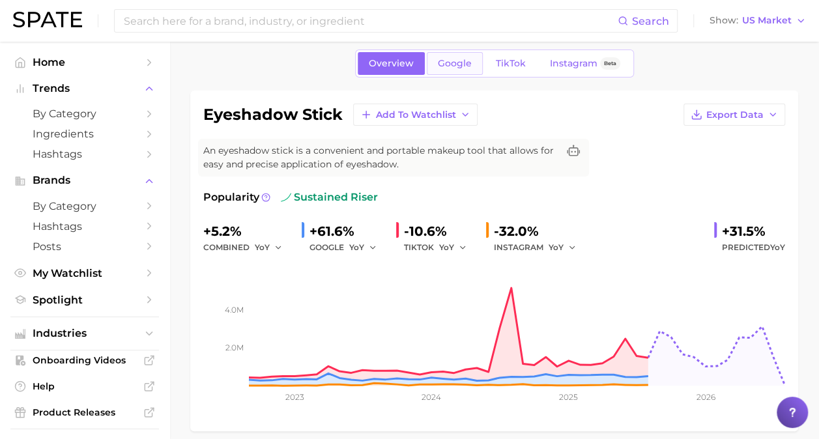
click at [452, 70] on link "Google" at bounding box center [455, 63] width 56 height 23
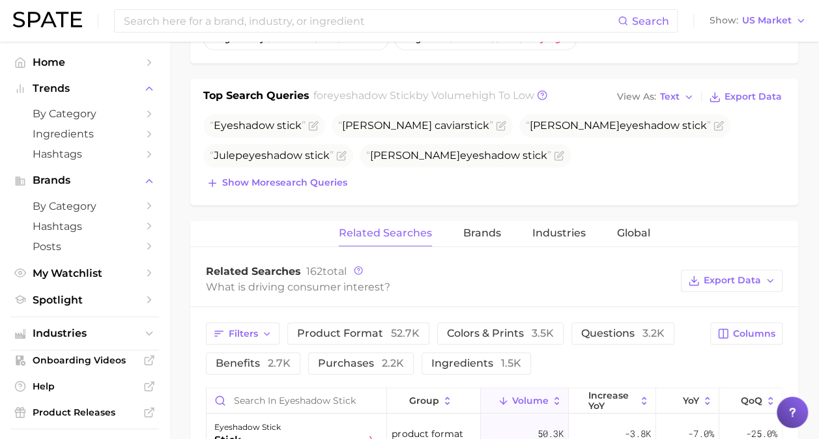
scroll to position [464, 0]
click at [346, 178] on span "Show more search queries" at bounding box center [284, 181] width 125 height 11
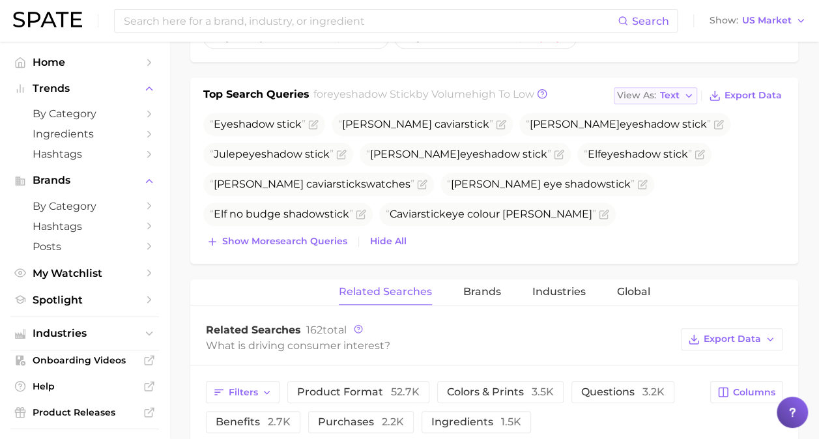
click at [667, 92] on span "Text" at bounding box center [670, 95] width 20 height 7
click at [660, 135] on span "Table" at bounding box center [648, 140] width 25 height 11
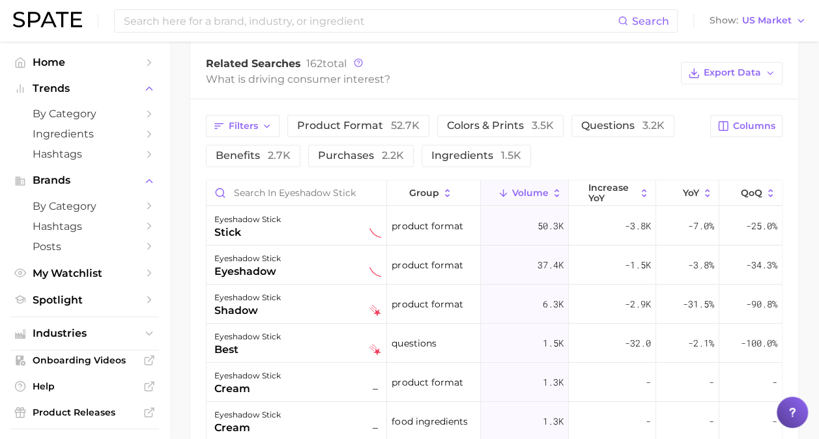
scroll to position [860, 0]
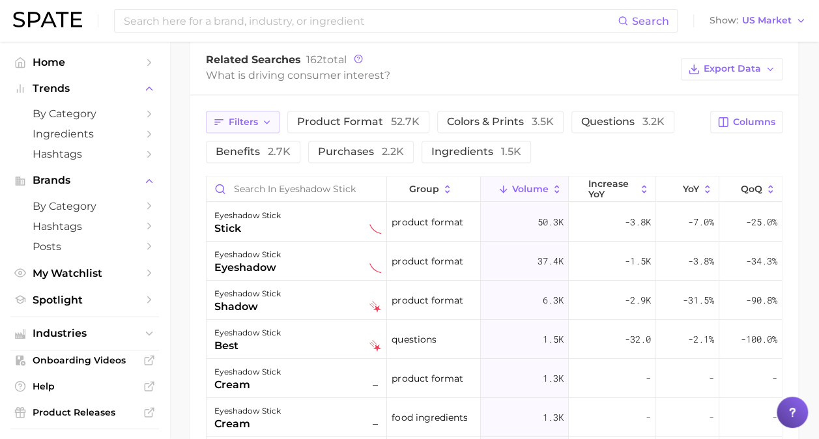
click at [257, 119] on button "Filters" at bounding box center [243, 122] width 74 height 22
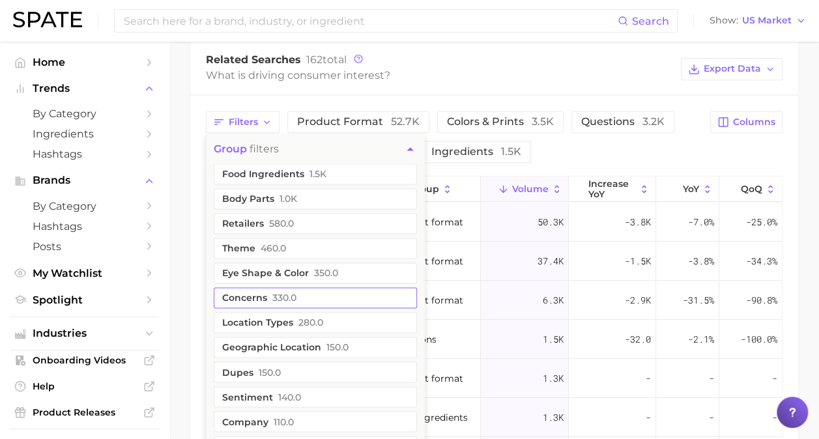
click at [287, 296] on span "330.0" at bounding box center [284, 297] width 24 height 10
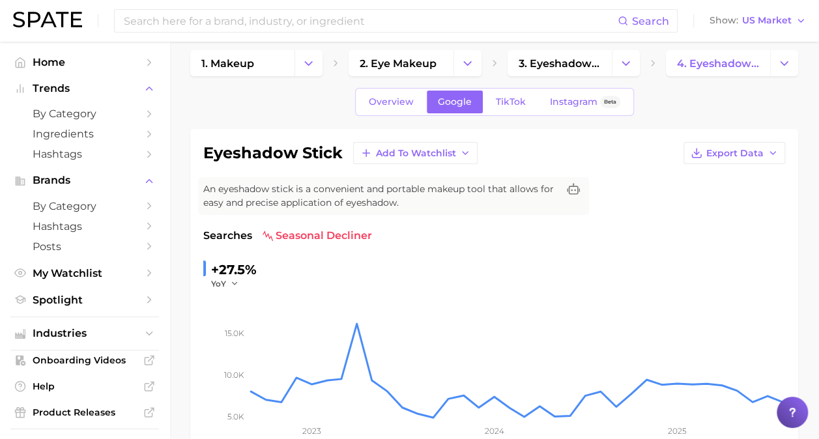
scroll to position [0, 0]
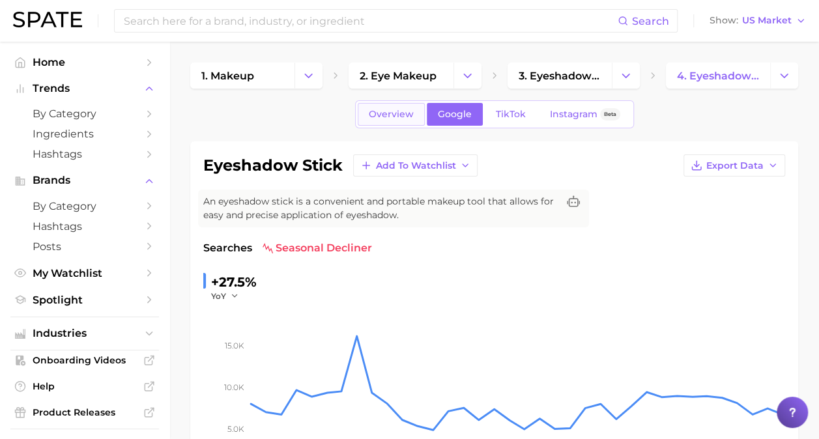
click at [385, 110] on span "Overview" at bounding box center [391, 114] width 45 height 11
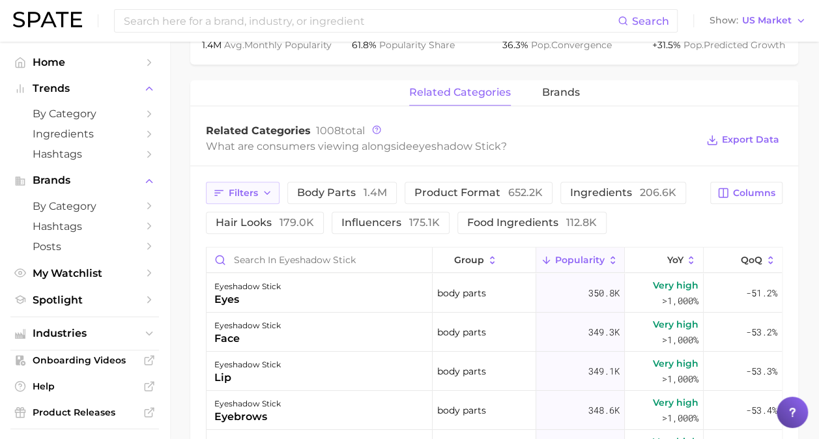
click at [229, 194] on span "Filters" at bounding box center [243, 193] width 29 height 11
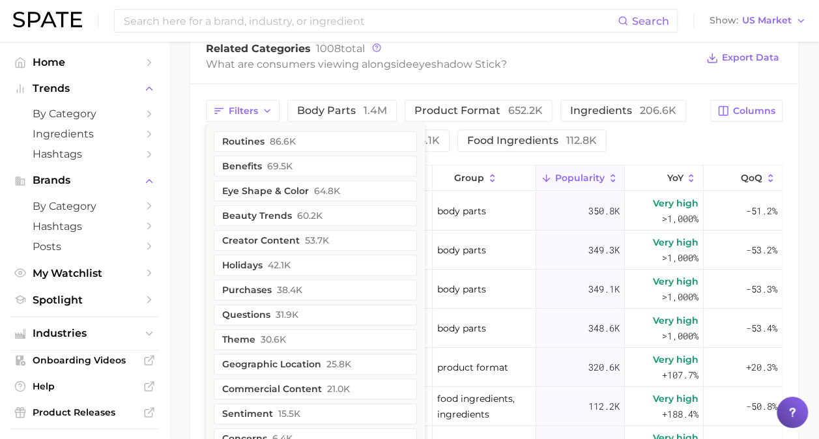
scroll to position [677, 0]
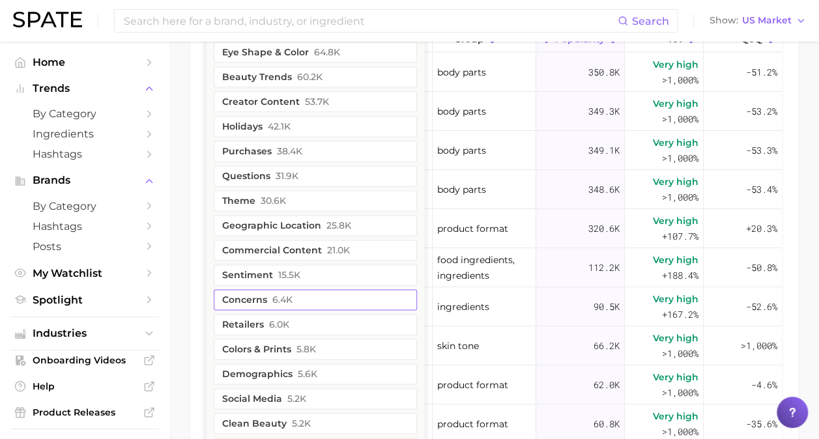
click at [297, 297] on button "concerns 6.4k" at bounding box center [315, 299] width 203 height 21
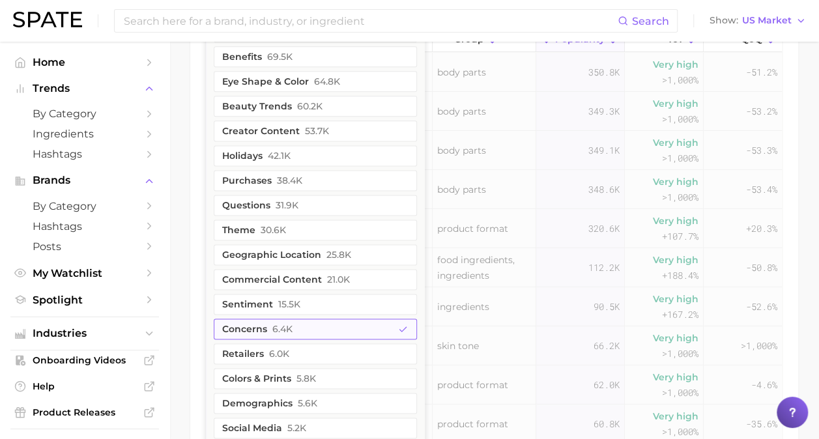
scroll to position [817, 0]
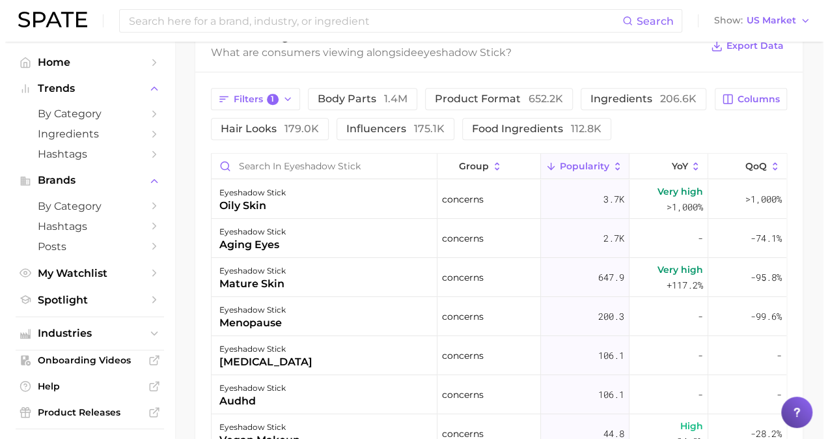
scroll to position [666, 0]
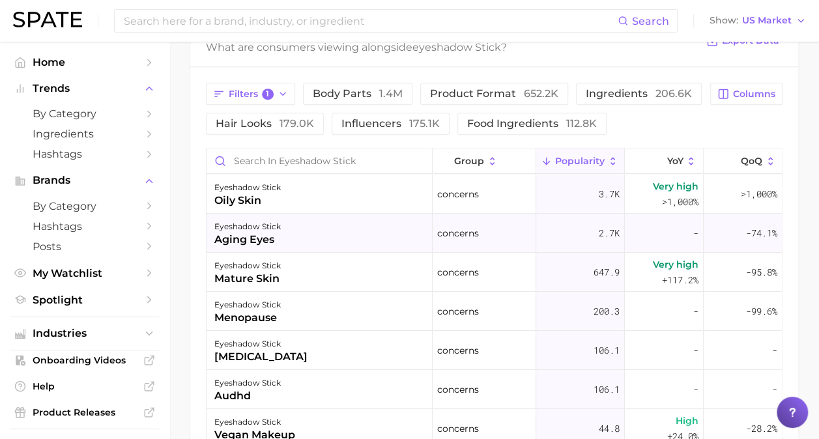
click at [307, 229] on div "eyeshadow stick aging eyes" at bounding box center [319, 233] width 226 height 39
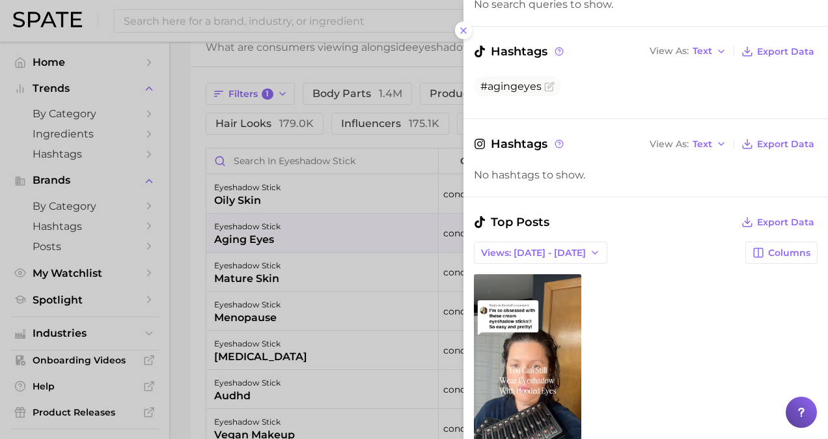
scroll to position [268, 0]
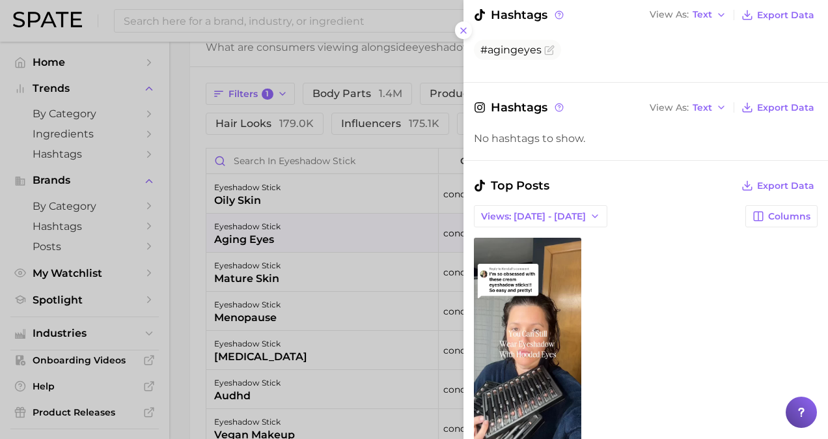
click at [414, 333] on div at bounding box center [414, 219] width 828 height 439
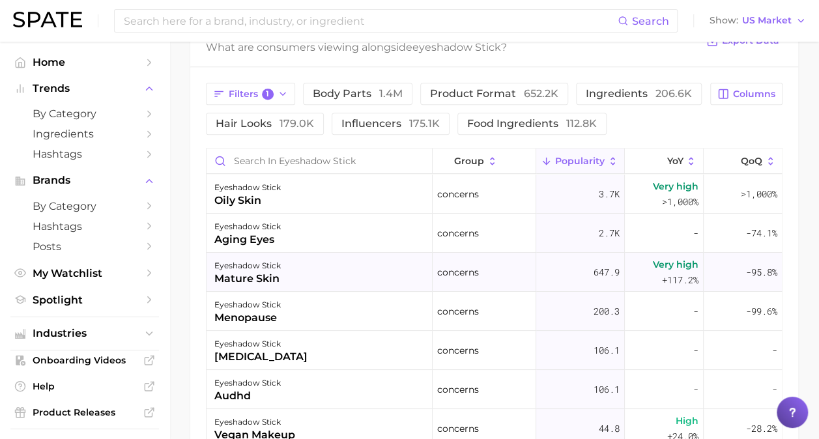
click at [335, 275] on div "eyeshadow stick mature skin" at bounding box center [319, 272] width 226 height 39
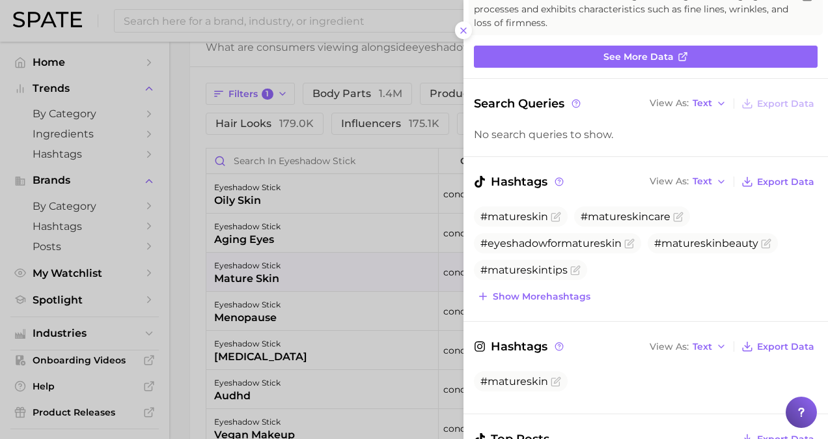
scroll to position [116, 0]
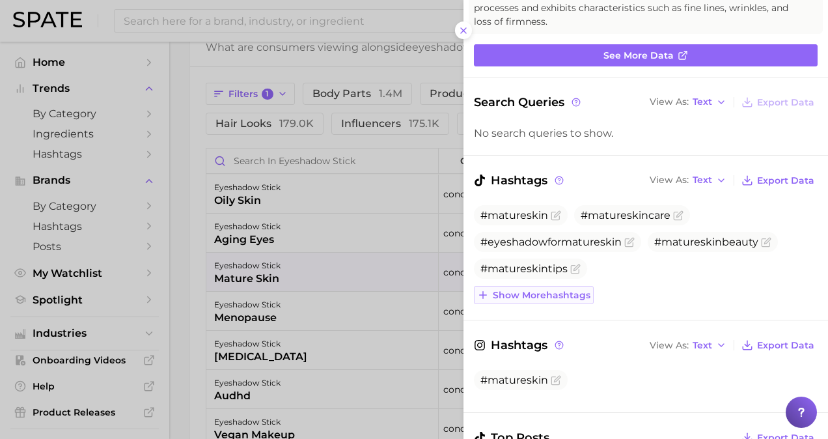
click at [570, 300] on button "Show more hashtags" at bounding box center [534, 295] width 120 height 18
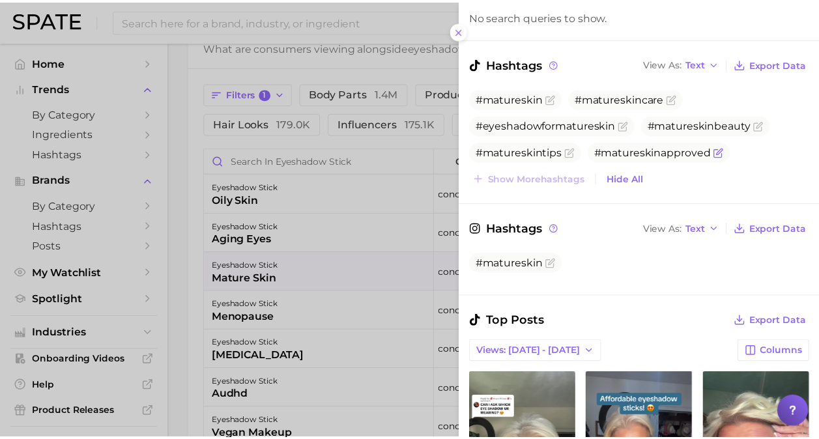
scroll to position [231, 0]
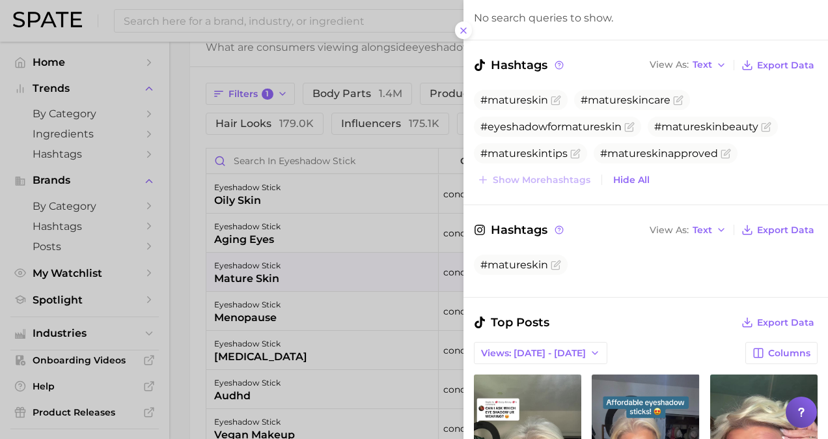
click at [364, 237] on div at bounding box center [414, 219] width 828 height 439
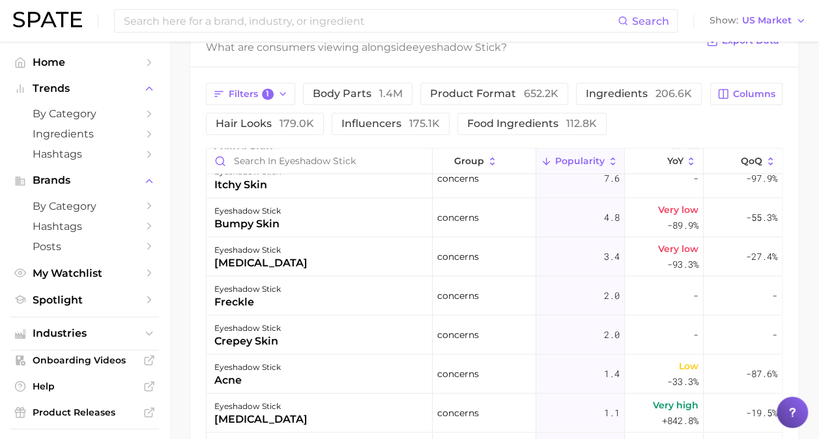
scroll to position [722, 0]
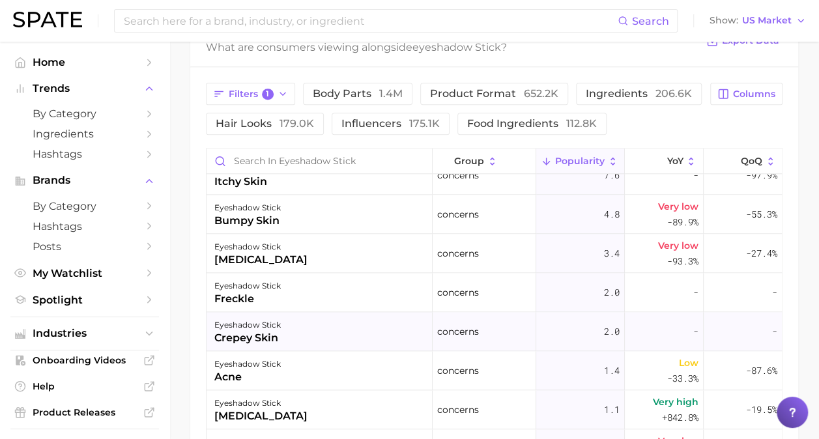
click at [318, 328] on div "eyeshadow stick crepey skin" at bounding box center [319, 331] width 226 height 39
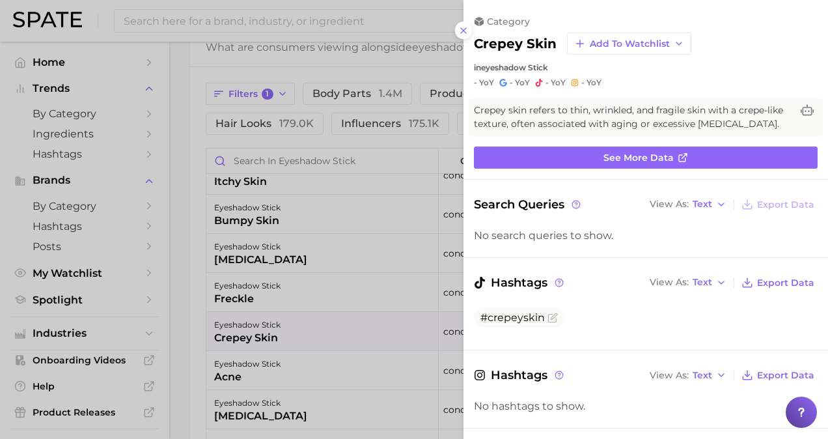
click at [318, 328] on div at bounding box center [414, 219] width 828 height 439
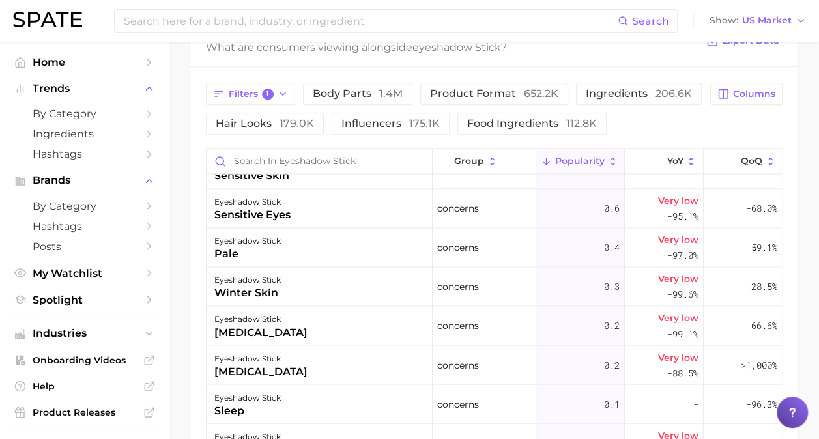
scroll to position [1073, 0]
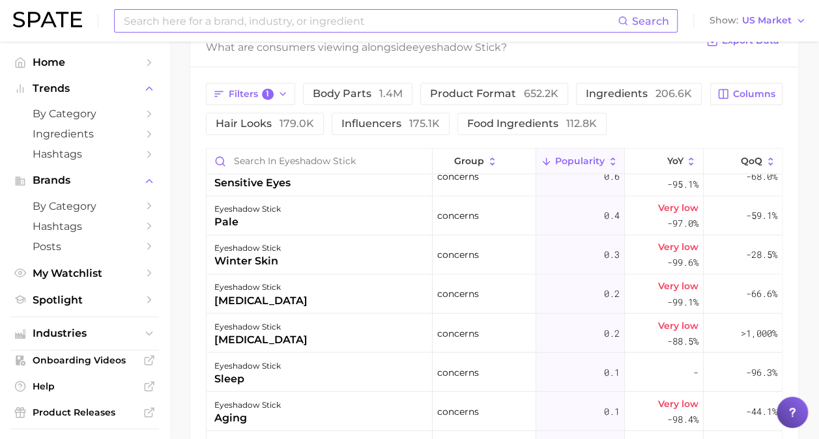
click at [291, 27] on input at bounding box center [369, 21] width 495 height 22
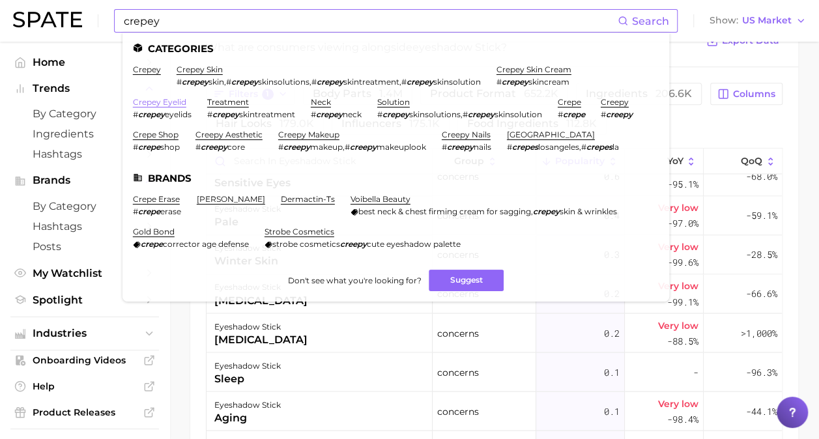
click at [178, 102] on link "crepey eyelid" at bounding box center [159, 102] width 53 height 10
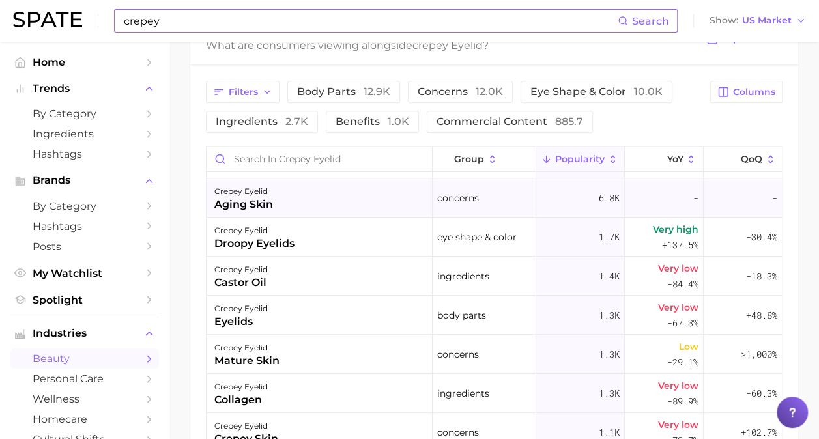
scroll to position [112, 0]
click at [238, 94] on span "Filters" at bounding box center [243, 92] width 29 height 11
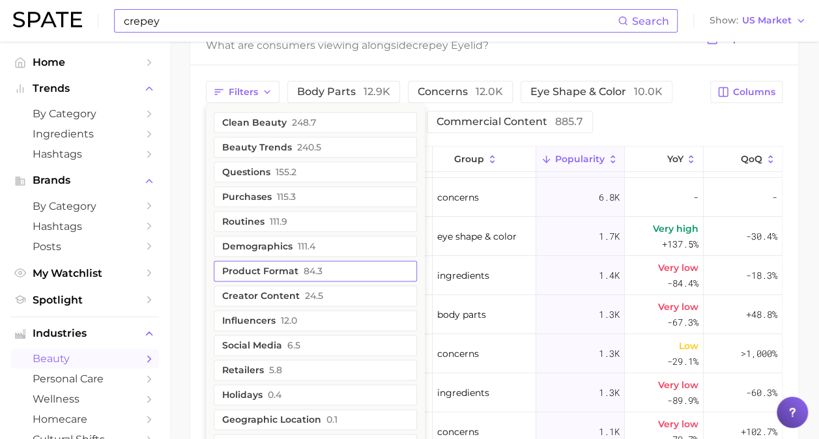
click at [274, 274] on button "product format 84.3" at bounding box center [315, 270] width 203 height 21
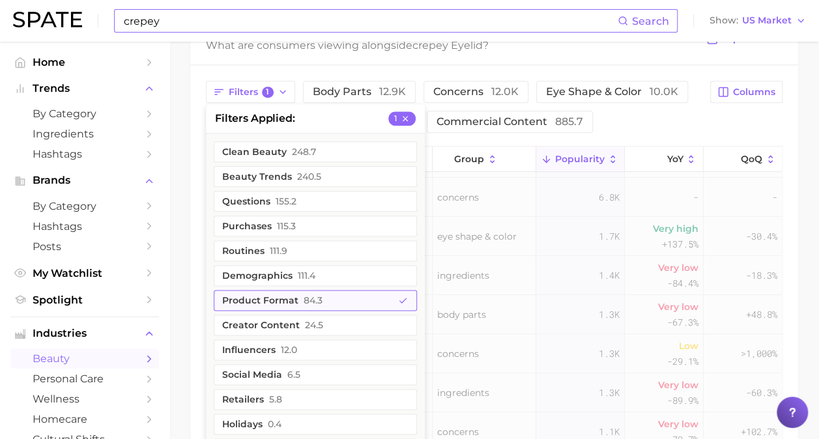
scroll to position [0, 0]
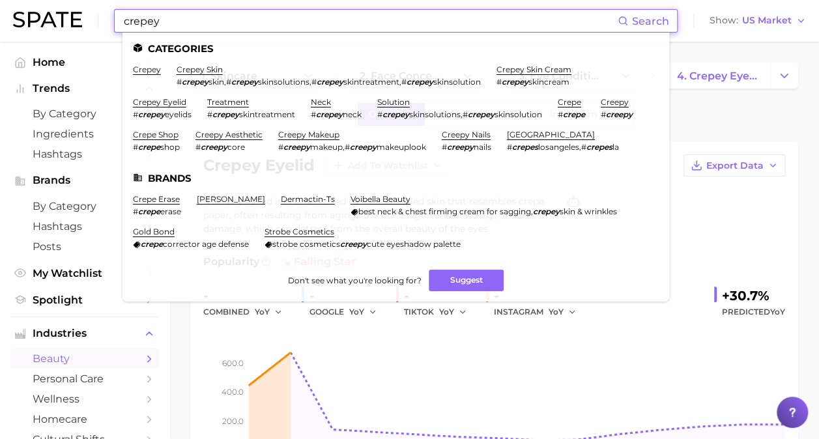
click at [204, 28] on input "crepey" at bounding box center [369, 21] width 495 height 22
drag, startPoint x: 204, startPoint y: 28, endPoint x: 65, endPoint y: 29, distance: 138.7
click at [65, 29] on div "crepey Search Categories crepey crepey skin # crepey skin , # crepey skinsoluti…" at bounding box center [409, 21] width 793 height 42
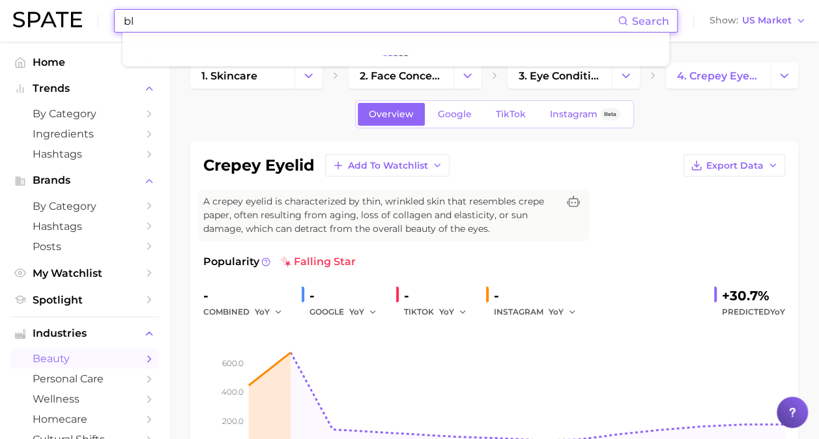
type input "b"
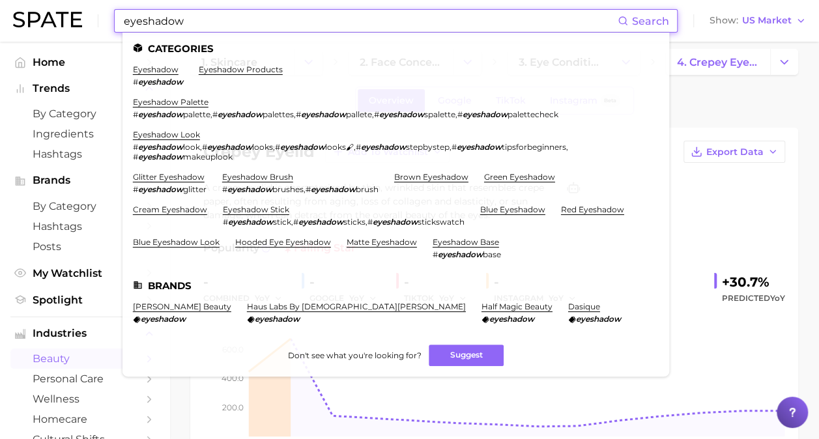
scroll to position [18, 0]
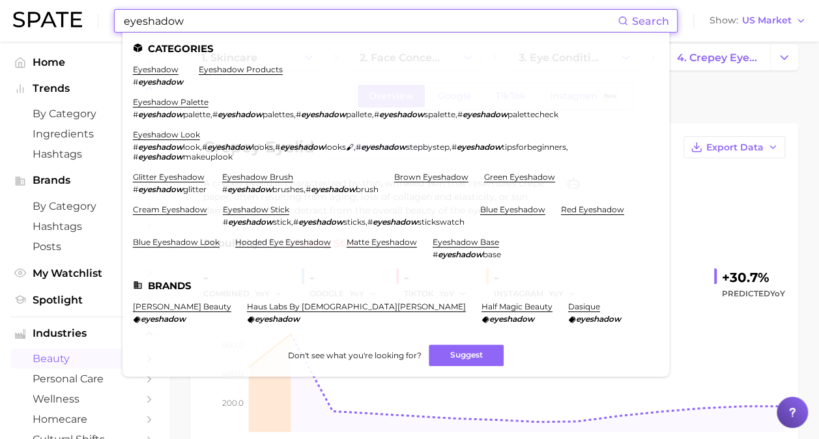
type input "eyeshadow"
click at [689, 90] on div "Overview Google TikTok Instagram Beta" at bounding box center [494, 96] width 608 height 28
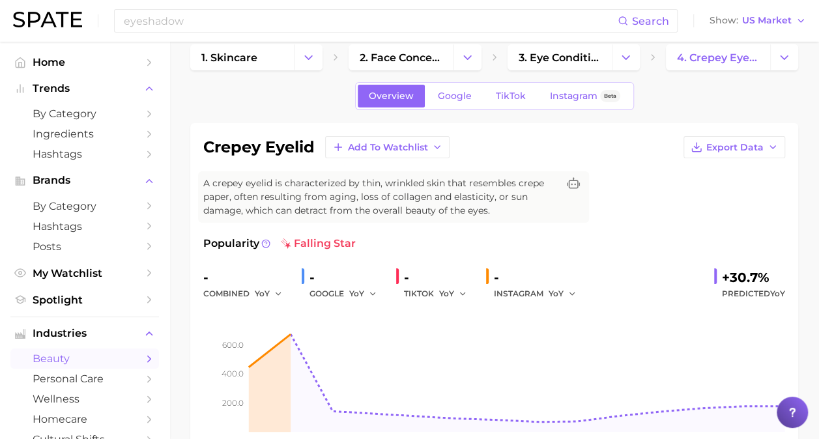
scroll to position [0, 0]
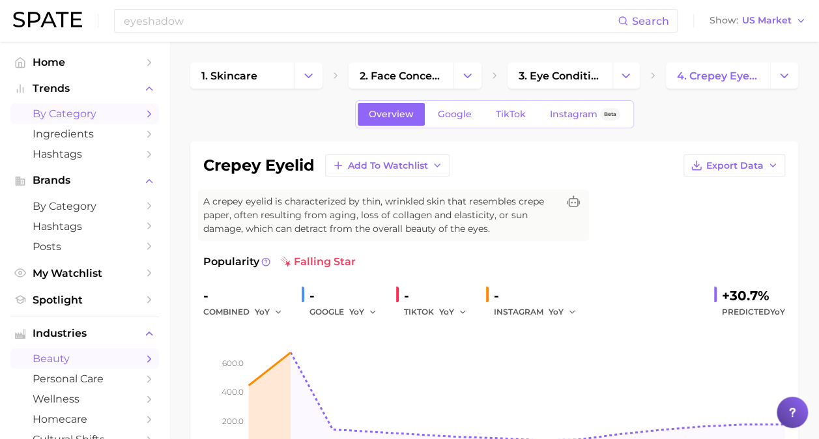
click at [93, 110] on span "by Category" at bounding box center [85, 113] width 104 height 12
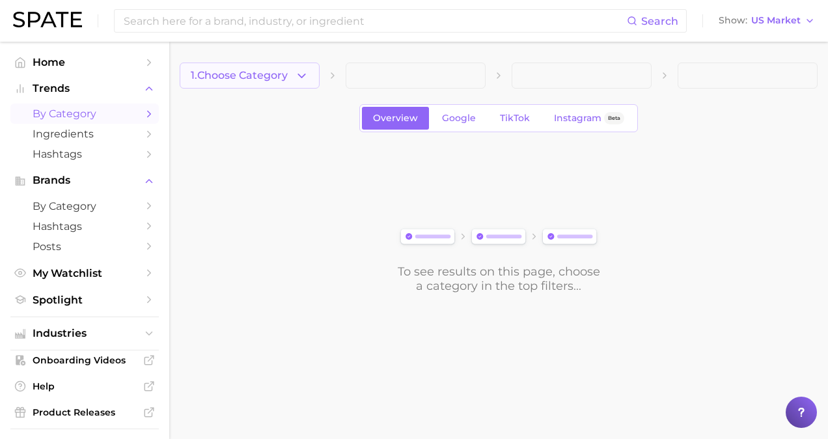
click at [227, 63] on button "1. Choose Category" at bounding box center [250, 76] width 140 height 26
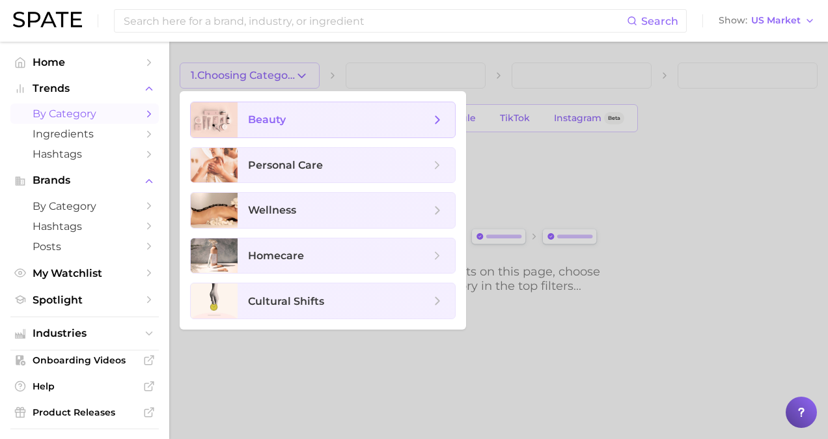
click at [251, 113] on span "beauty" at bounding box center [267, 119] width 38 height 12
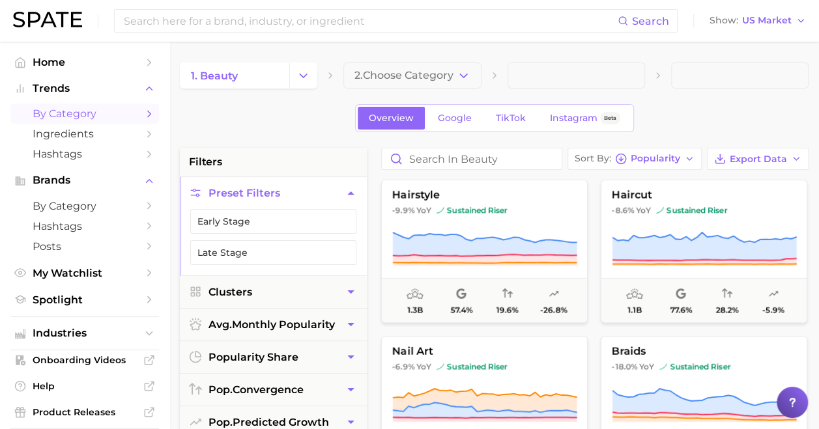
click at [421, 73] on span "2. Choose Category" at bounding box center [403, 76] width 99 height 12
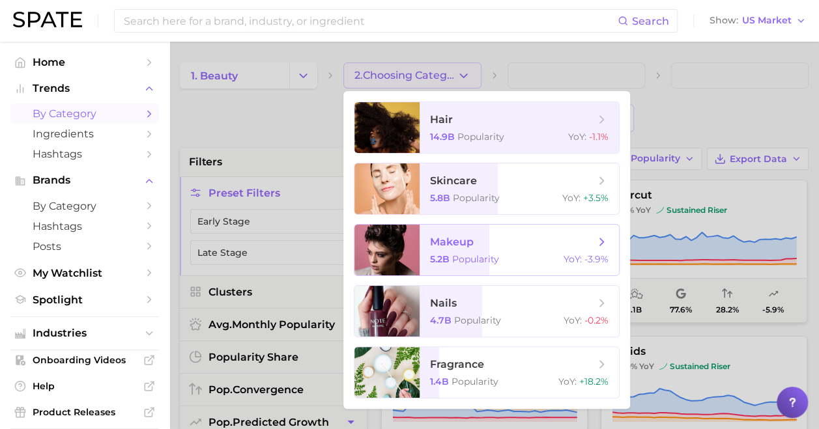
click at [494, 251] on span "makeup 5.2b Popularity YoY : -3.9%" at bounding box center [518, 250] width 199 height 51
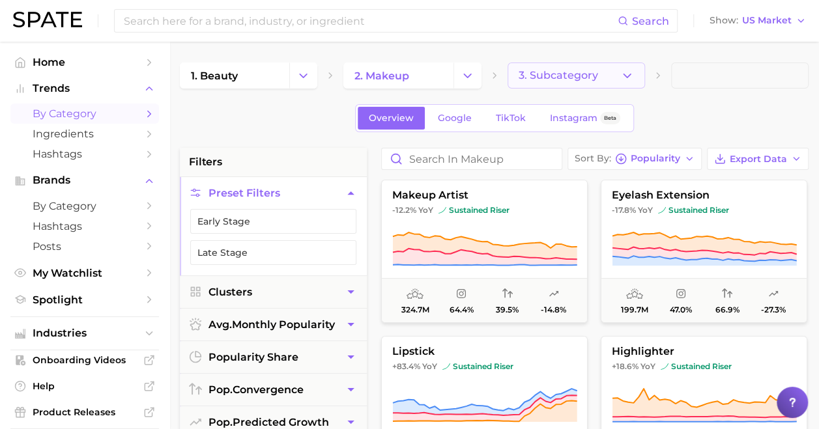
click at [565, 77] on span "3. Subcategory" at bounding box center [557, 76] width 79 height 12
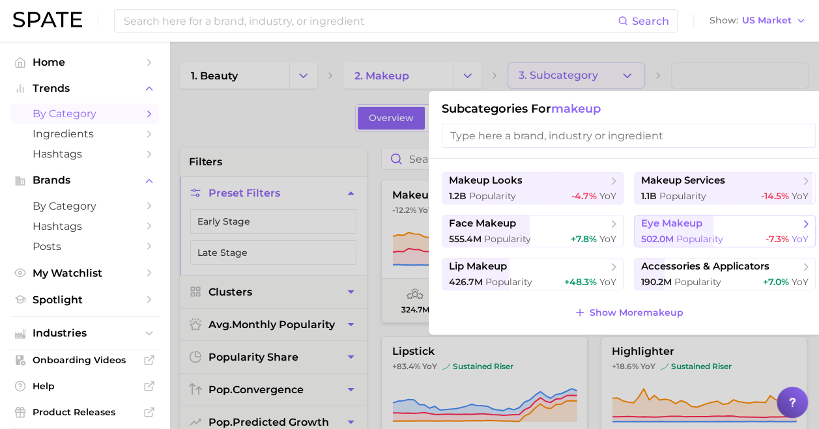
click at [686, 227] on span "eye makeup" at bounding box center [671, 224] width 61 height 12
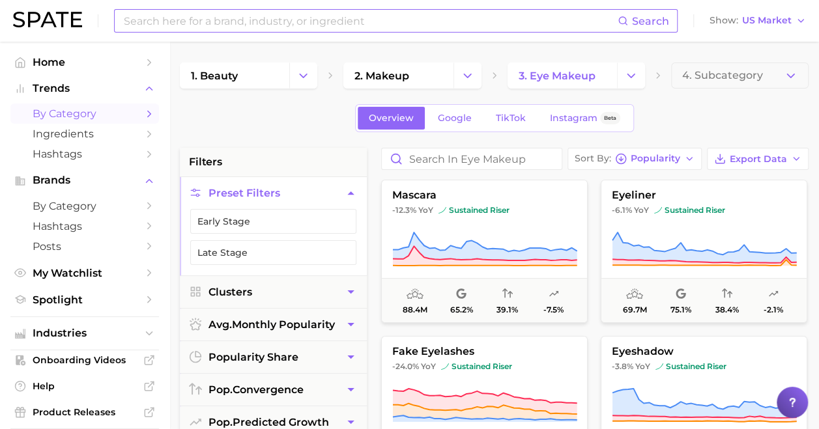
click at [493, 25] on input at bounding box center [369, 21] width 495 height 22
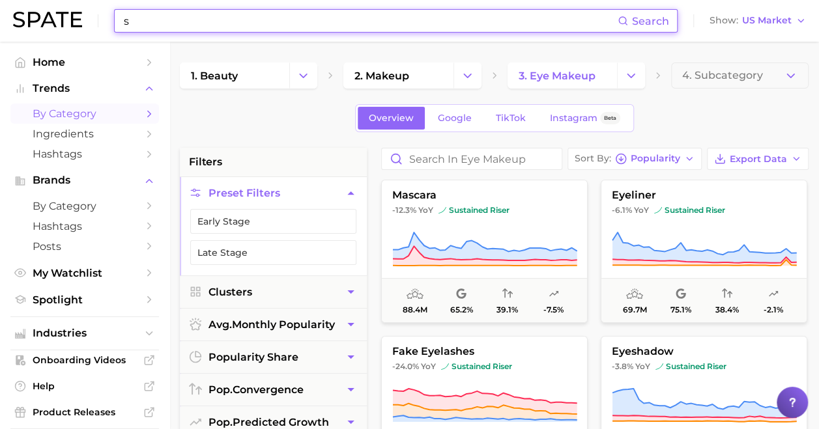
click at [493, 25] on input "s" at bounding box center [369, 21] width 495 height 22
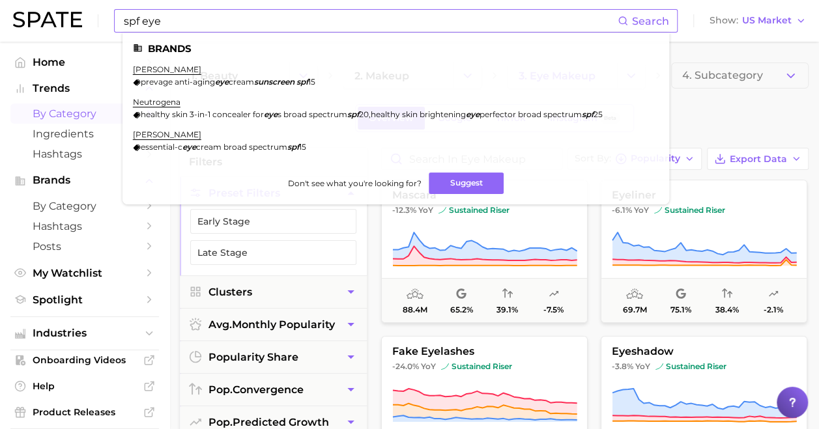
click at [167, 23] on input "spf eye" at bounding box center [369, 21] width 495 height 22
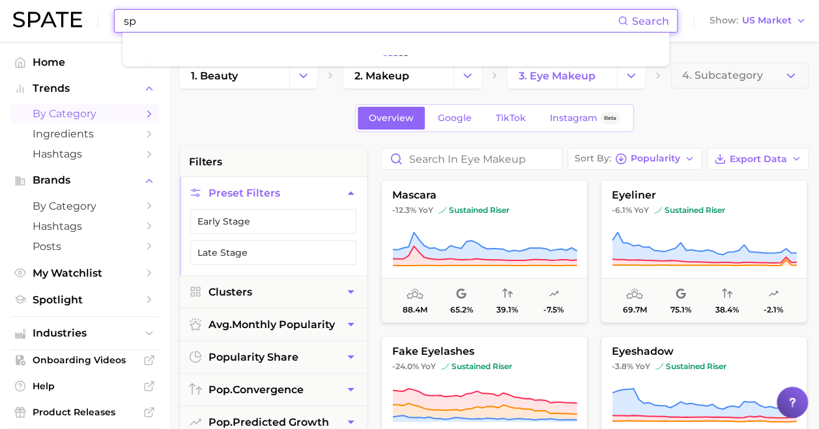
type input "s"
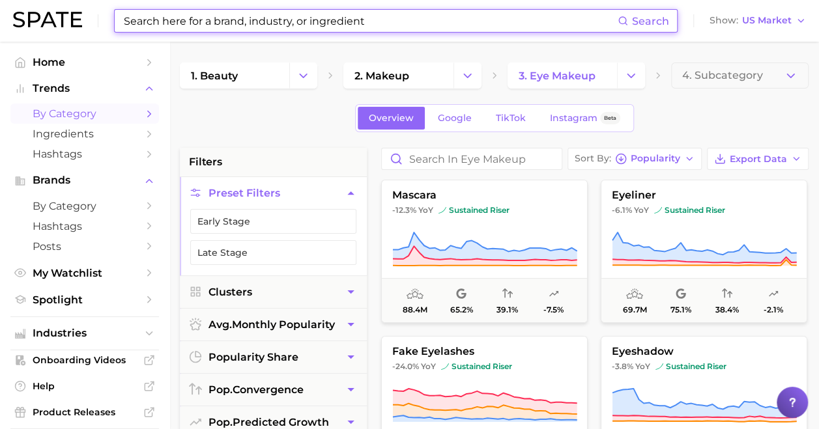
click at [74, 22] on img at bounding box center [47, 20] width 69 height 16
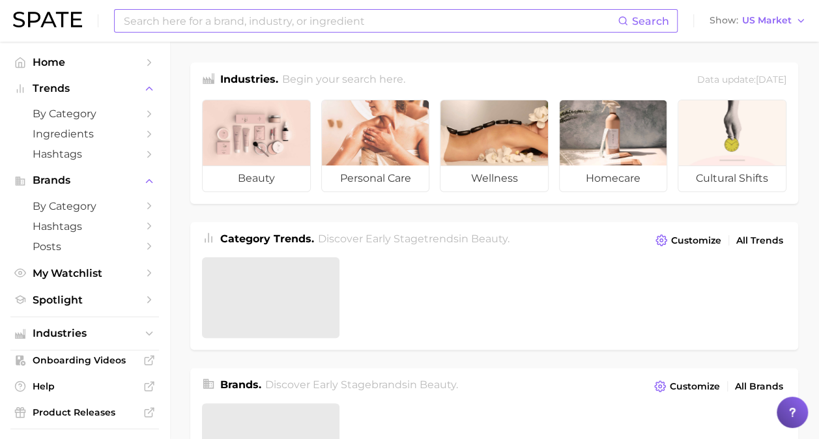
click at [236, 21] on input at bounding box center [369, 21] width 495 height 22
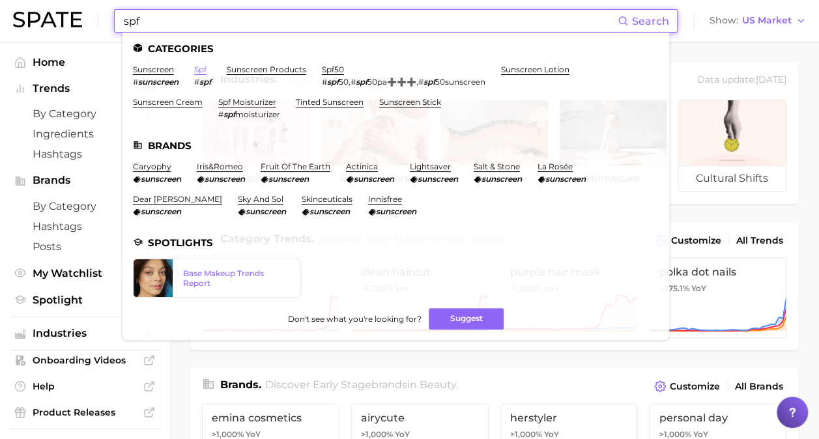
type input "spf"
click at [204, 68] on link "spf" at bounding box center [200, 69] width 12 height 10
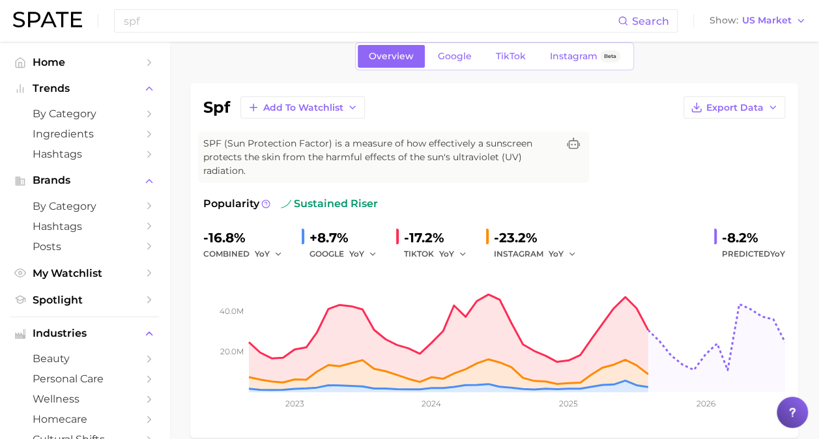
scroll to position [59, 0]
click at [457, 51] on span "Google" at bounding box center [455, 55] width 34 height 11
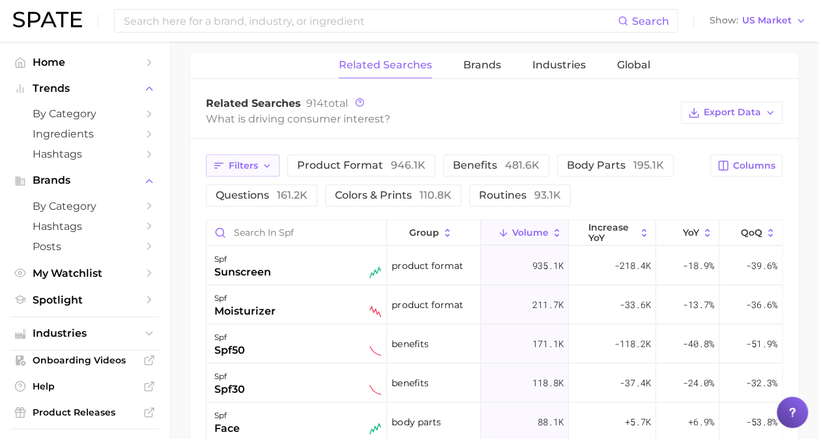
scroll to position [621, 0]
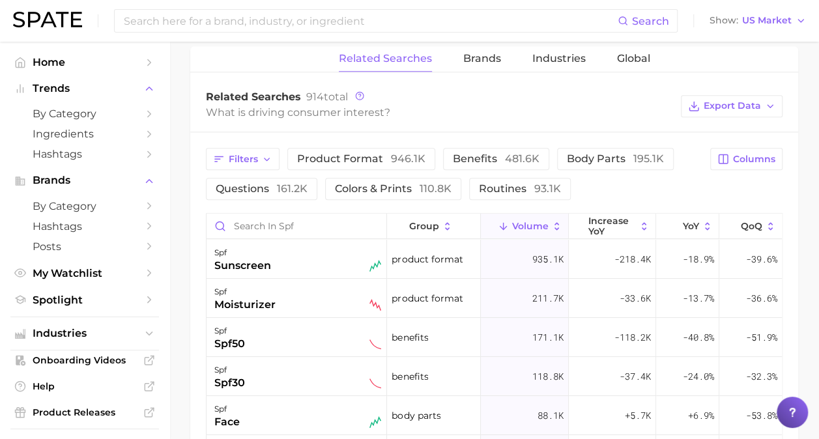
drag, startPoint x: 242, startPoint y: 163, endPoint x: 335, endPoint y: 109, distance: 108.0
click at [335, 109] on div "Related Searches 914 total What is driving consumer interest? Export Data Filte…" at bounding box center [494, 373] width 608 height 587
click at [338, 152] on span "product format 946.1k" at bounding box center [361, 158] width 128 height 12
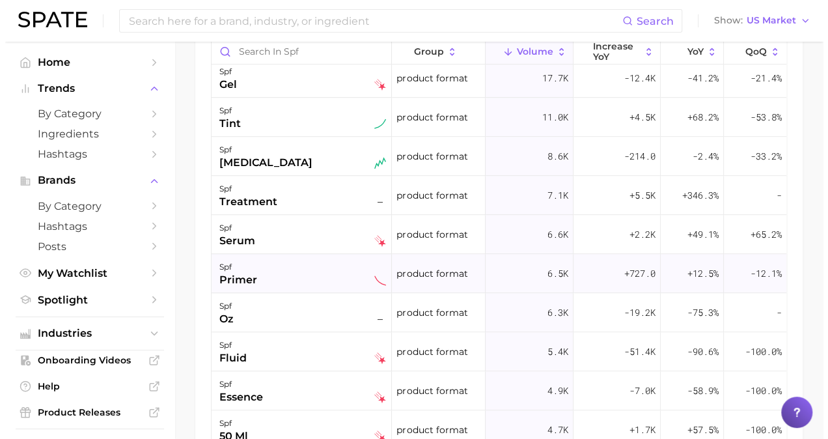
scroll to position [359, 0]
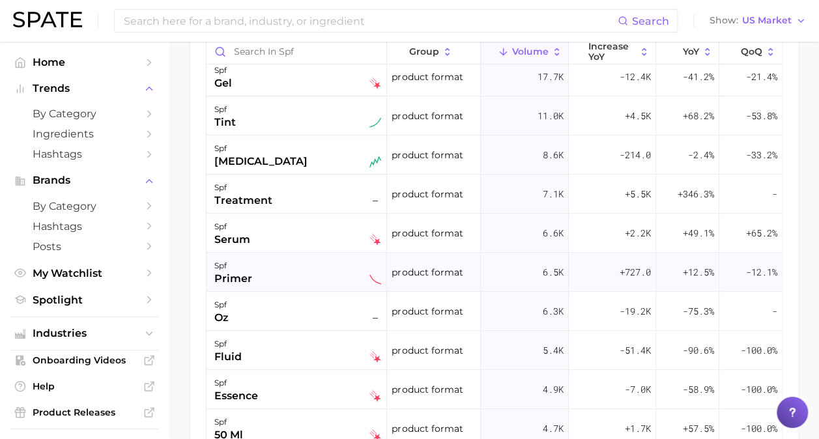
click at [279, 284] on div "spf primer" at bounding box center [296, 272] width 180 height 39
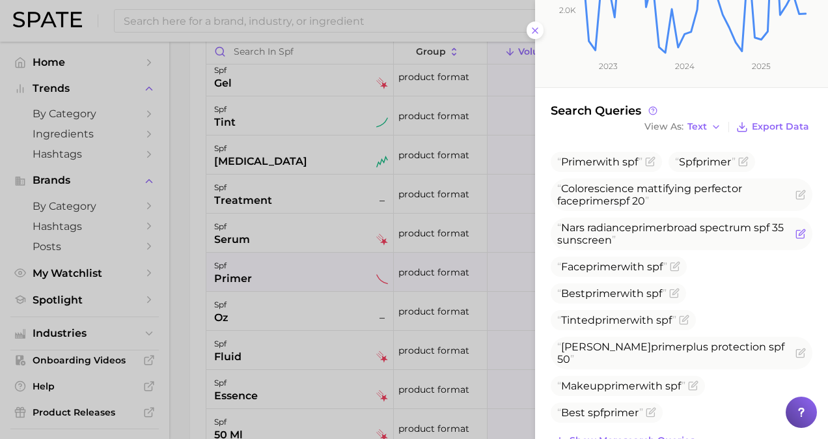
scroll to position [345, 0]
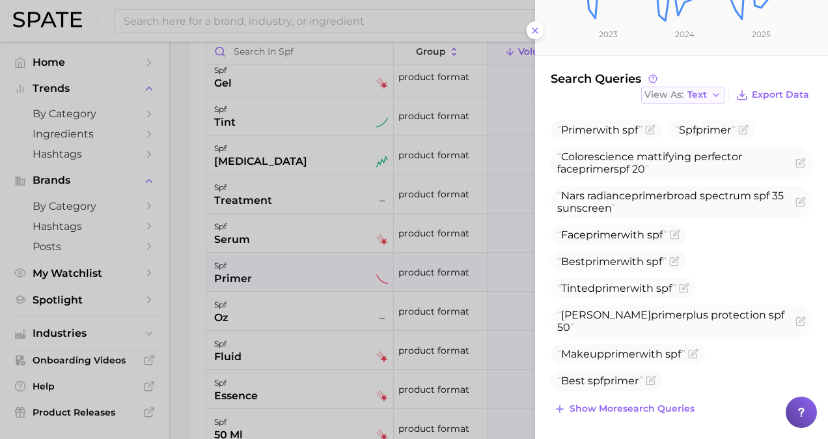
click at [690, 91] on span "Text" at bounding box center [698, 94] width 20 height 7
click at [690, 143] on button "Table" at bounding box center [712, 139] width 143 height 23
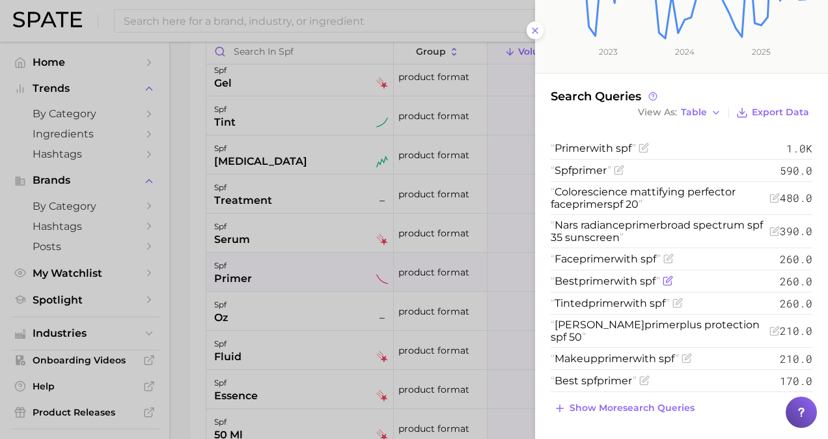
scroll to position [327, 0]
click at [630, 403] on span "Show more search queries" at bounding box center [632, 408] width 125 height 11
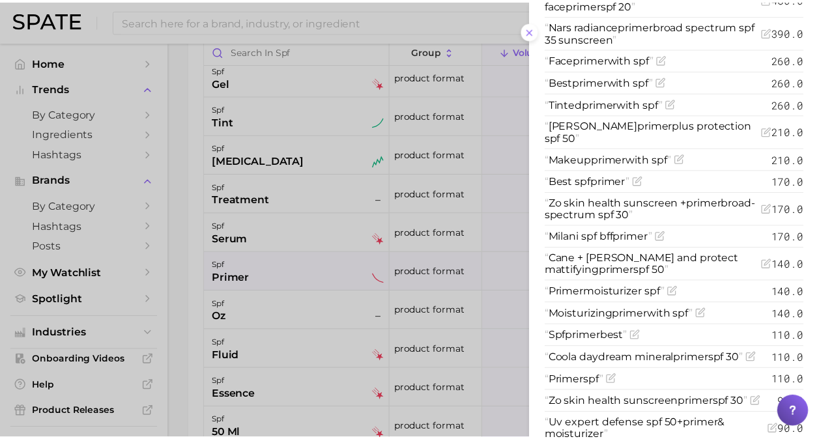
scroll to position [593, 0]
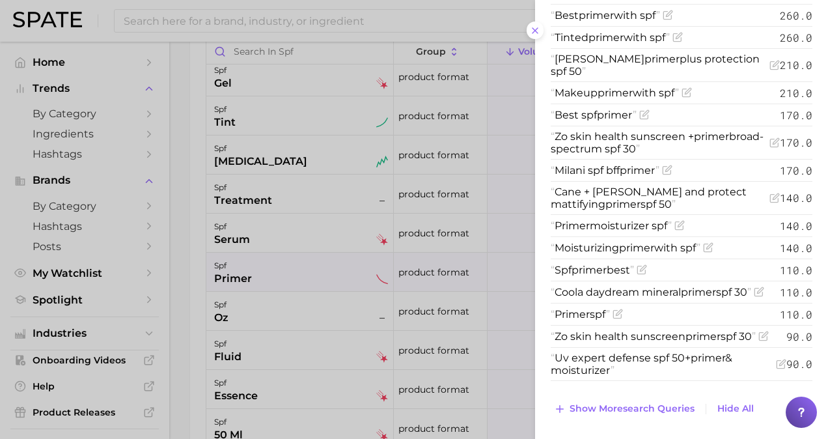
click at [387, 327] on div at bounding box center [414, 219] width 828 height 439
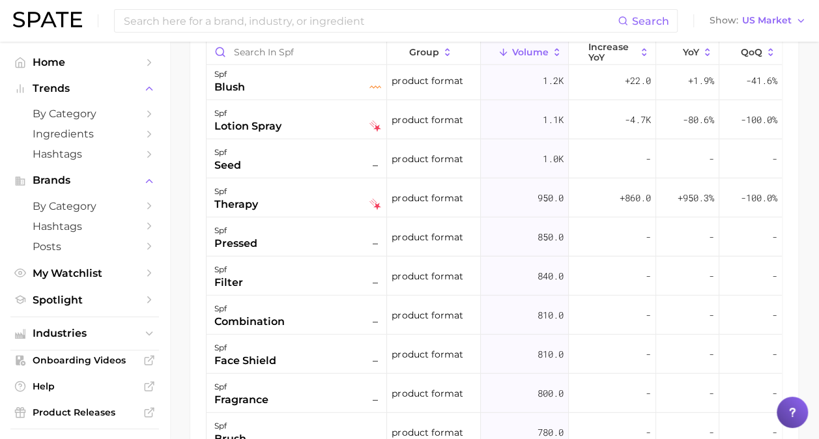
scroll to position [1490, 0]
click at [80, 107] on span "by Category" at bounding box center [85, 113] width 104 height 12
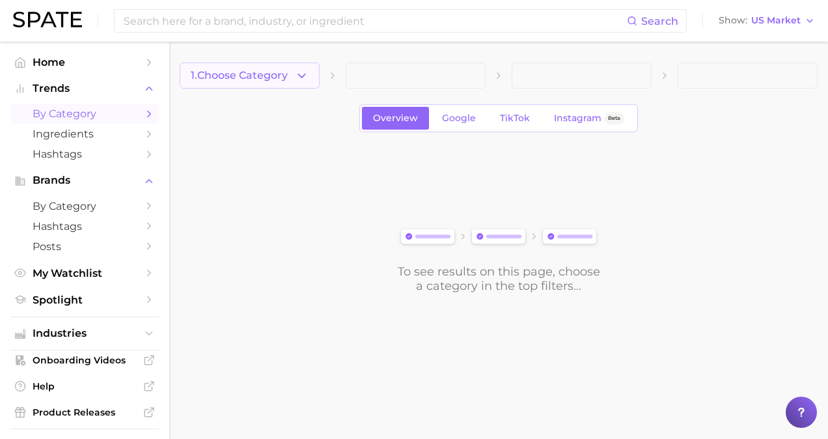
click at [300, 77] on icon "button" at bounding box center [302, 76] width 14 height 14
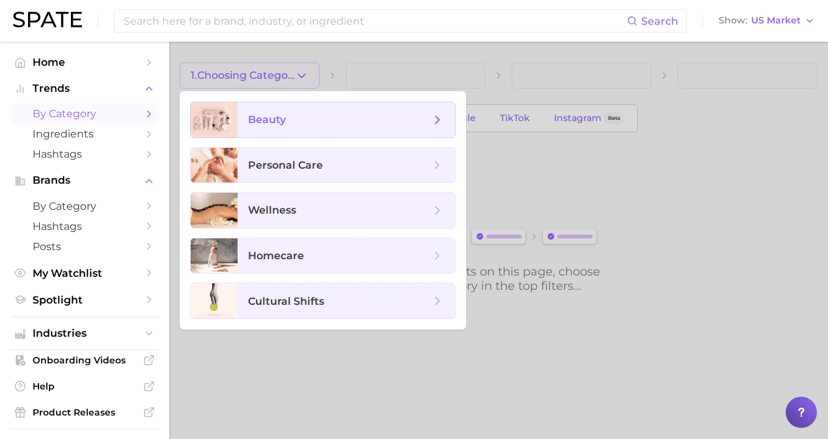
click at [288, 120] on span "beauty" at bounding box center [339, 120] width 182 height 14
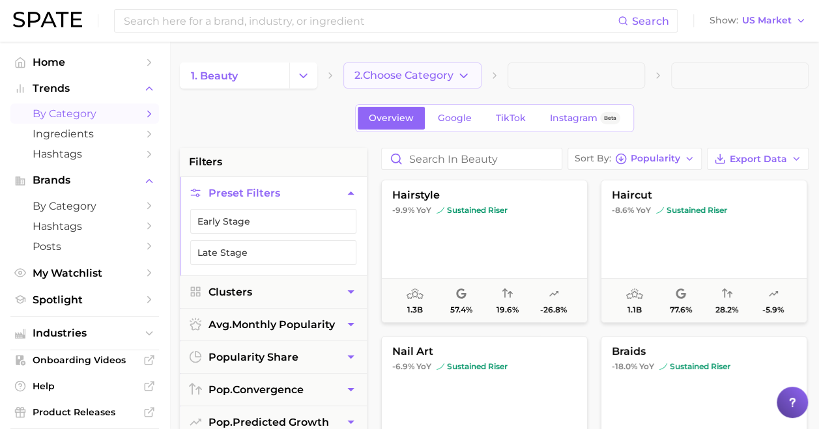
click at [406, 74] on span "2. Choose Category" at bounding box center [403, 76] width 99 height 12
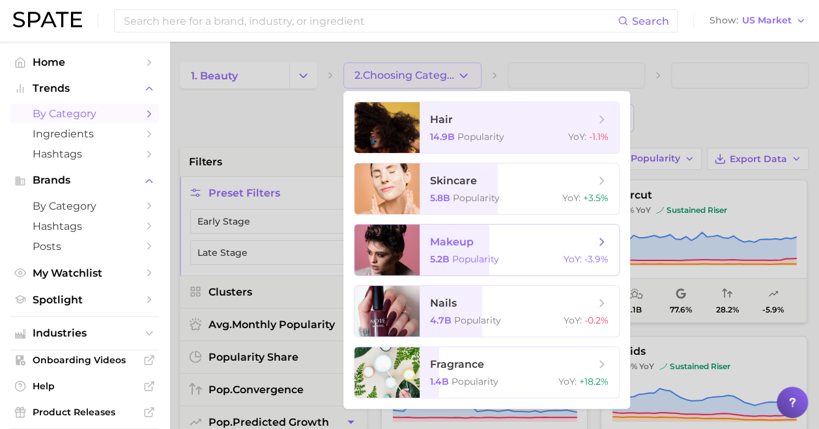
click at [443, 238] on span "makeup" at bounding box center [452, 242] width 44 height 12
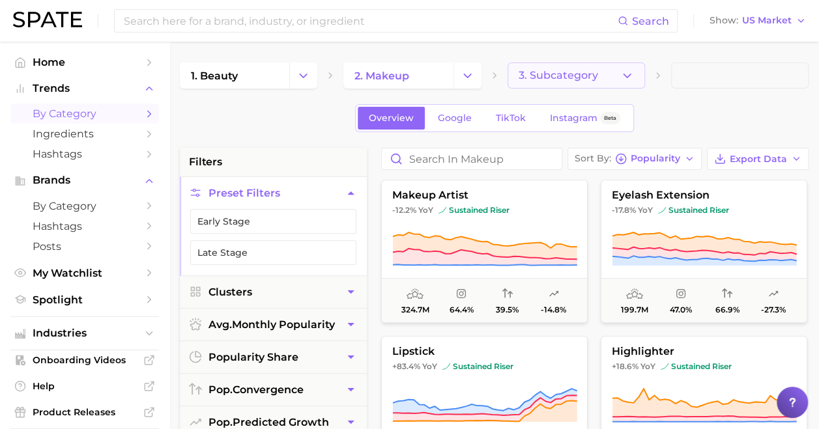
click at [593, 69] on button "3. Subcategory" at bounding box center [575, 76] width 137 height 26
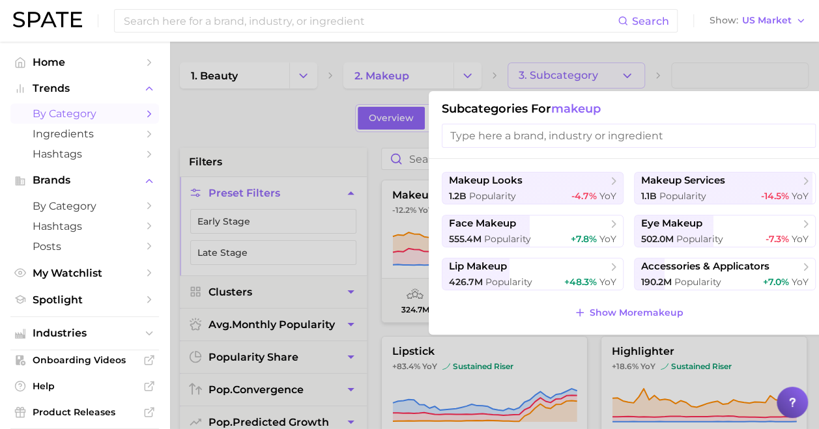
click at [666, 61] on div at bounding box center [409, 214] width 819 height 429
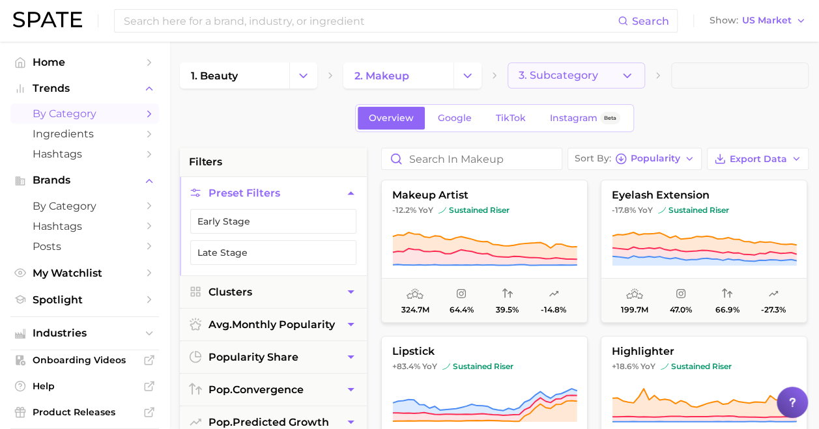
click at [579, 70] on span "3. Subcategory" at bounding box center [557, 76] width 79 height 12
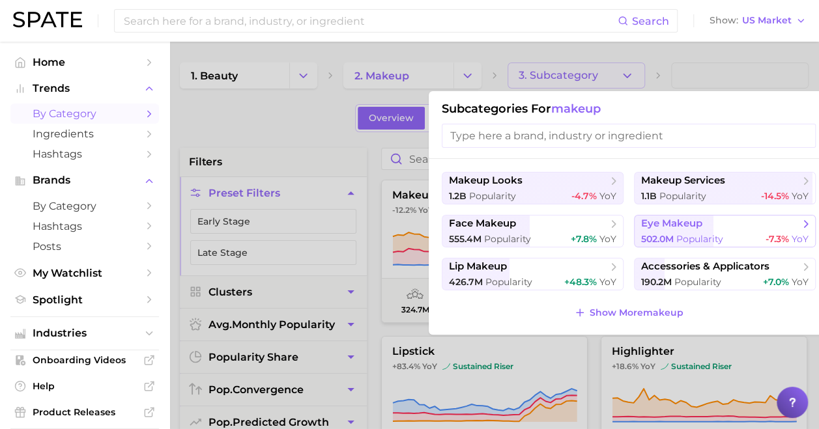
click at [688, 225] on span "eye makeup" at bounding box center [671, 224] width 61 height 12
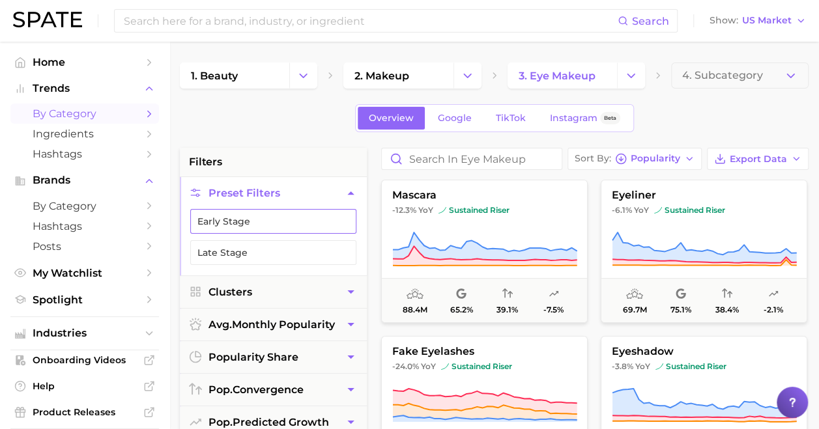
click at [253, 226] on button "Early Stage" at bounding box center [273, 221] width 166 height 25
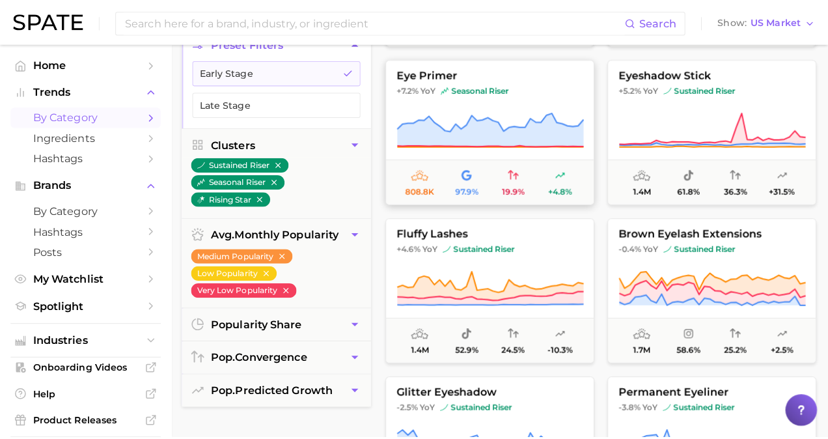
scroll to position [1943, 0]
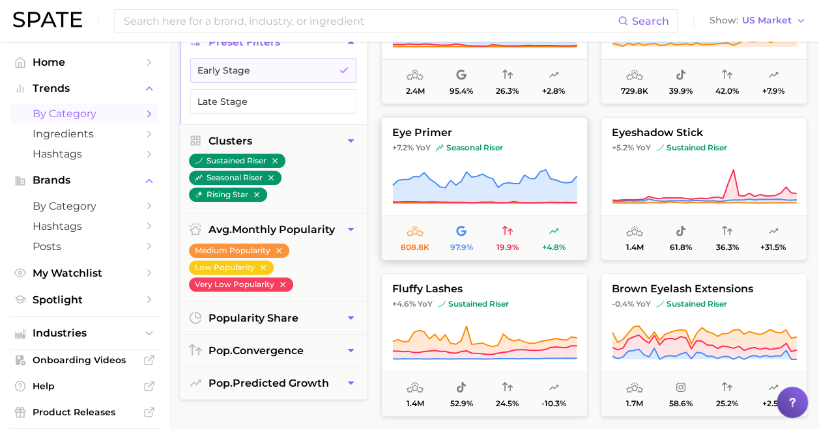
drag, startPoint x: 477, startPoint y: 178, endPoint x: 444, endPoint y: 193, distance: 36.4
click at [444, 193] on icon at bounding box center [485, 186] width 184 height 33
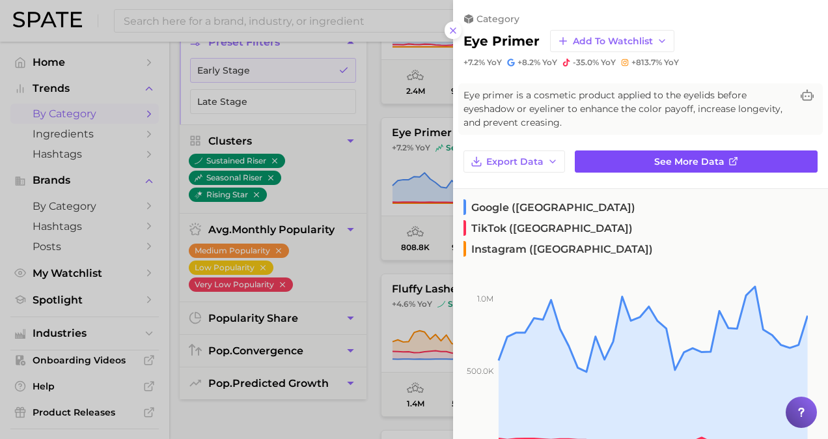
drag, startPoint x: 613, startPoint y: 148, endPoint x: 597, endPoint y: 163, distance: 22.2
click at [597, 163] on link "See more data" at bounding box center [696, 161] width 243 height 22
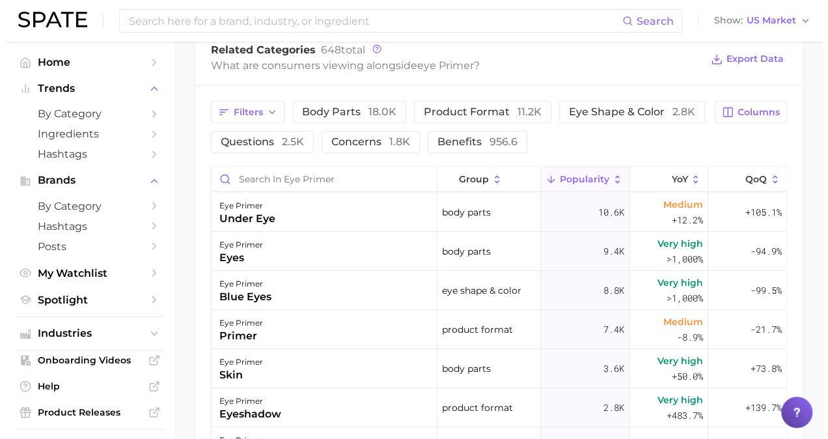
scroll to position [648, 0]
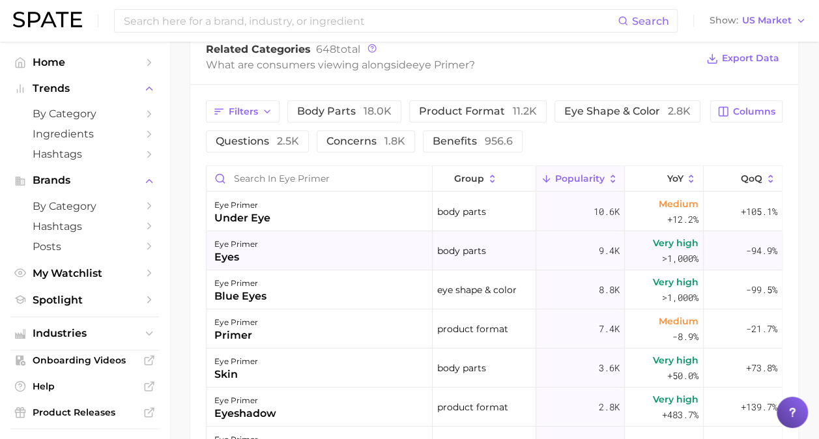
click at [364, 253] on div "eye primer eyes" at bounding box center [319, 250] width 226 height 39
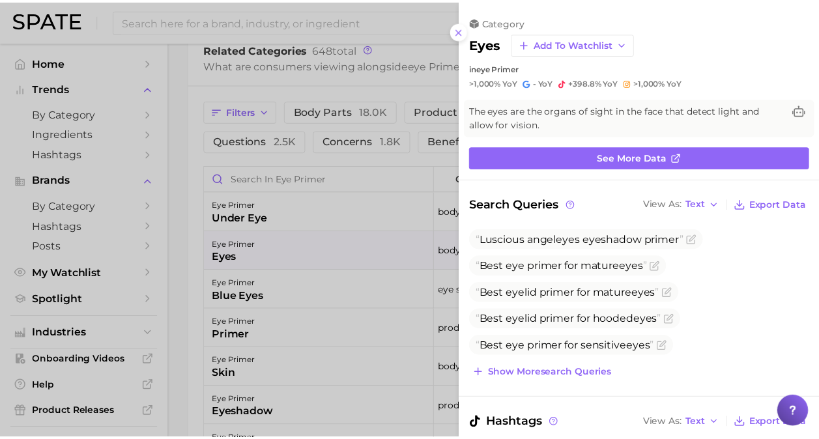
scroll to position [0, 0]
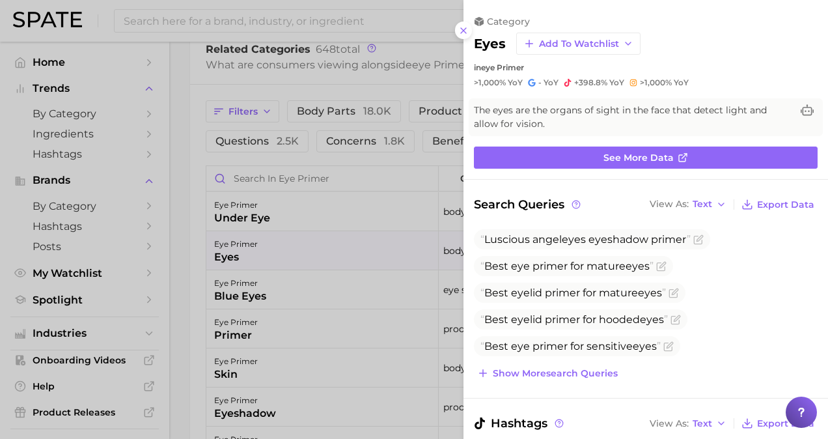
click at [364, 253] on div at bounding box center [414, 219] width 828 height 439
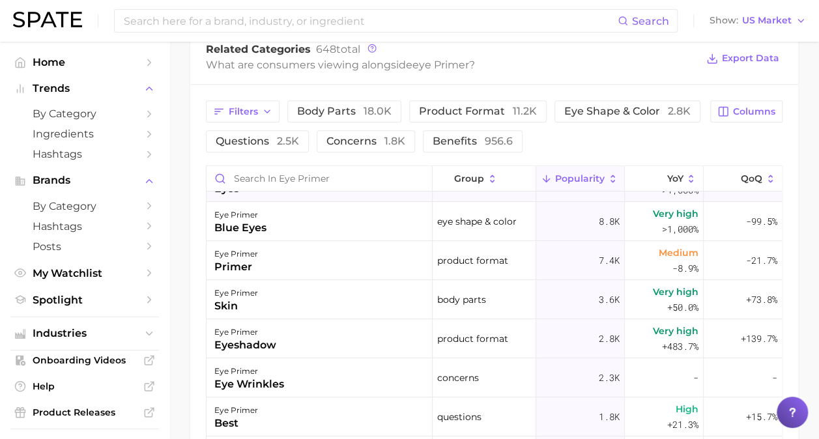
scroll to position [69, 0]
click at [348, 375] on div "eye primer eye wrinkles" at bounding box center [319, 377] width 226 height 39
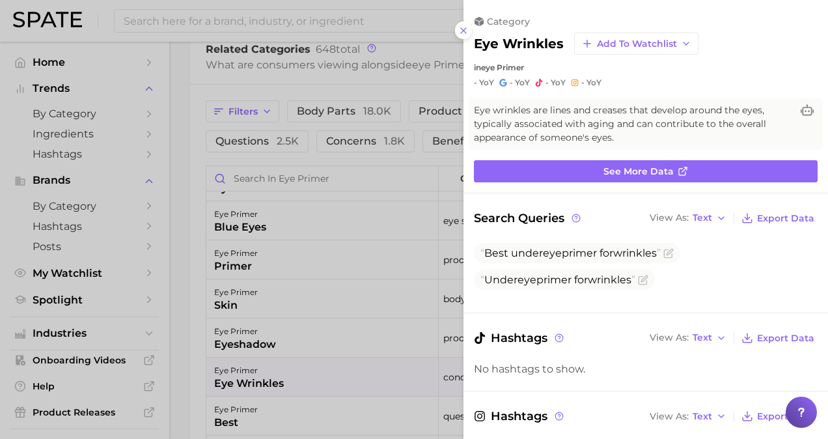
click at [348, 375] on div at bounding box center [414, 219] width 828 height 439
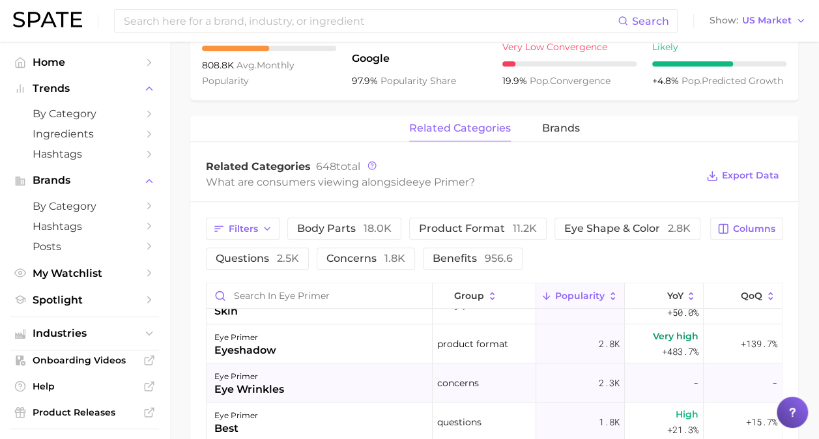
scroll to position [0, 0]
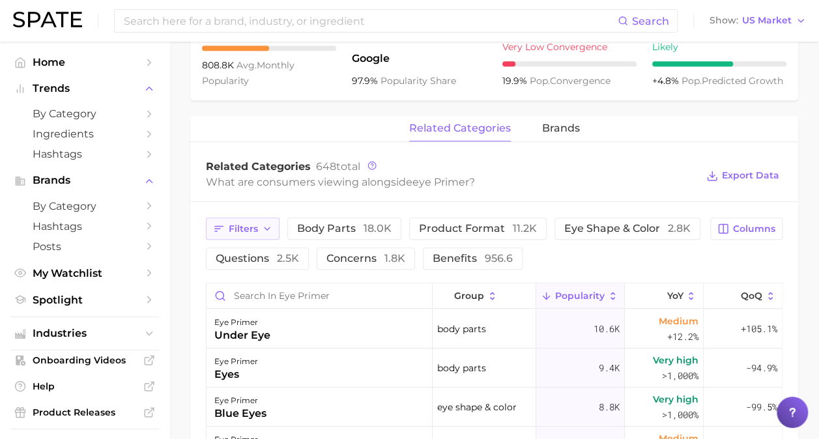
click at [210, 218] on button "Filters" at bounding box center [243, 229] width 74 height 22
click at [310, 190] on div "What are consumers viewing alongside eye primer ?" at bounding box center [451, 182] width 490 height 18
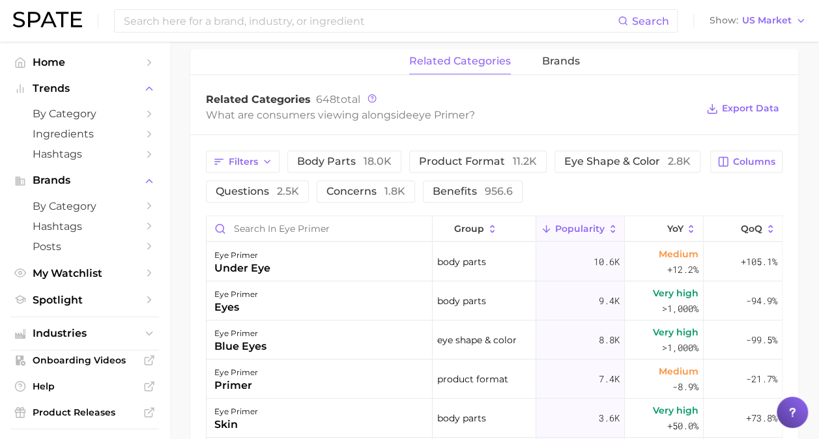
scroll to position [599, 0]
click at [331, 188] on span "concerns 1.8k" at bounding box center [365, 190] width 79 height 10
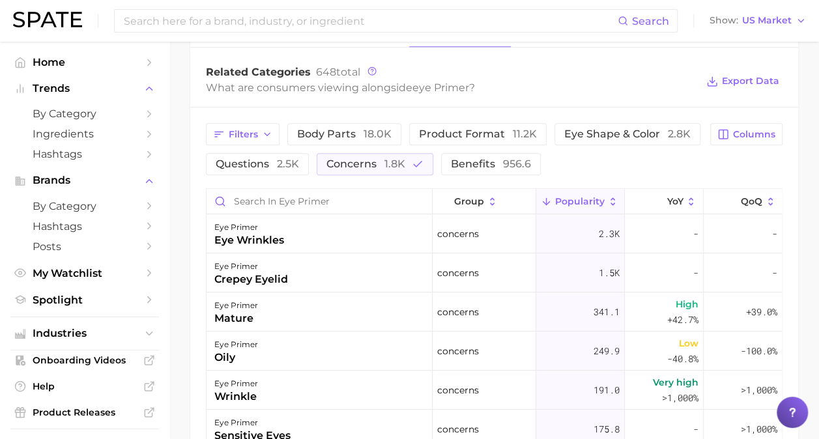
scroll to position [625, 0]
click at [725, 79] on span "Export Data" at bounding box center [750, 81] width 57 height 11
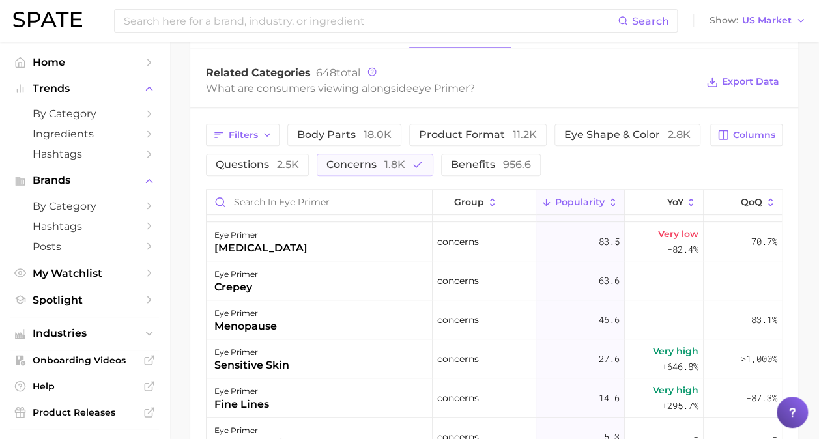
scroll to position [424, 0]
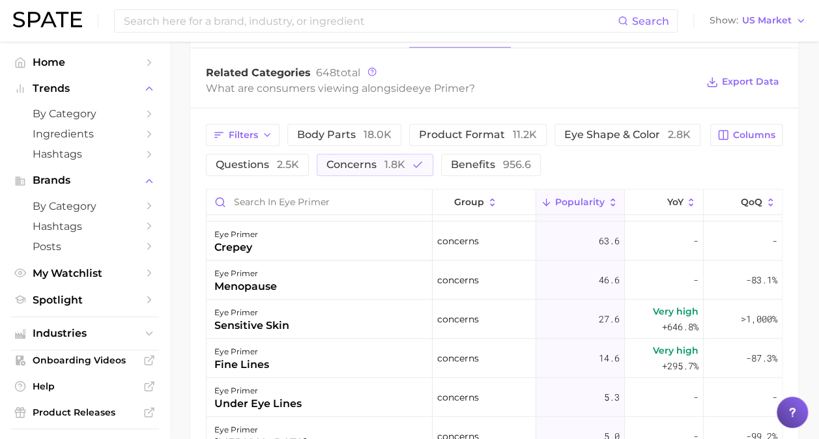
click at [191, 387] on div "Filters body parts 18.0k product format 11.2k eye shape & color 2.8k questions …" at bounding box center [494, 375] width 608 height 535
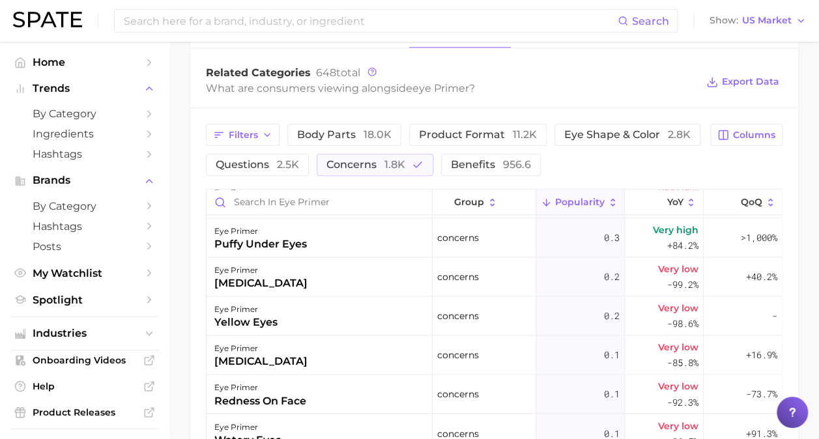
scroll to position [1015, 0]
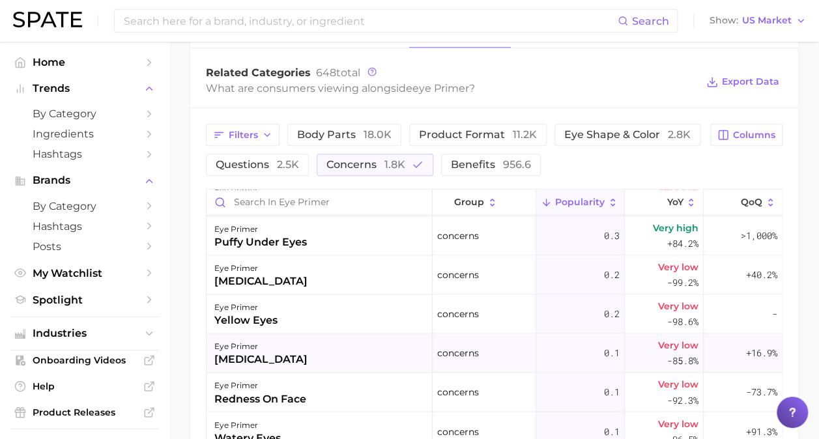
click at [313, 352] on div "eye primer [MEDICAL_DATA]" at bounding box center [319, 352] width 226 height 39
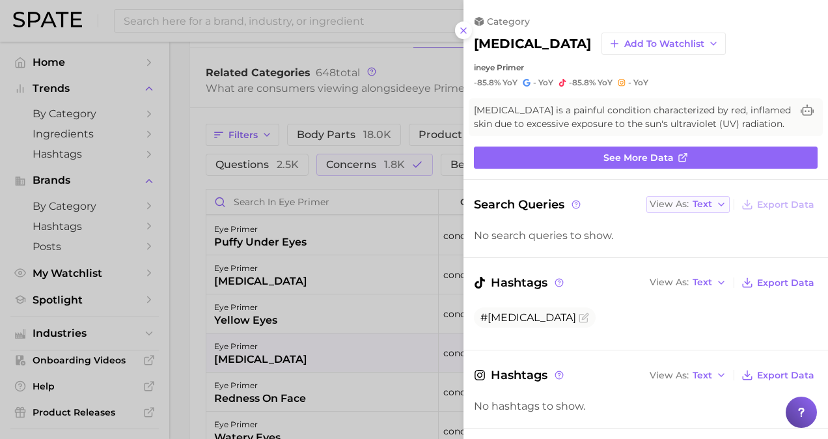
click at [693, 206] on span "Text" at bounding box center [703, 204] width 20 height 7
click at [414, 346] on div at bounding box center [414, 219] width 828 height 439
click at [402, 353] on div at bounding box center [414, 219] width 828 height 439
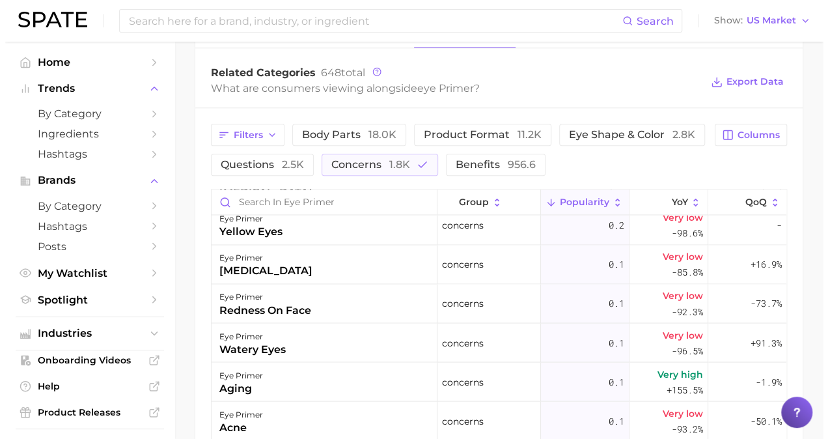
scroll to position [1142, 0]
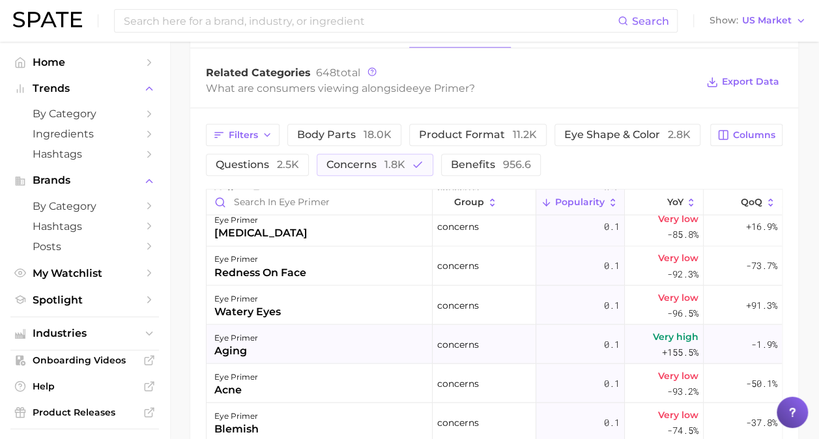
click at [378, 341] on div "eye primer aging" at bounding box center [319, 343] width 226 height 39
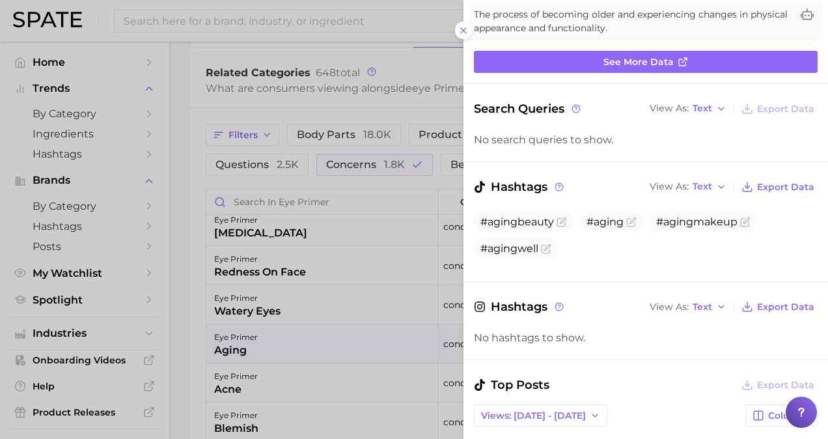
scroll to position [96, 0]
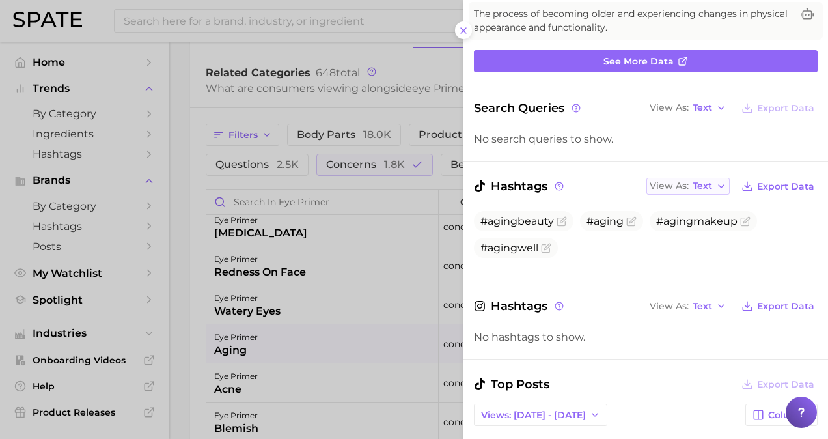
click at [698, 182] on span "Text" at bounding box center [703, 185] width 20 height 7
click at [695, 232] on button "Table" at bounding box center [718, 230] width 143 height 23
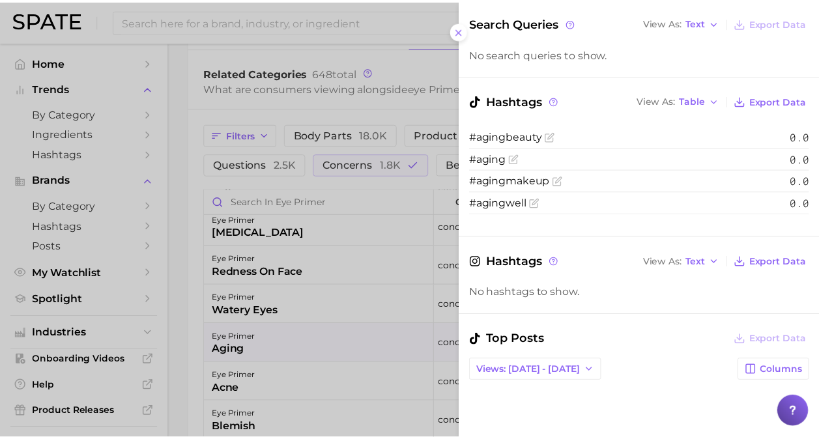
scroll to position [186, 0]
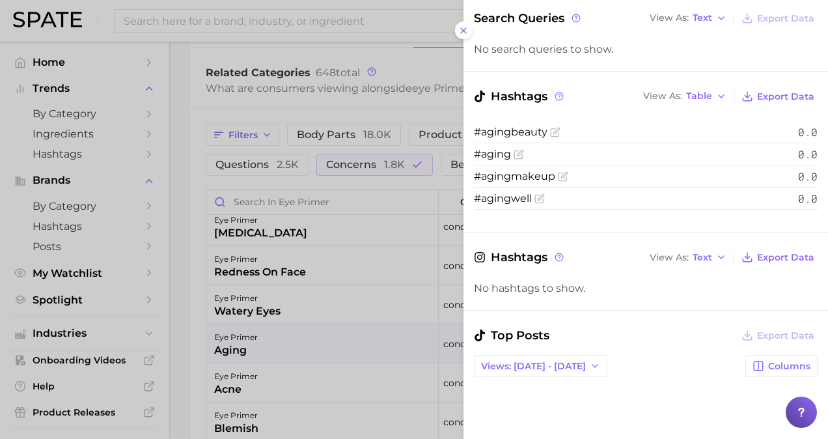
click at [386, 352] on div at bounding box center [414, 219] width 828 height 439
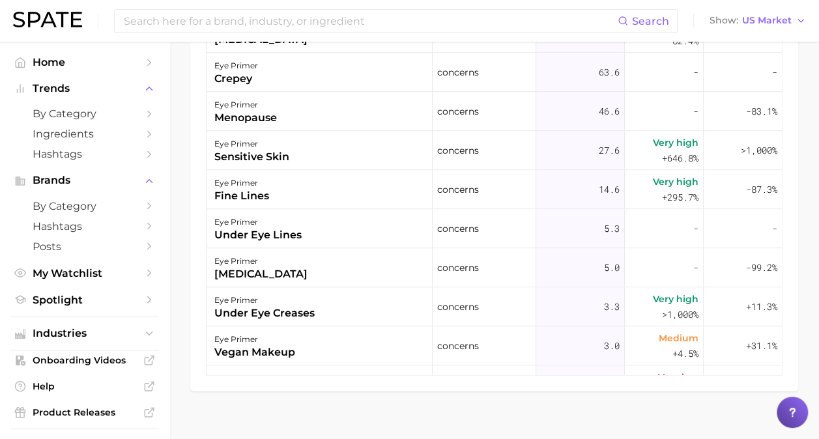
scroll to position [339, 0]
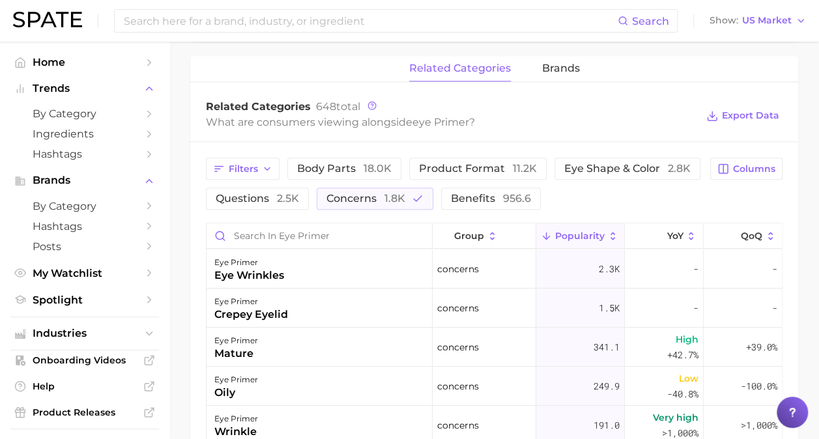
scroll to position [585, 0]
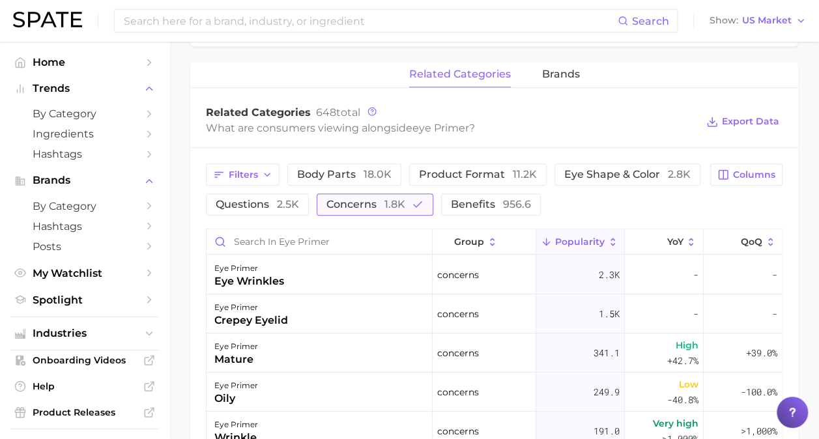
click at [374, 210] on button "concerns 1.8k" at bounding box center [374, 204] width 117 height 22
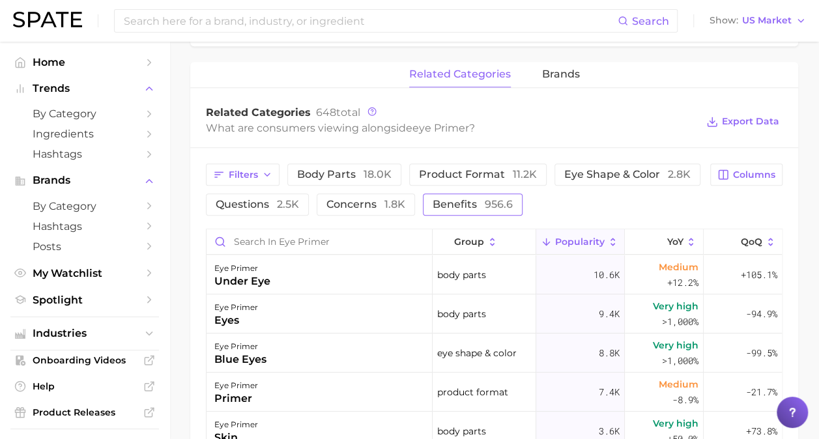
click at [464, 205] on span "benefits 956.6" at bounding box center [472, 204] width 80 height 10
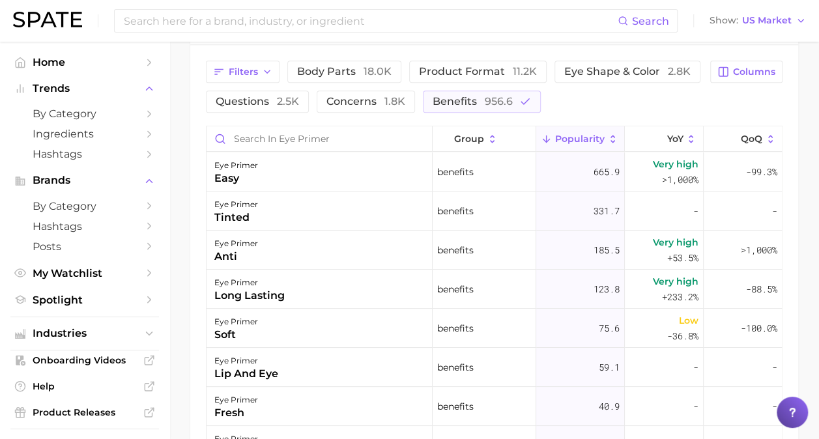
scroll to position [698, 0]
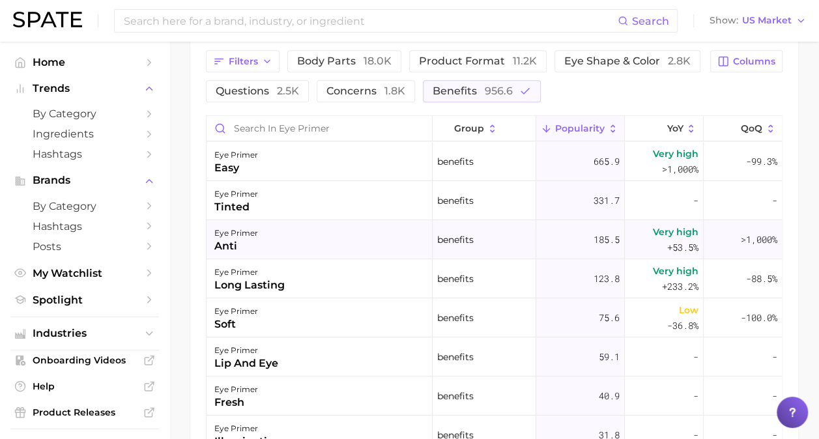
click at [347, 242] on div "eye primer anti" at bounding box center [319, 239] width 226 height 39
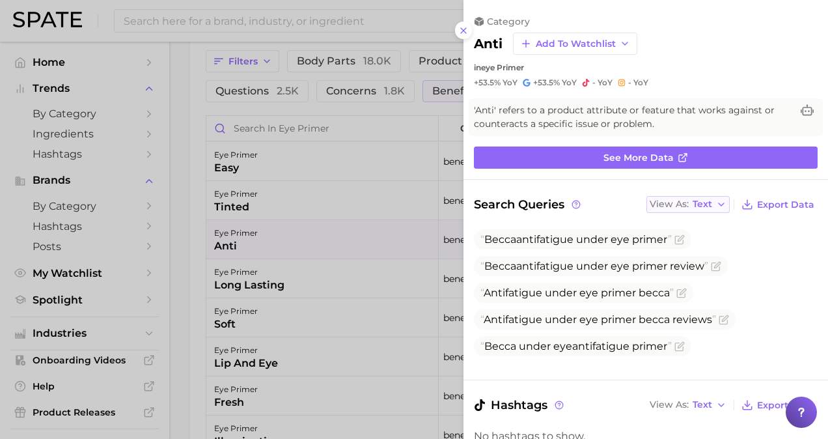
click at [693, 206] on span "Text" at bounding box center [703, 204] width 20 height 7
click at [679, 247] on span "Table" at bounding box center [681, 249] width 25 height 11
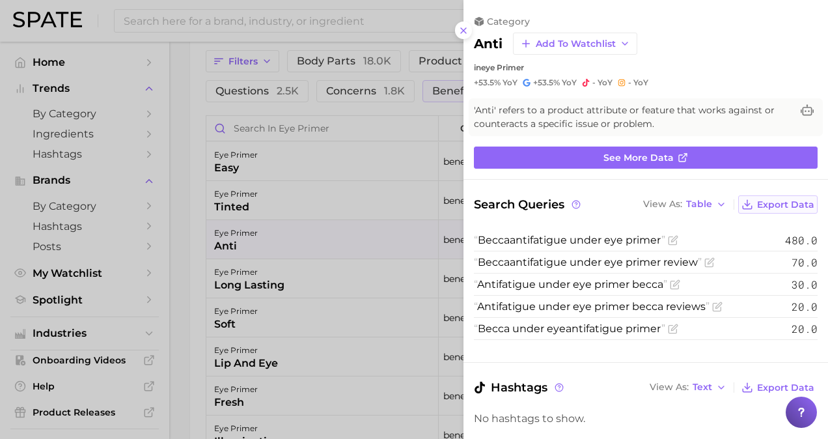
click at [776, 206] on span "Export Data" at bounding box center [785, 204] width 57 height 11
click at [778, 46] on div "anti Add to Watchlist" at bounding box center [646, 44] width 344 height 22
click at [369, 284] on div at bounding box center [414, 219] width 828 height 439
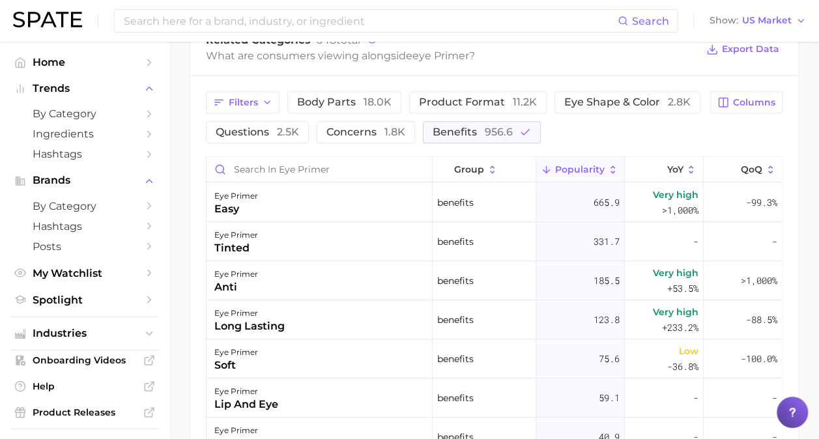
scroll to position [653, 0]
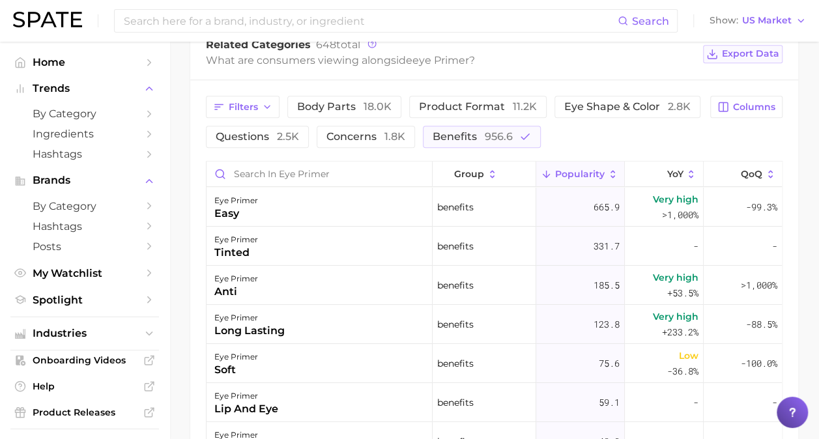
click at [752, 57] on span "Export Data" at bounding box center [750, 53] width 57 height 11
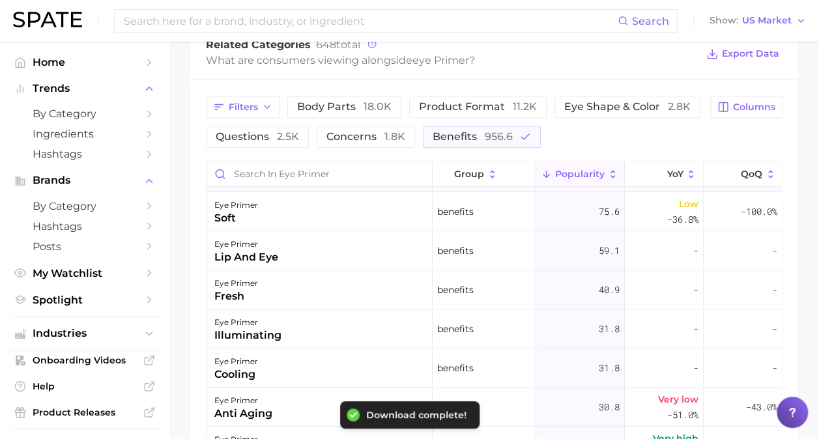
scroll to position [158, 0]
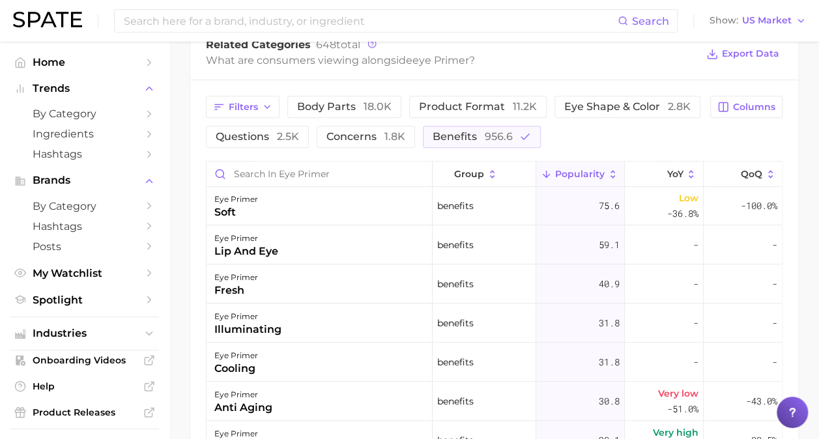
click at [188, 396] on main "1. makeup 2. eye makeup 3. eyelid products 4. eye primer Overview Google TikTok…" at bounding box center [493, 34] width 649 height 1291
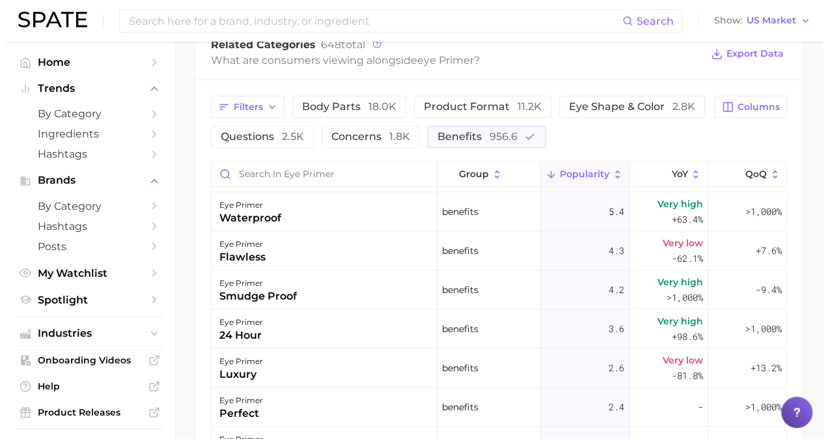
scroll to position [801, 0]
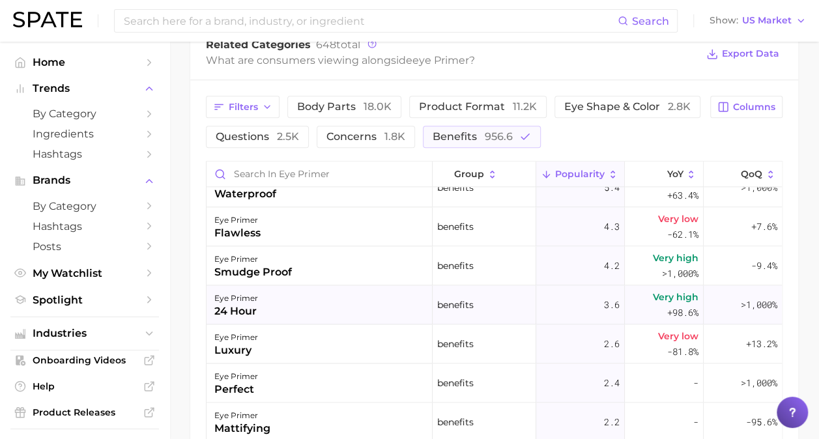
click at [349, 302] on div "eye primer 24 hour" at bounding box center [319, 304] width 226 height 39
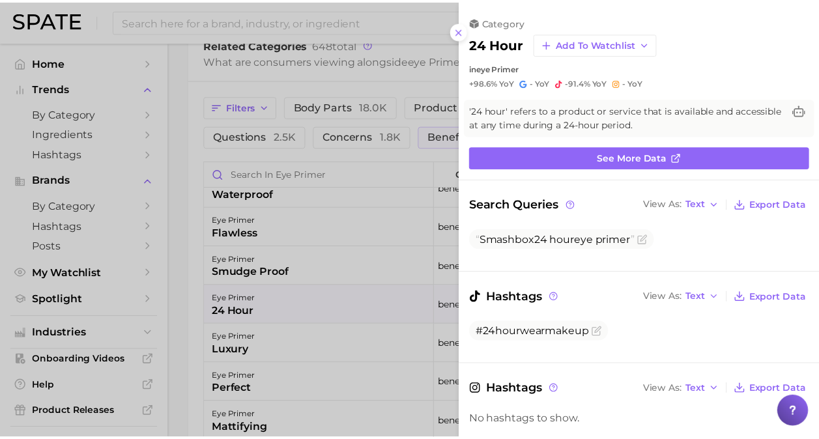
scroll to position [0, 0]
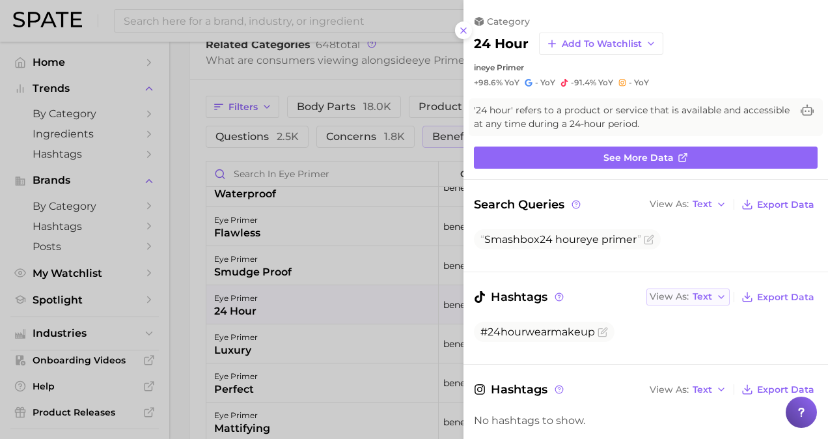
click at [693, 298] on span "Text" at bounding box center [703, 296] width 20 height 7
click at [685, 337] on span "Table" at bounding box center [681, 342] width 25 height 11
click at [383, 373] on div at bounding box center [414, 219] width 828 height 439
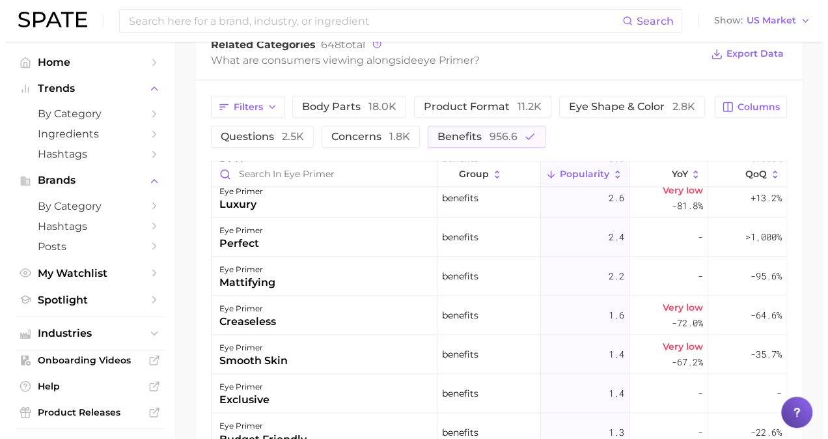
scroll to position [953, 0]
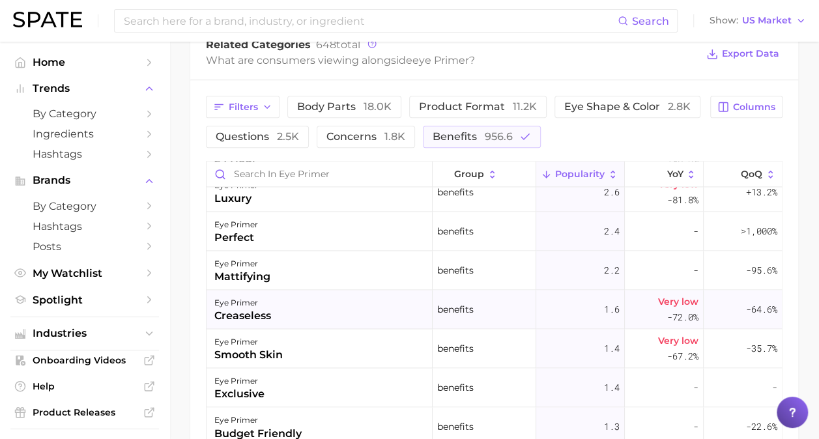
click at [372, 313] on div "eye primer creaseless" at bounding box center [319, 309] width 226 height 39
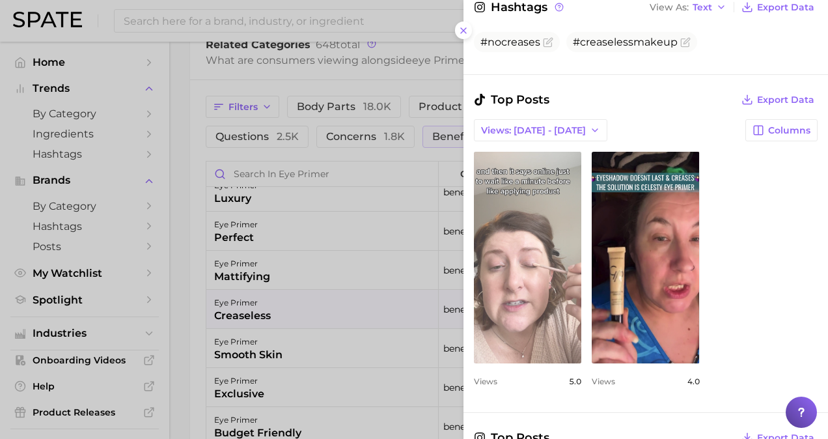
scroll to position [409, 0]
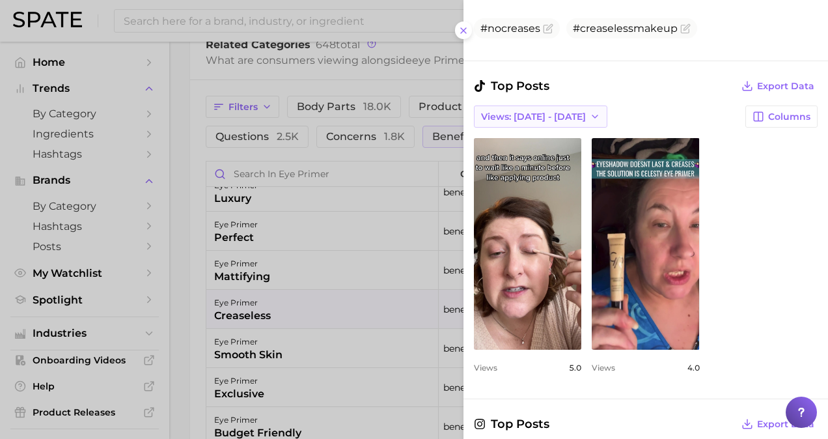
click at [538, 113] on span "Views: [DATE] - [DATE]" at bounding box center [533, 116] width 105 height 11
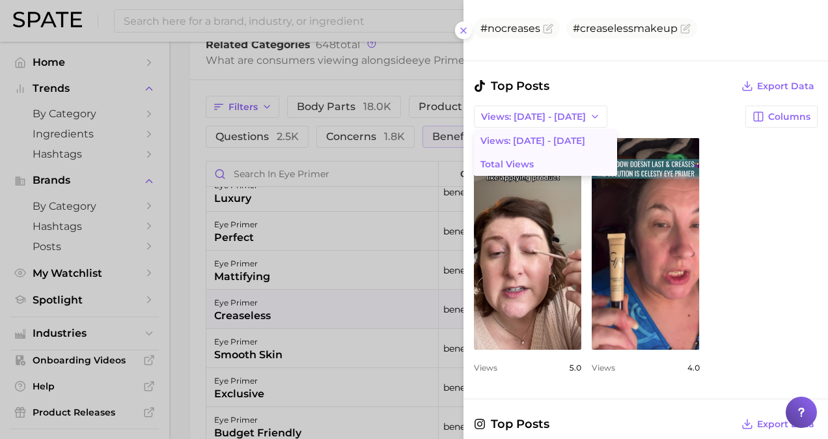
click at [529, 154] on button "Total Views" at bounding box center [545, 163] width 143 height 23
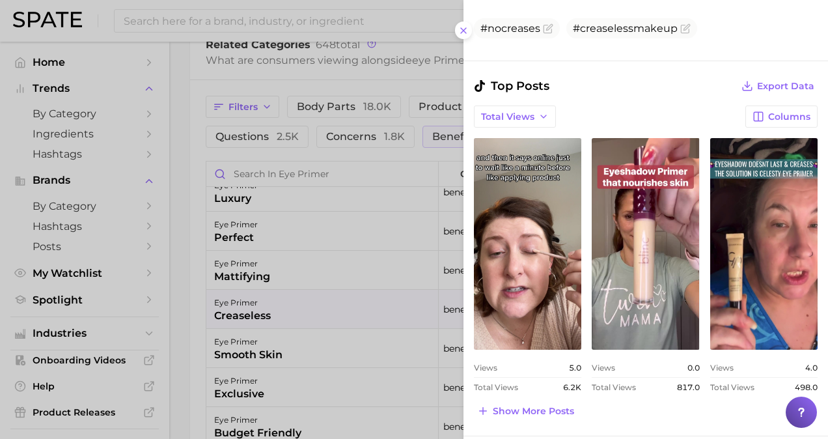
scroll to position [0, 0]
click at [336, 357] on div at bounding box center [414, 219] width 828 height 439
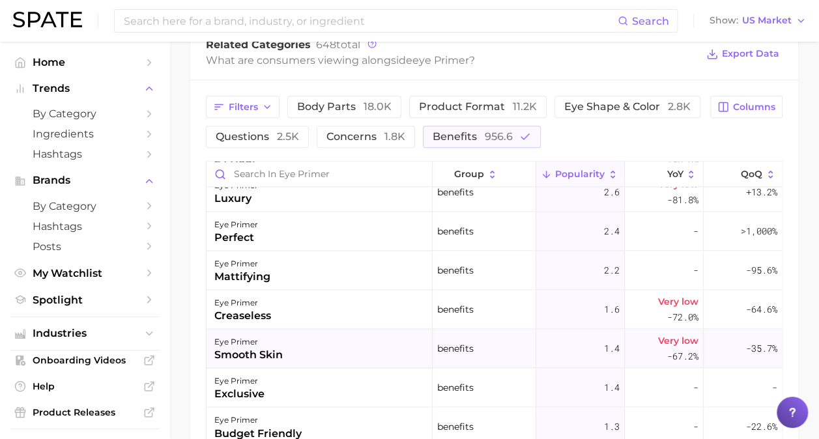
click at [330, 349] on div "eye primer smooth skin" at bounding box center [319, 348] width 226 height 39
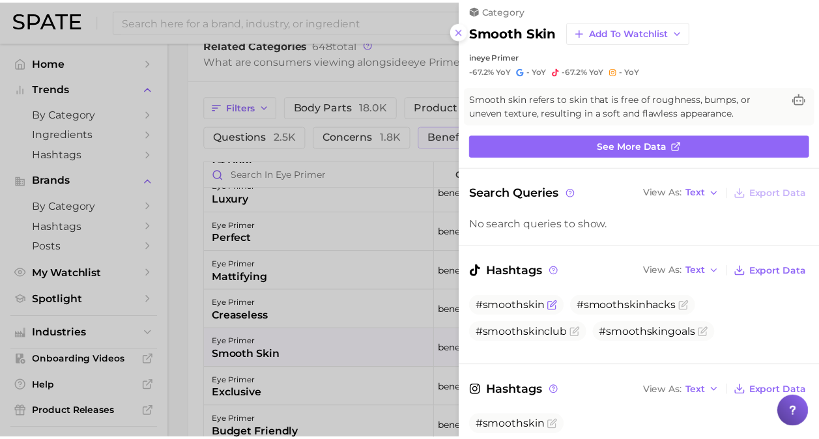
scroll to position [12, 0]
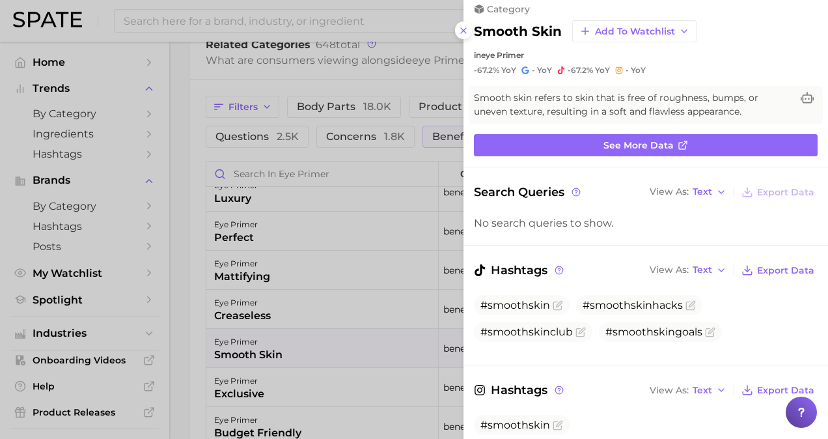
click at [375, 352] on div at bounding box center [414, 219] width 828 height 439
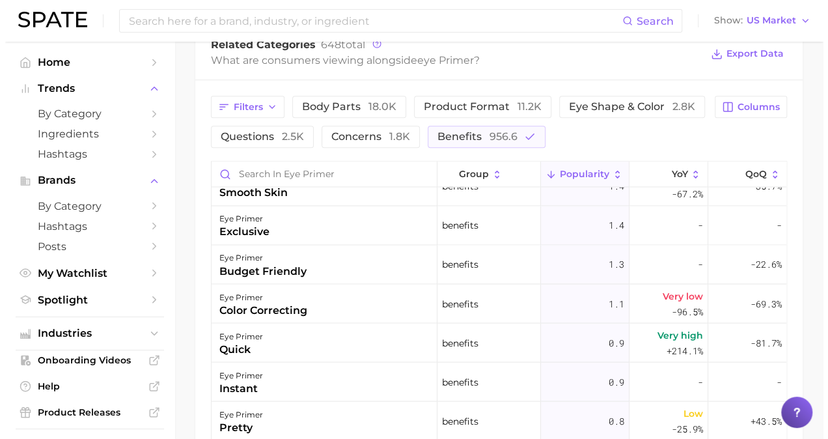
scroll to position [1117, 0]
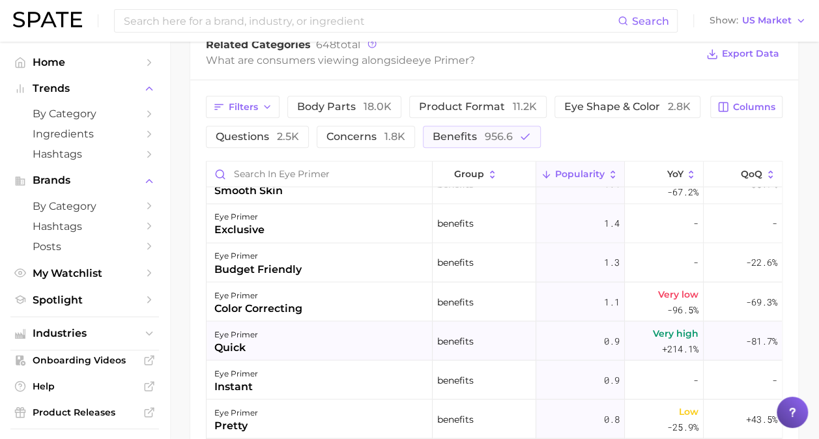
click at [376, 348] on div "eye primer quick" at bounding box center [319, 340] width 226 height 39
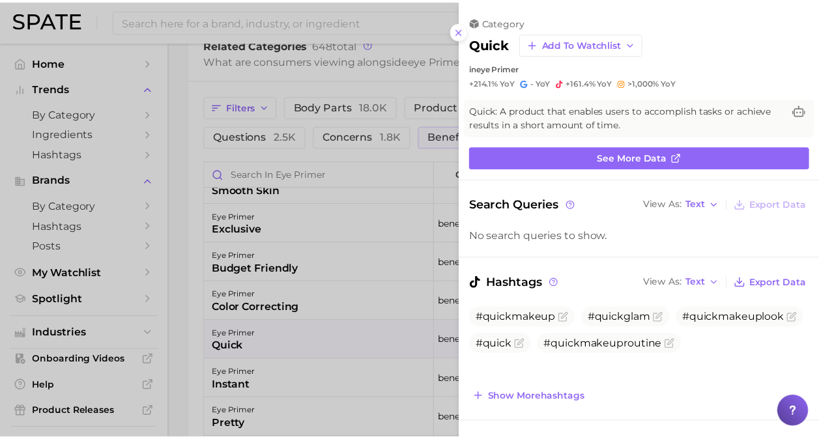
scroll to position [0, 0]
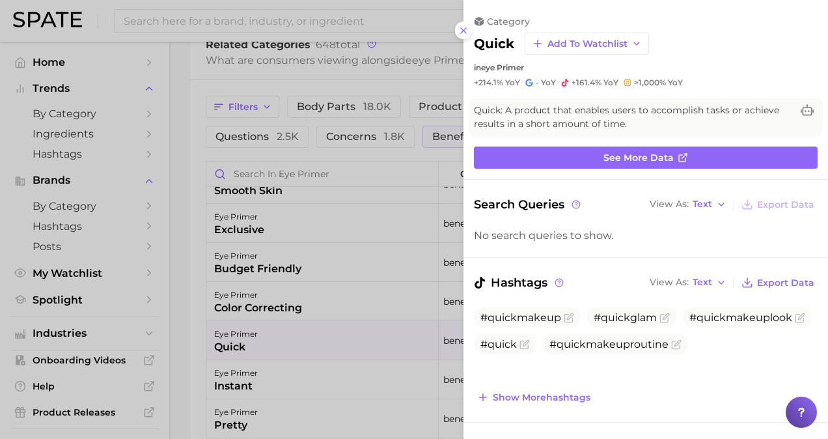
click at [379, 348] on div at bounding box center [414, 219] width 828 height 439
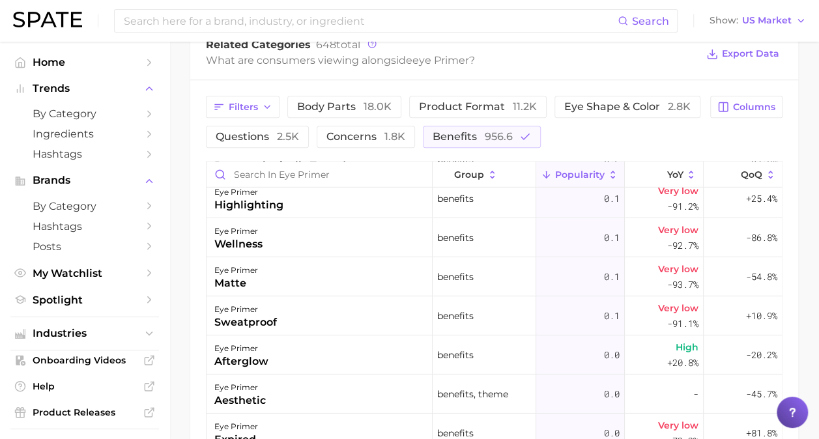
scroll to position [2005, 0]
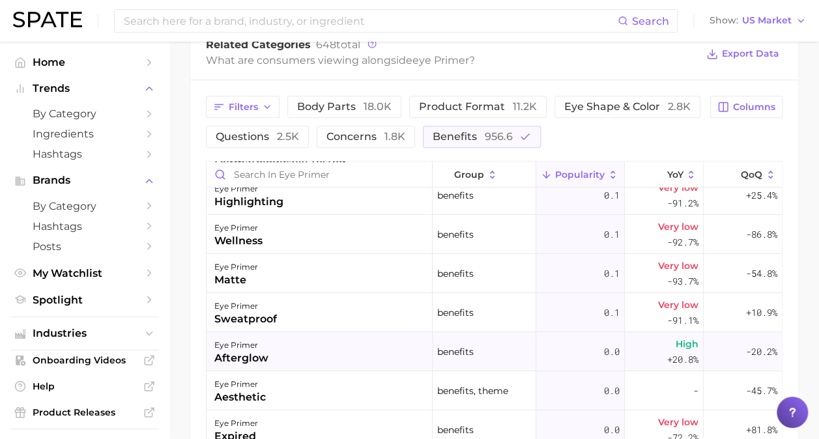
click at [365, 357] on div "eye primer afterglow" at bounding box center [319, 350] width 226 height 39
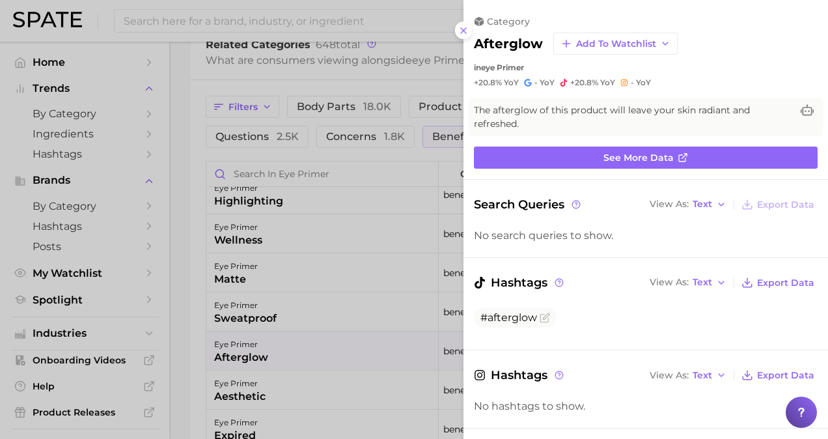
click at [368, 358] on div at bounding box center [414, 219] width 828 height 439
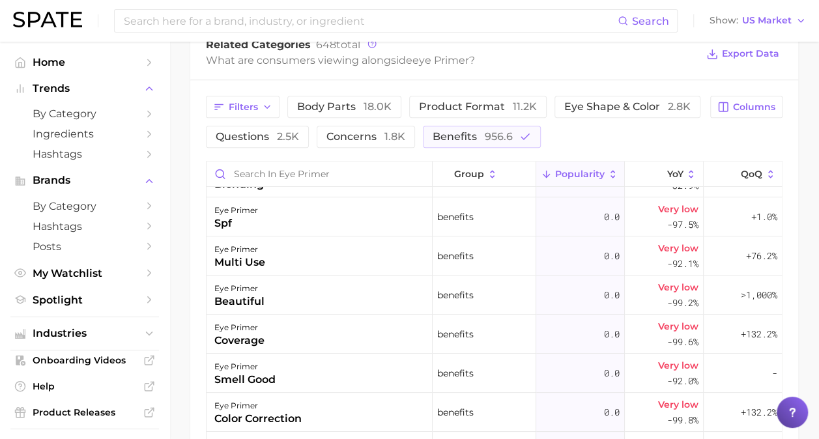
scroll to position [2492, 0]
click at [399, 221] on div "eye primer spf" at bounding box center [319, 215] width 226 height 39
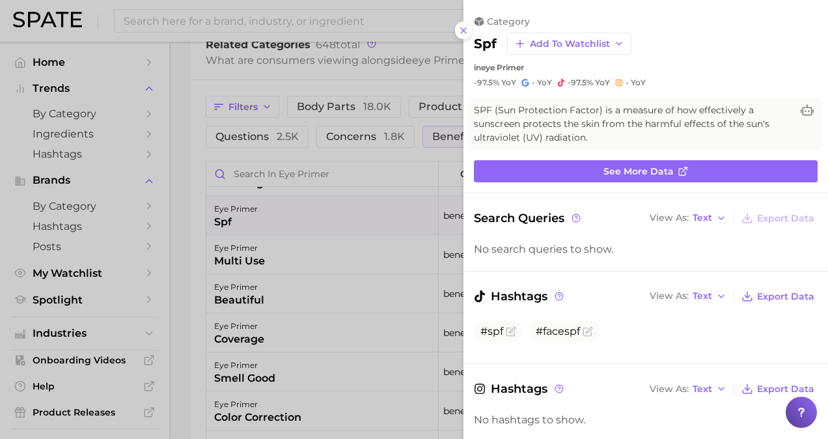
click at [397, 285] on div at bounding box center [414, 219] width 828 height 439
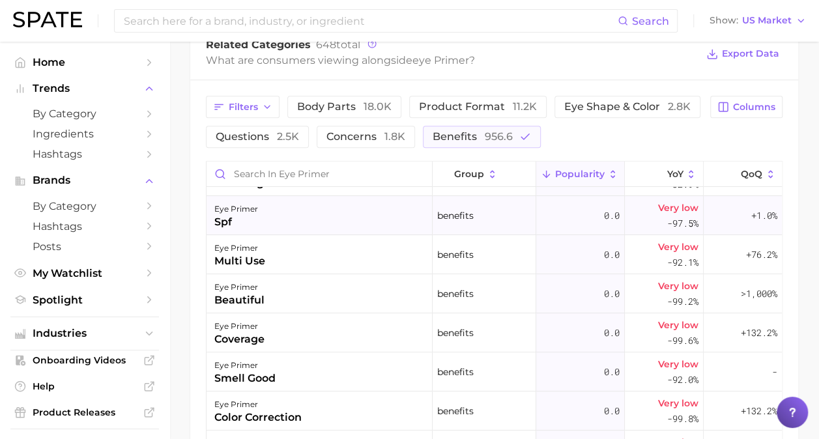
click at [405, 212] on div "eye primer spf" at bounding box center [319, 215] width 226 height 39
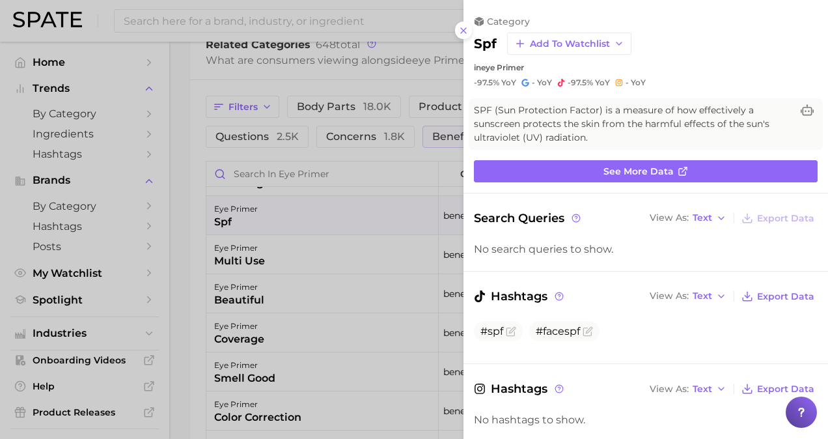
click at [371, 274] on div at bounding box center [414, 219] width 828 height 439
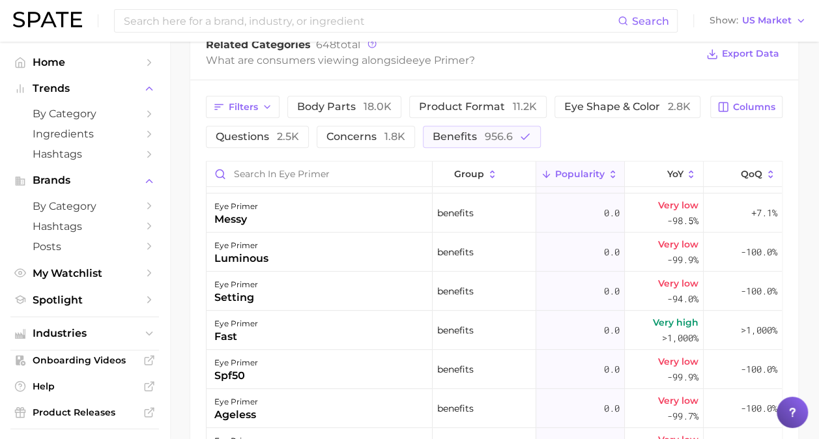
scroll to position [2753, 0]
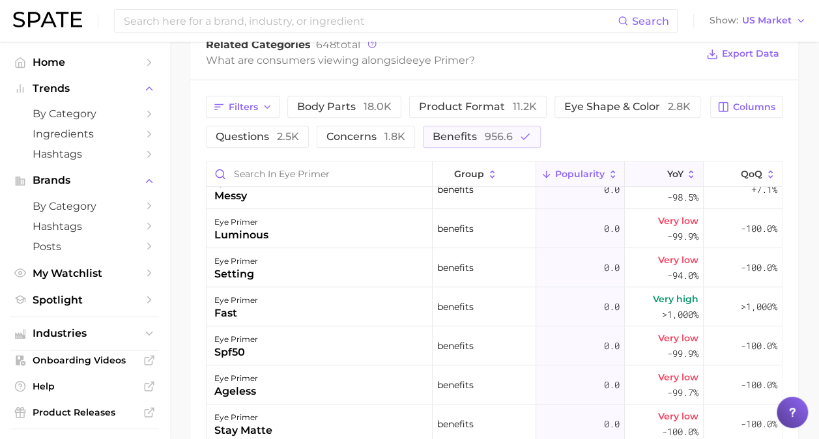
click at [674, 176] on button "YoY" at bounding box center [664, 174] width 78 height 25
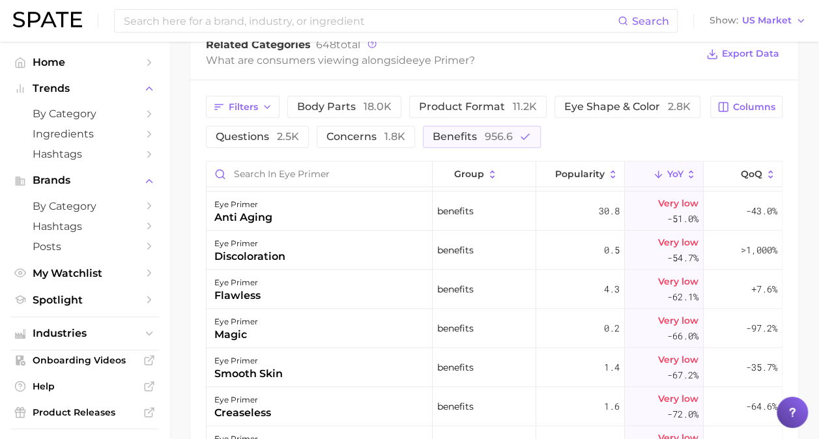
scroll to position [780, 0]
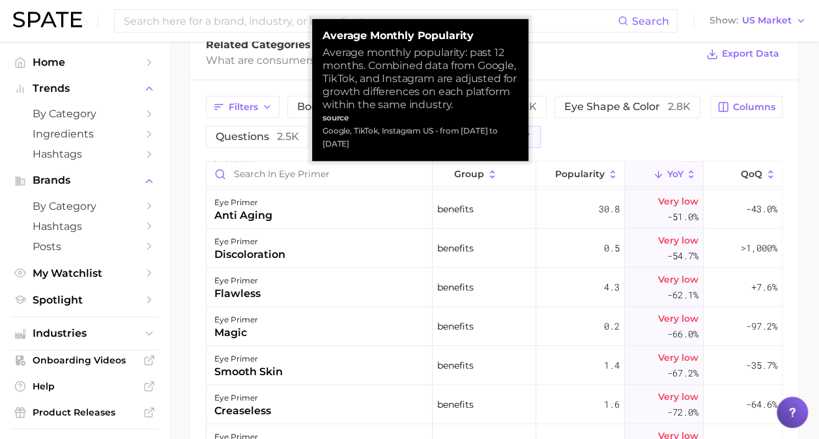
click at [598, 146] on div "Filters body parts 18.0k product format 11.2k eye shape & color 2.8k questions …" at bounding box center [454, 122] width 496 height 52
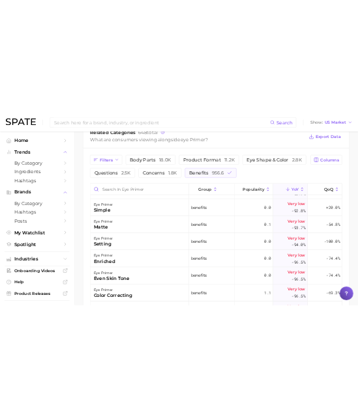
scroll to position [1361, 0]
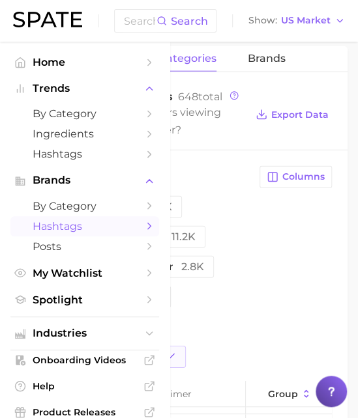
click at [14, 218] on link "Hashtags" at bounding box center [84, 226] width 148 height 20
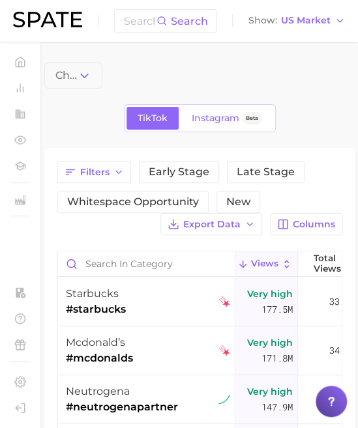
click at [352, 53] on main "Choose Category TikTok Instagram Beta Filters Early Stage Late Stage Whitespace…" at bounding box center [200, 399] width 316 height 715
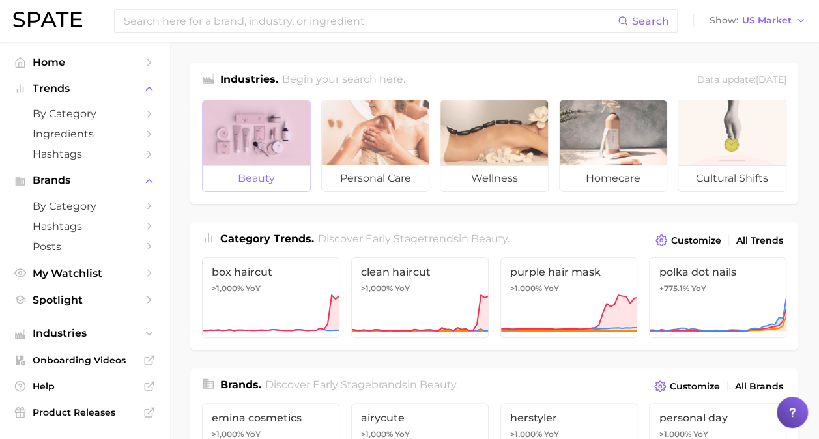
click at [251, 162] on div at bounding box center [256, 132] width 107 height 65
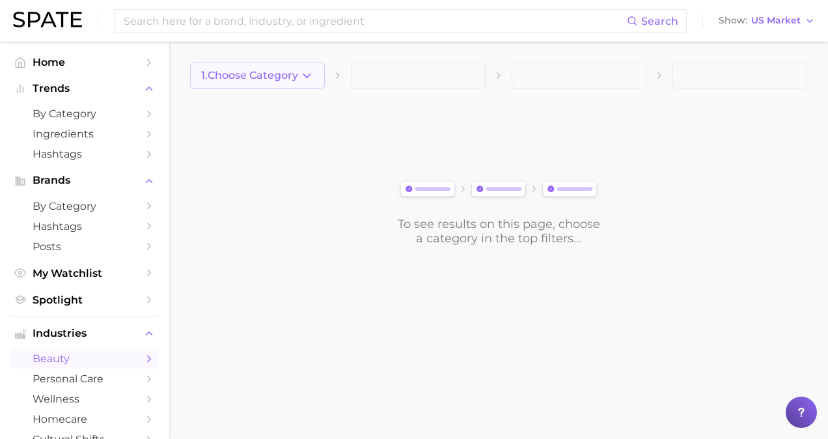
click at [296, 85] on button "1. Choose Category" at bounding box center [257, 76] width 135 height 26
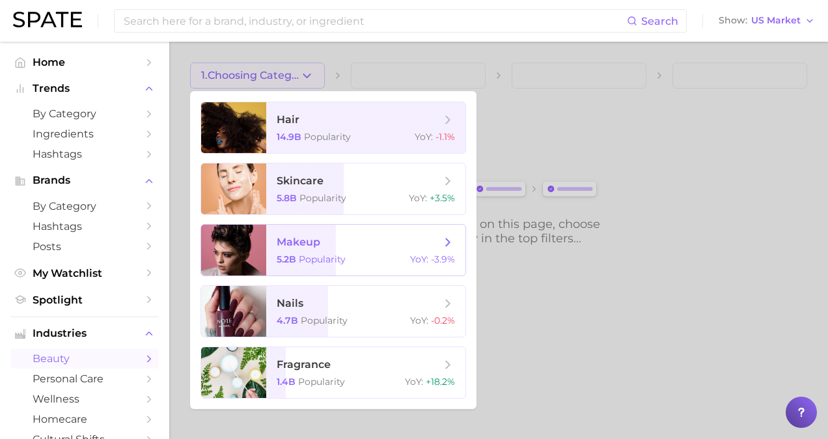
click at [282, 251] on span "makeup 5.2b Popularity YoY : -3.9%" at bounding box center [365, 250] width 199 height 51
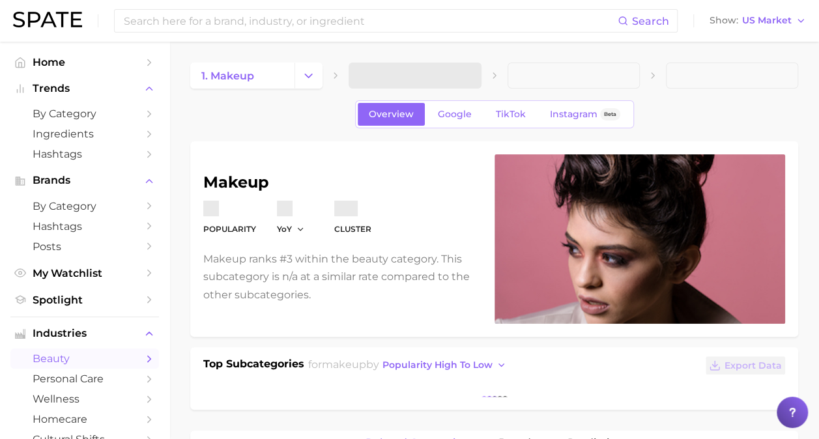
click at [367, 68] on span at bounding box center [414, 76] width 132 height 26
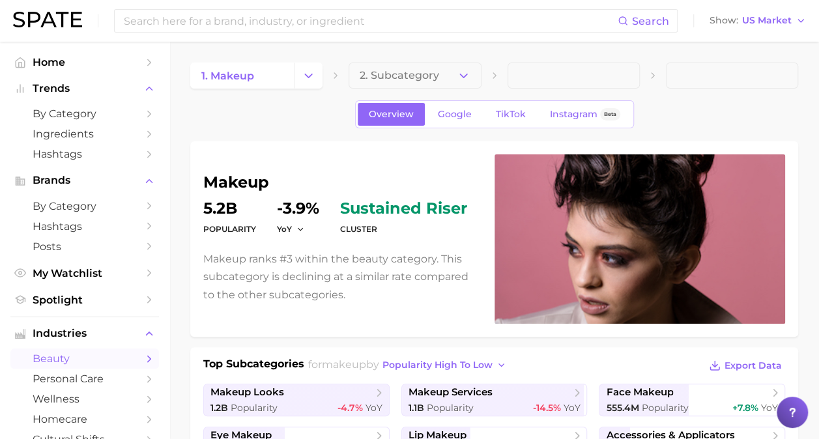
click at [367, 78] on button "2. Subcategory" at bounding box center [414, 76] width 132 height 26
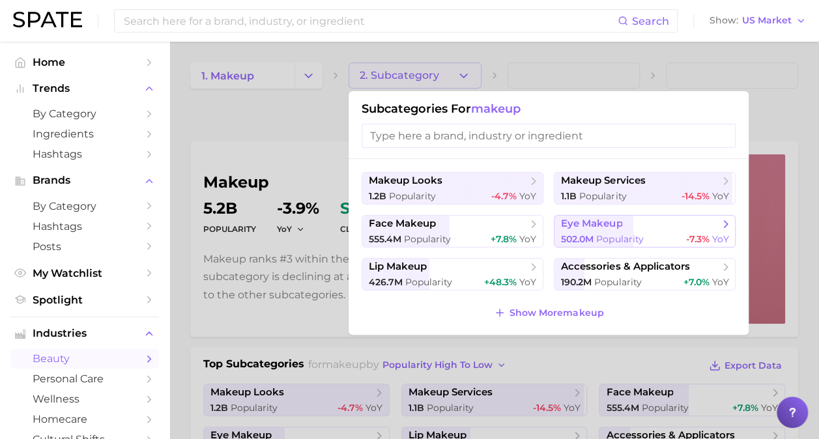
click at [367, 221] on span "eye makeup" at bounding box center [591, 224] width 61 height 12
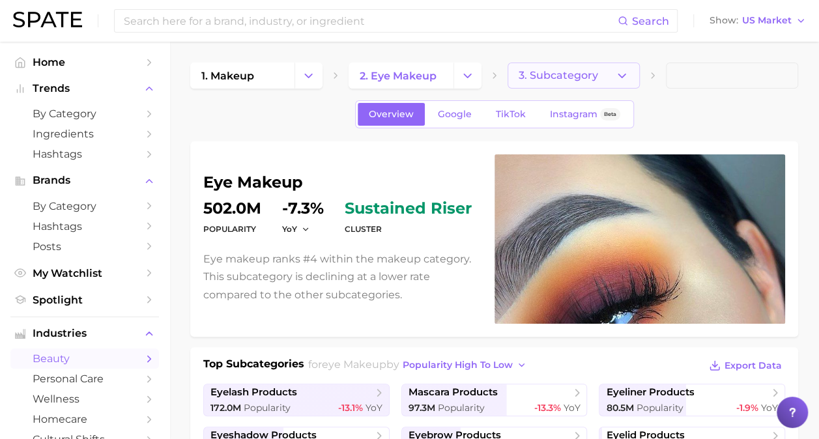
click at [367, 67] on button "3. Subcategory" at bounding box center [573, 76] width 132 height 26
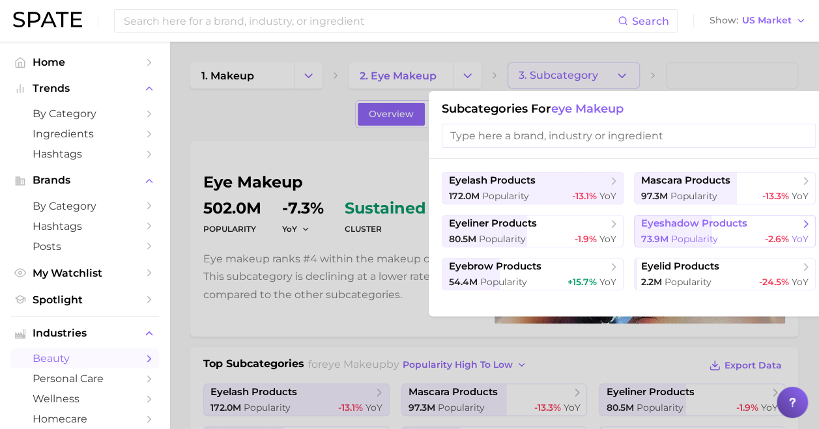
click at [367, 232] on button "eyeshadow products 73.9m Popularity -2.6% YoY" at bounding box center [725, 231] width 182 height 33
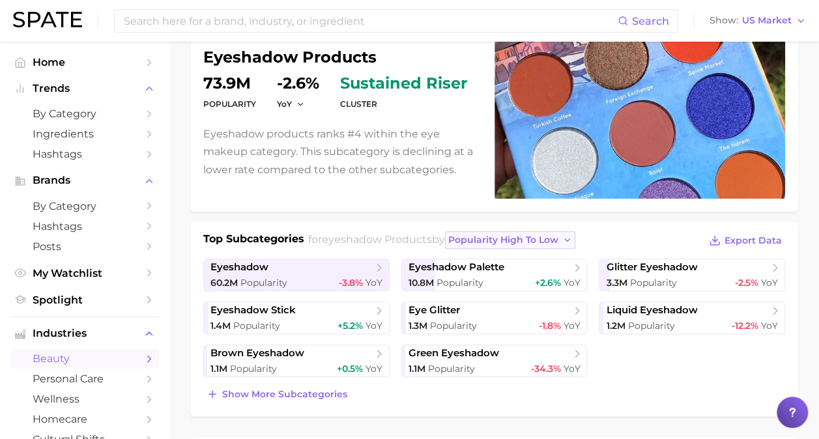
scroll to position [172, 0]
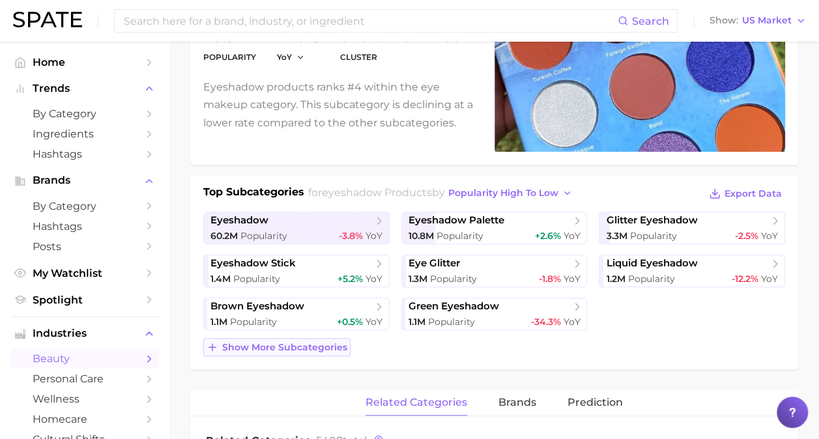
click at [315, 344] on span "Show more subcategories" at bounding box center [284, 347] width 125 height 11
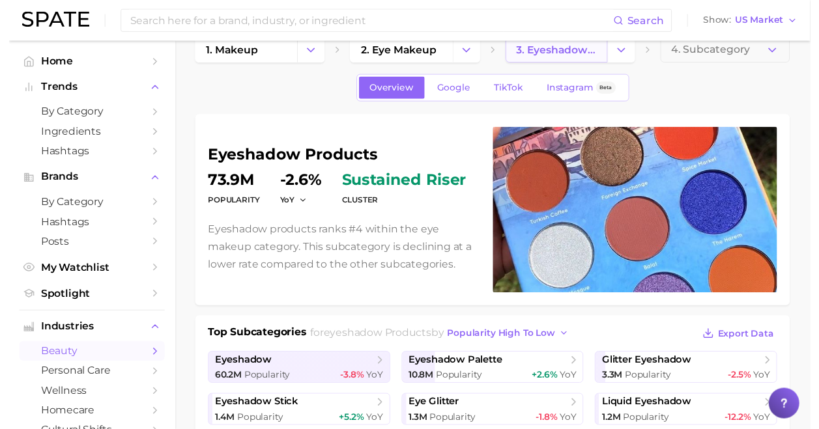
scroll to position [17, 0]
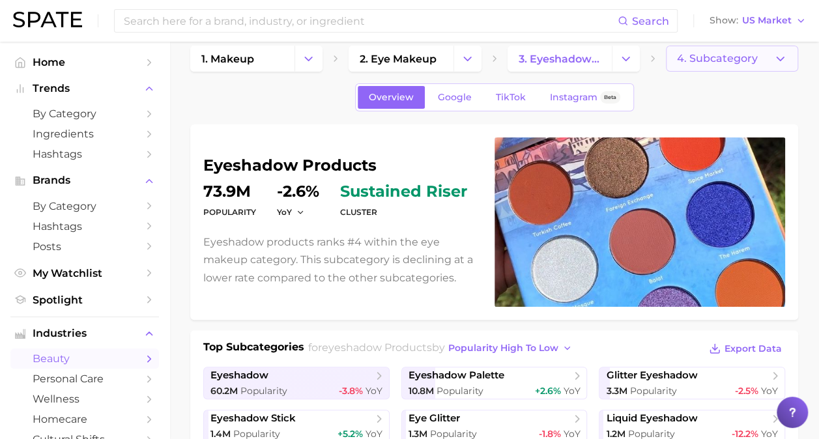
click at [367, 53] on span "4. Subcategory" at bounding box center [717, 59] width 81 height 12
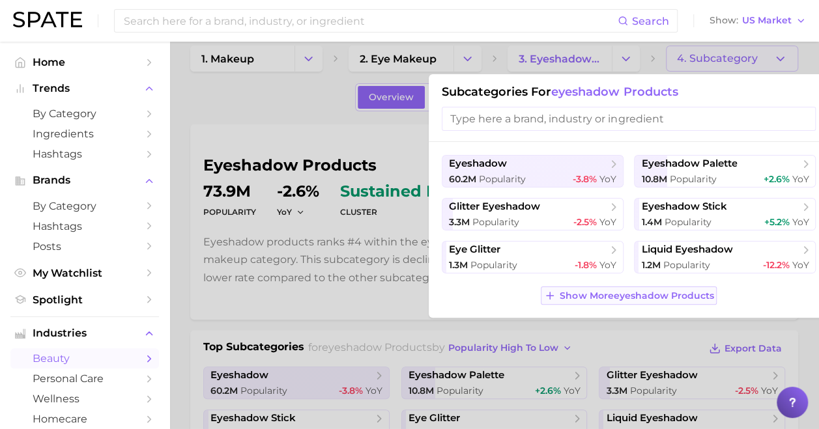
click at [367, 300] on span "Show More eyeshadow products" at bounding box center [636, 295] width 154 height 11
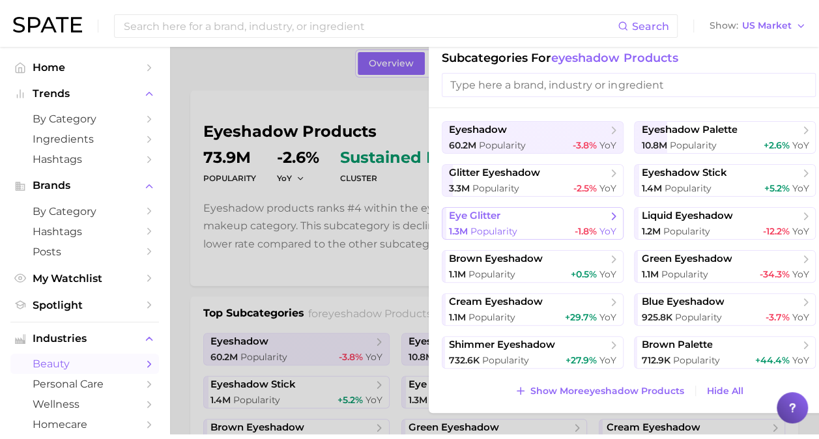
scroll to position [57, 0]
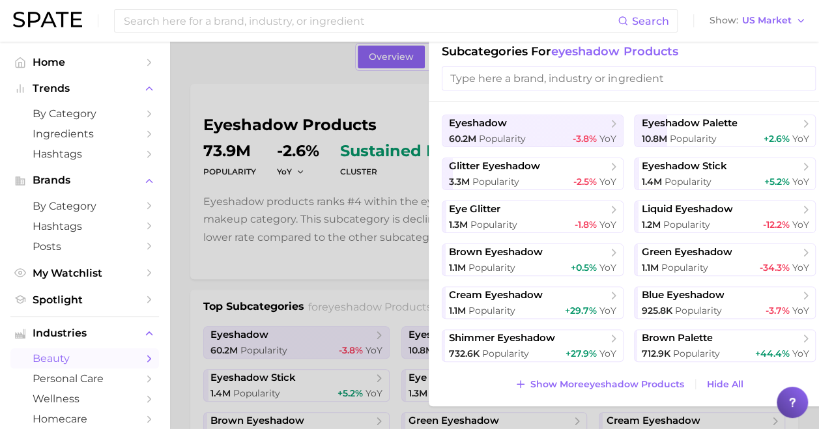
click at [267, 247] on div at bounding box center [409, 214] width 819 height 429
